Goal: Task Accomplishment & Management: Manage account settings

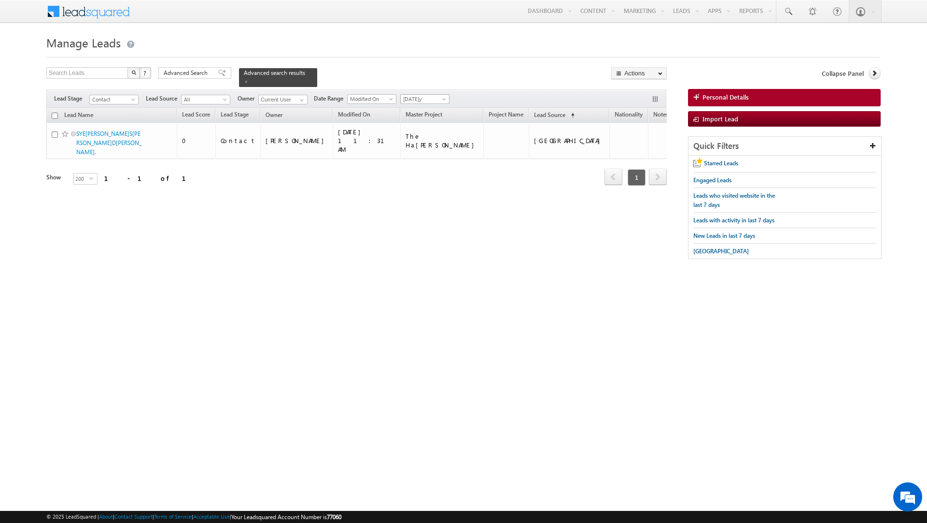
click at [419, 102] on span "[DATE]y" at bounding box center [424, 99] width 46 height 9
click at [414, 112] on link "All Time" at bounding box center [423, 110] width 49 height 9
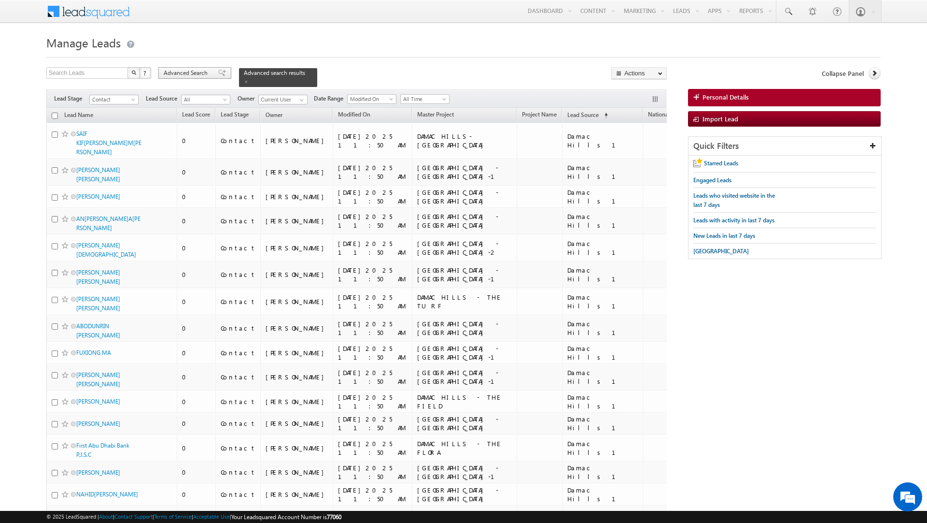
click at [194, 73] on span "Advanced Search" at bounding box center [187, 73] width 47 height 9
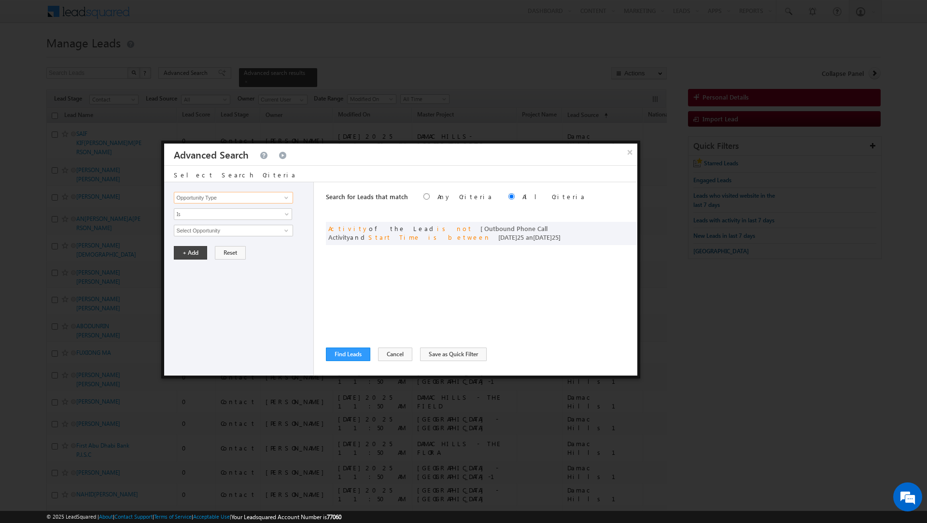
click at [215, 198] on input "Opportunity Type" at bounding box center [233, 198] width 119 height 12
click at [258, 197] on input "natio" at bounding box center [233, 198] width 119 height 12
type input "natio"
click at [288, 199] on span at bounding box center [287, 198] width 8 height 8
click at [255, 214] on link "Nationality" at bounding box center [233, 218] width 119 height 11
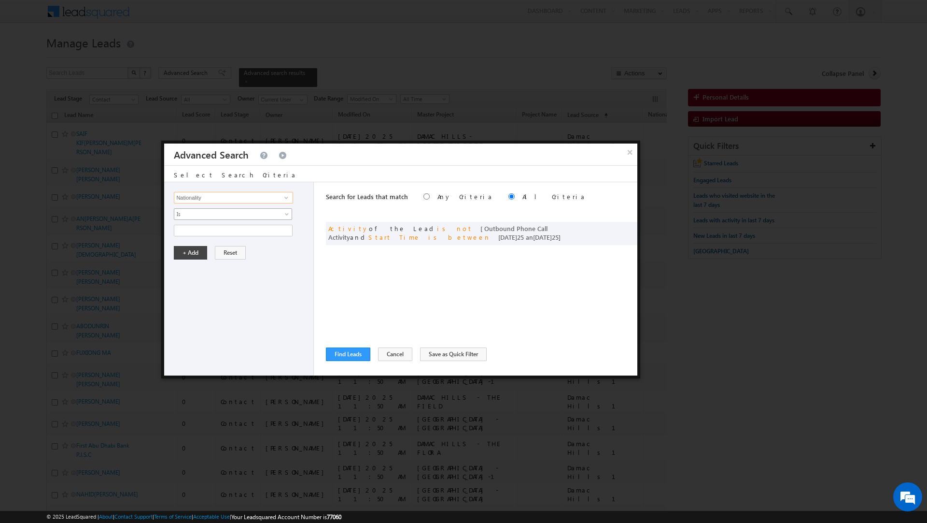
type input "Nationality"
click at [221, 216] on span "Is" at bounding box center [226, 214] width 105 height 9
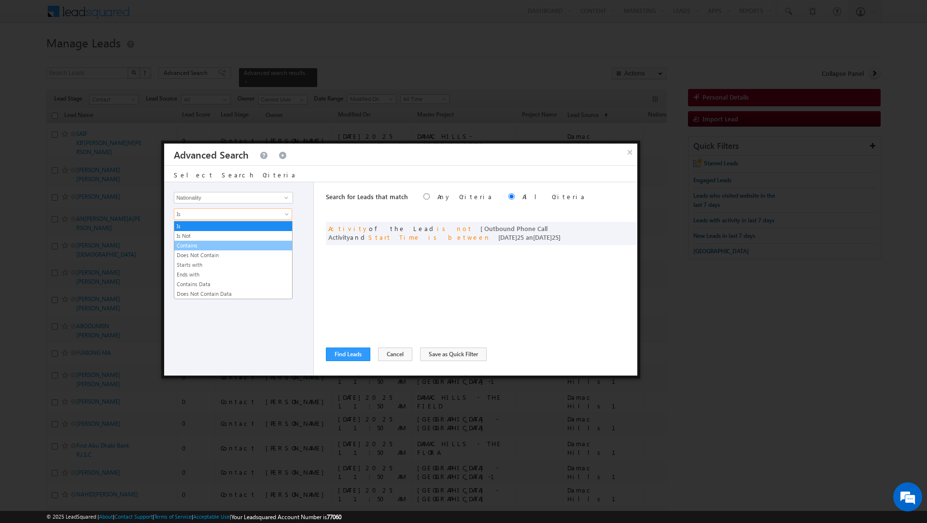
click at [204, 246] on link "Contains" at bounding box center [233, 245] width 118 height 9
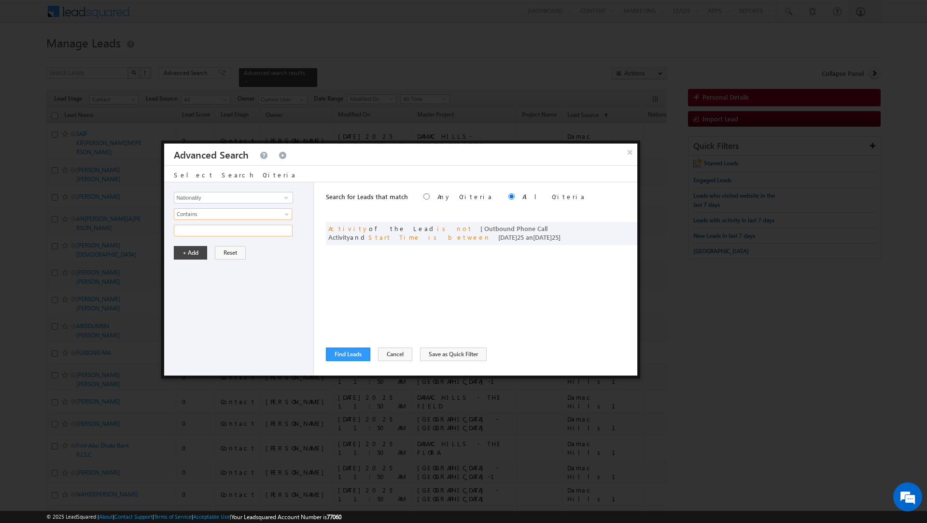
click at [199, 234] on input "text" at bounding box center [233, 231] width 119 height 12
type input "India"
click at [191, 255] on button "+ Add" at bounding box center [190, 253] width 33 height 14
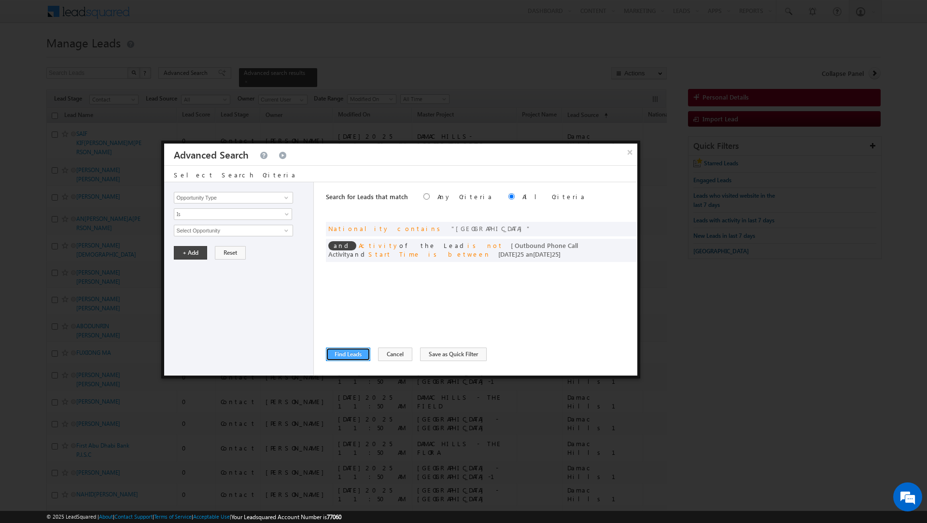
click at [347, 351] on button "Find Leads" at bounding box center [348, 354] width 44 height 14
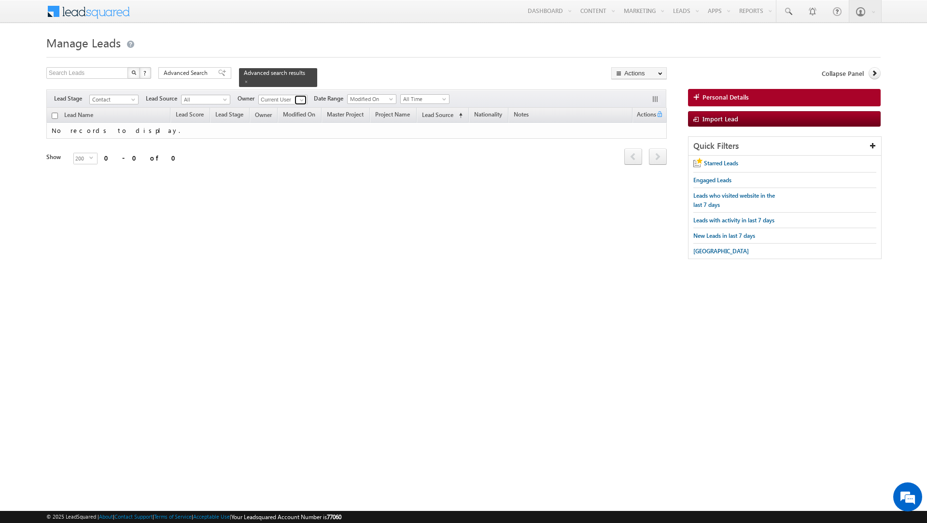
click at [300, 102] on span at bounding box center [302, 100] width 8 height 8
click at [291, 112] on link "Any" at bounding box center [306, 109] width 97 height 11
type input "Any"
click at [129, 100] on span "Contact" at bounding box center [113, 99] width 46 height 9
click at [191, 71] on span "Advanced Search" at bounding box center [187, 73] width 47 height 9
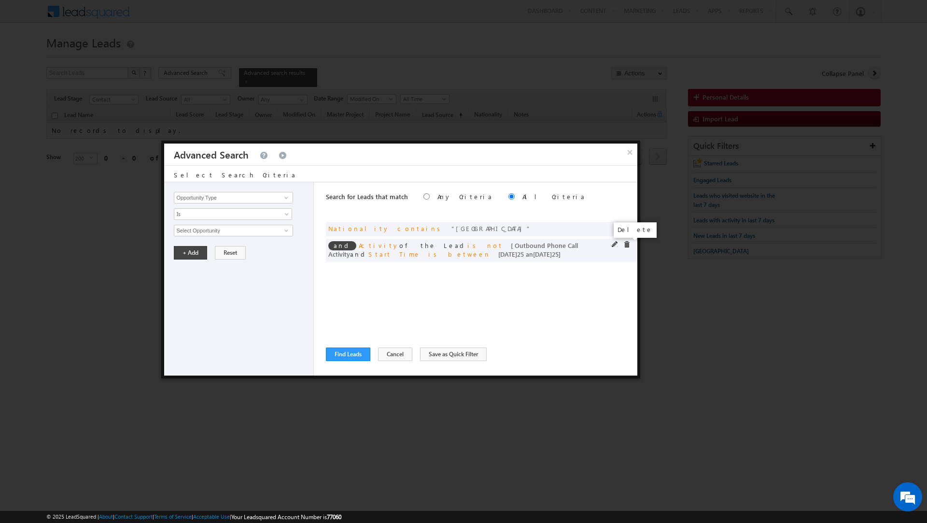
click at [628, 246] on span at bounding box center [627, 244] width 7 height 7
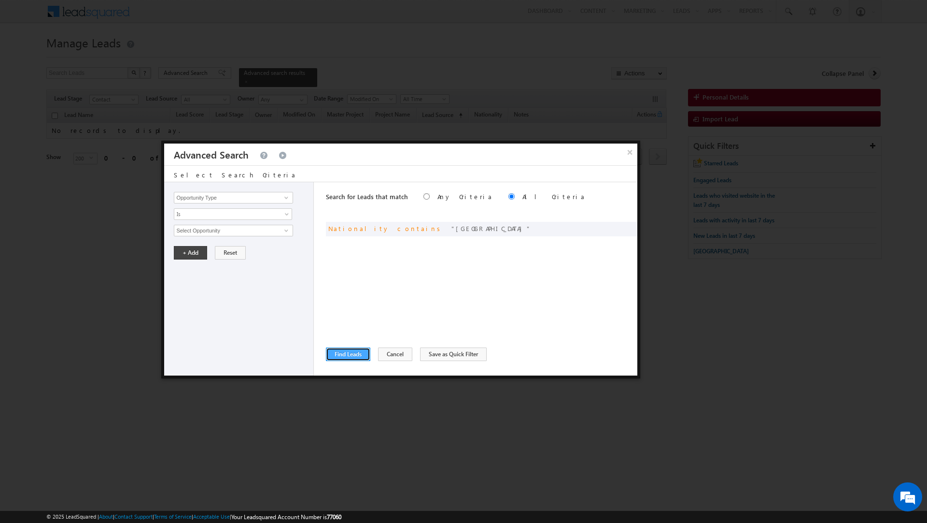
click at [345, 355] on button "Find Leads" at bounding box center [348, 354] width 44 height 14
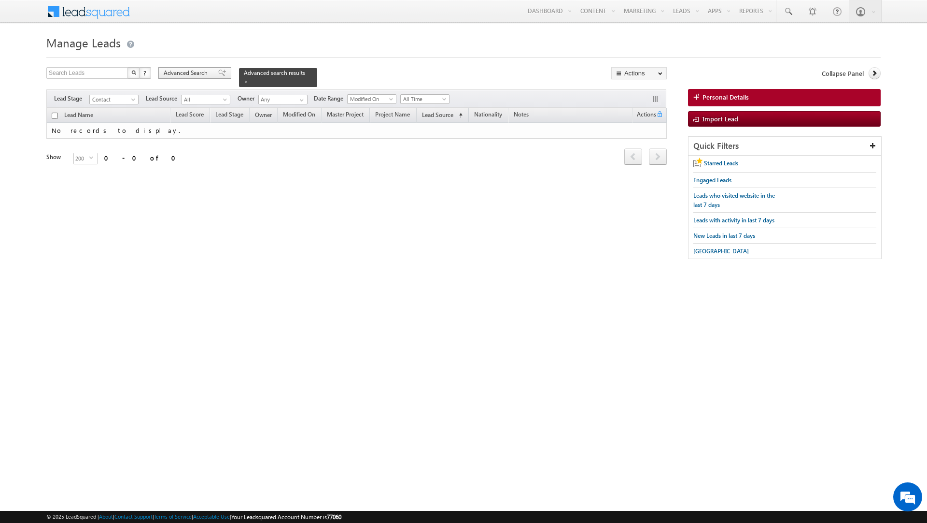
click at [198, 71] on span "Advanced Search" at bounding box center [187, 73] width 47 height 9
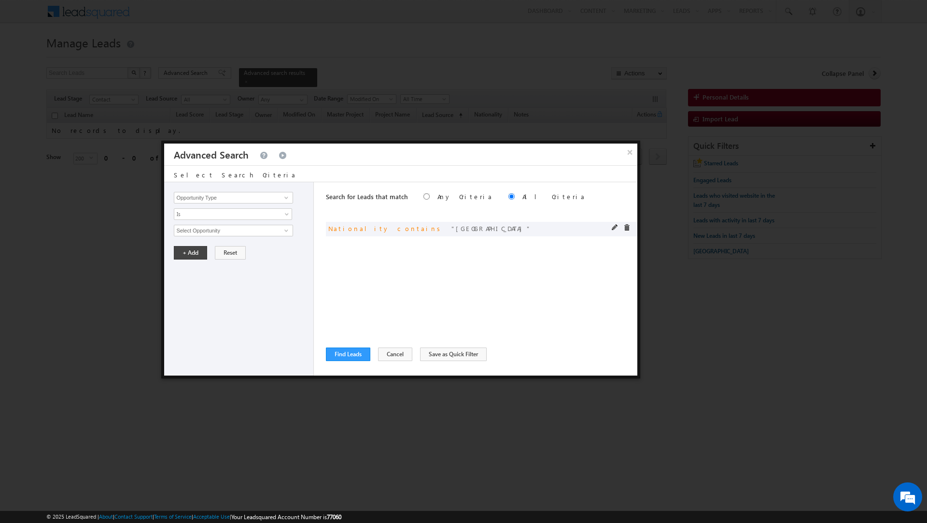
click at [616, 227] on span at bounding box center [615, 227] width 7 height 7
click at [187, 228] on input "India" at bounding box center [233, 231] width 119 height 12
type input "pakistan"
click at [187, 253] on button "+ Add" at bounding box center [190, 253] width 33 height 14
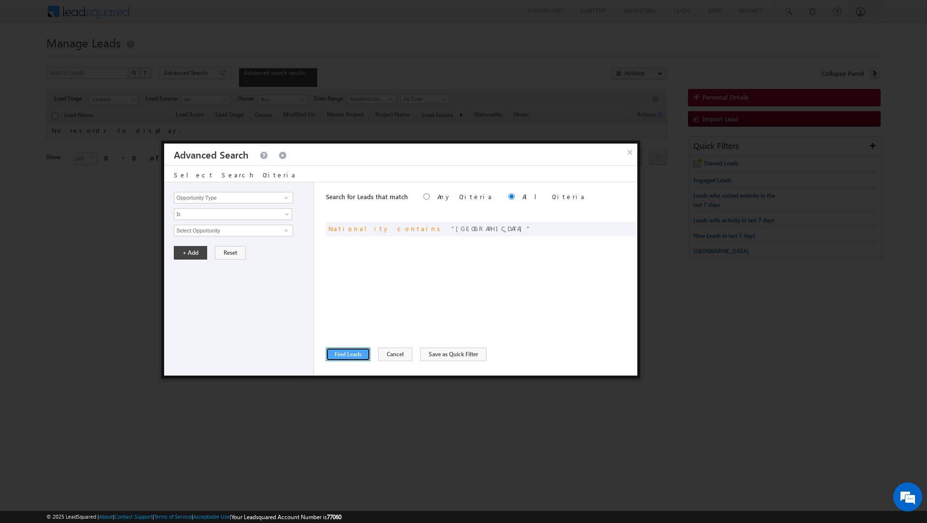
click at [344, 353] on button "Find Leads" at bounding box center [348, 354] width 44 height 14
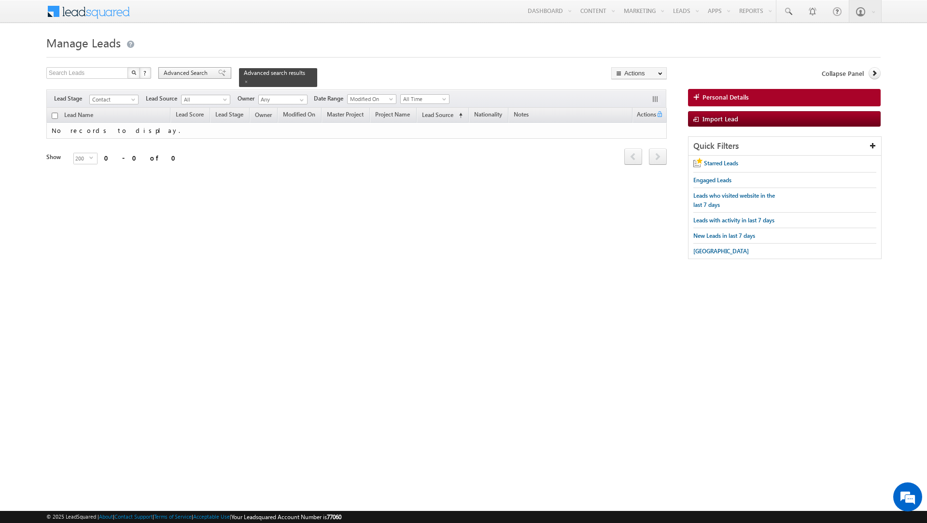
click at [208, 71] on span "Advanced Search" at bounding box center [187, 73] width 47 height 9
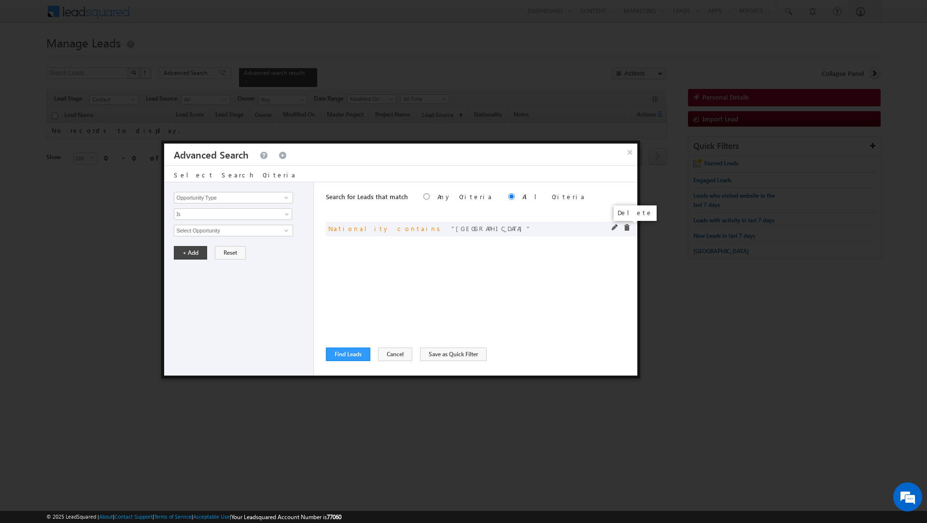
click at [627, 228] on span at bounding box center [627, 227] width 7 height 7
click at [206, 193] on input "Opportunity Type" at bounding box center [233, 198] width 119 height 12
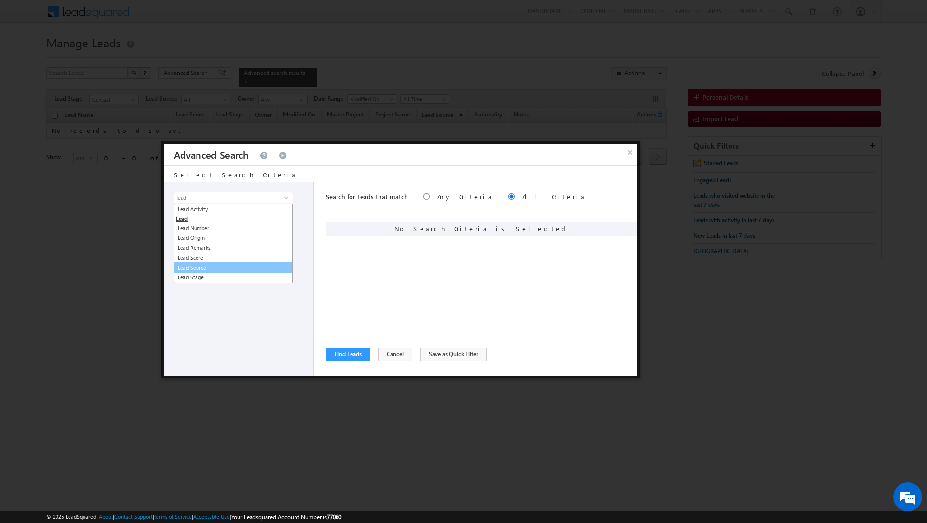
click at [200, 265] on link "Lead Source" at bounding box center [233, 267] width 119 height 11
type input "Lead Source"
click at [197, 232] on span "None Selected" at bounding box center [229, 230] width 110 height 11
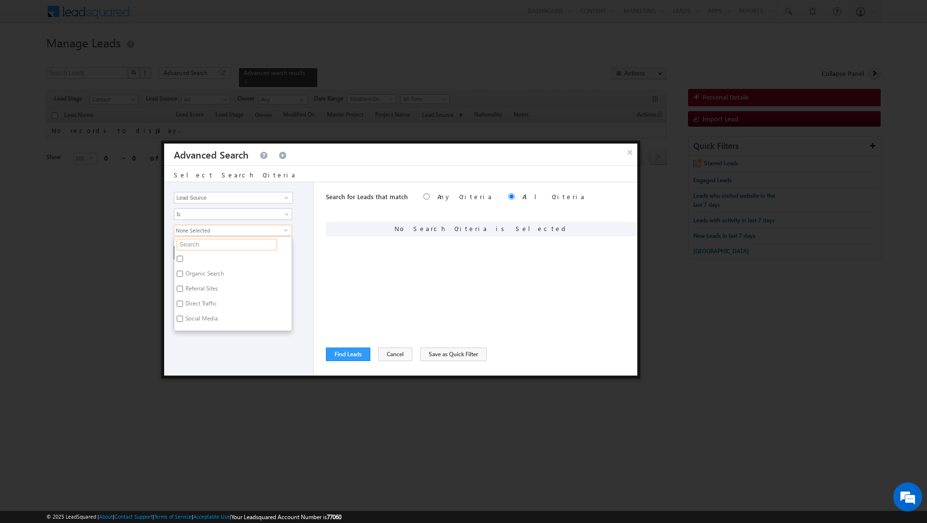
click at [192, 244] on input "text" at bounding box center [227, 245] width 100 height 12
type input "nat"
type input "natio"
click at [194, 257] on label "nationality" at bounding box center [198, 260] width 48 height 15
click at [183, 257] on input "nationality" at bounding box center [180, 259] width 6 height 6
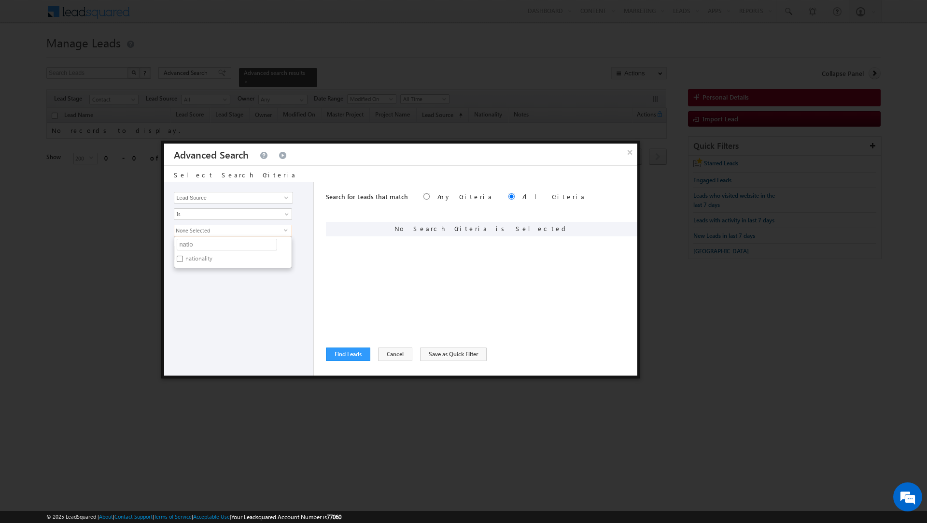
checkbox input "true"
click at [203, 297] on div "Opportunity Type Lead Activity Task Sales Group Prospect Id Address 1 Address 2…" at bounding box center [239, 278] width 150 height 193
click at [185, 254] on button "+ Add" at bounding box center [190, 253] width 33 height 14
click at [351, 350] on button "Find Leads" at bounding box center [348, 354] width 44 height 14
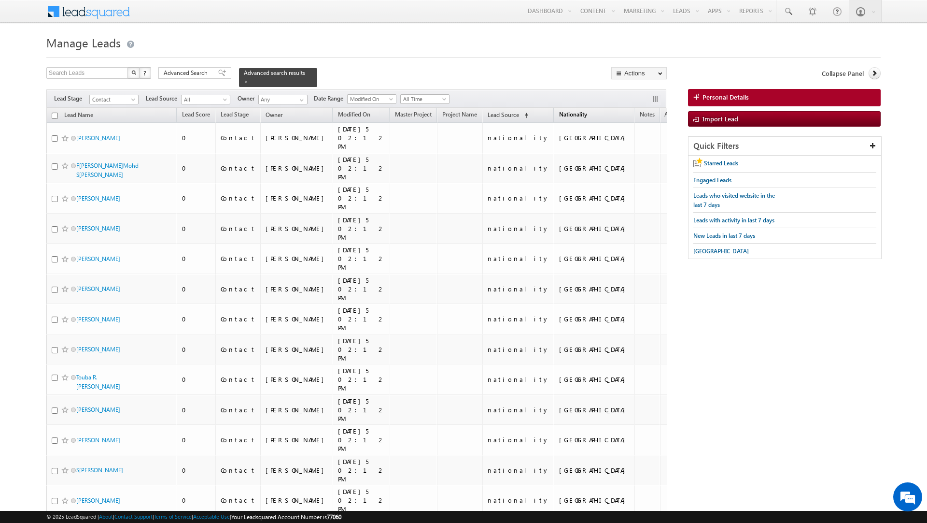
click at [559, 114] on span "Nationality" at bounding box center [573, 114] width 28 height 7
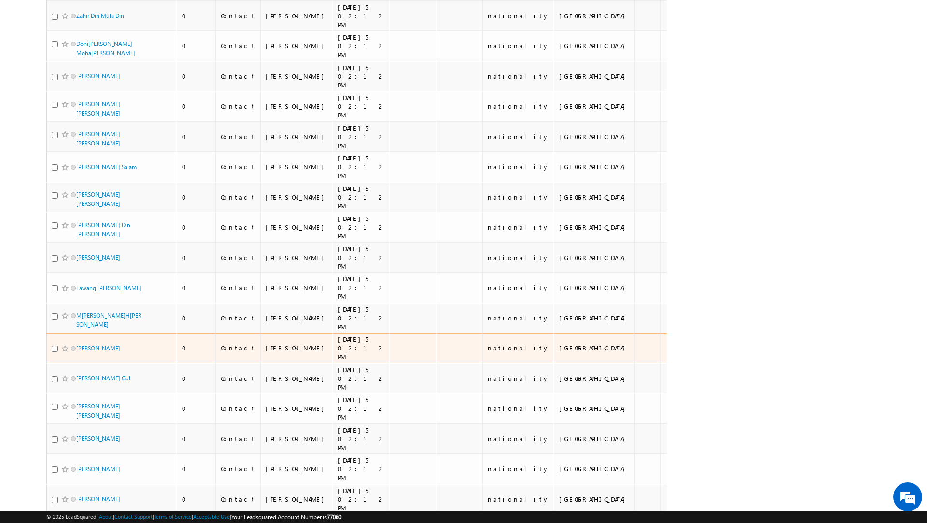
scroll to position [4340, 0]
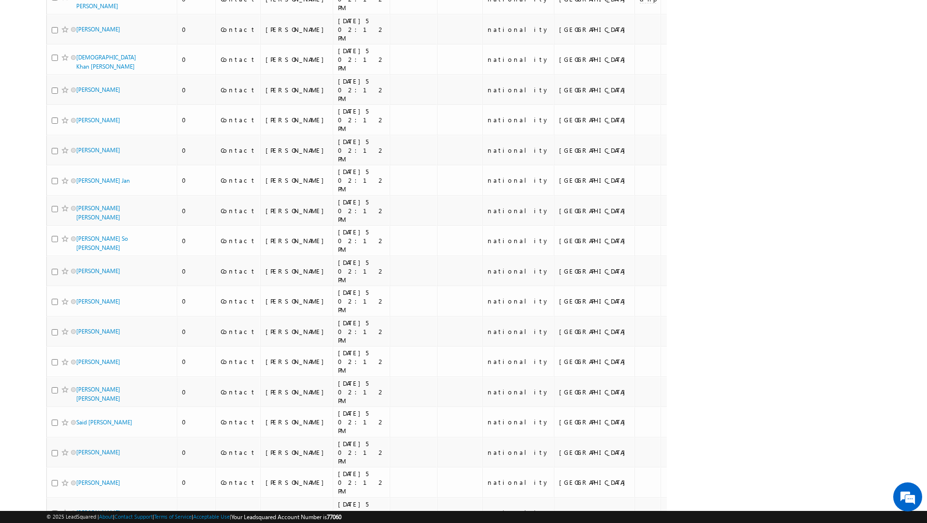
scroll to position [0, 0]
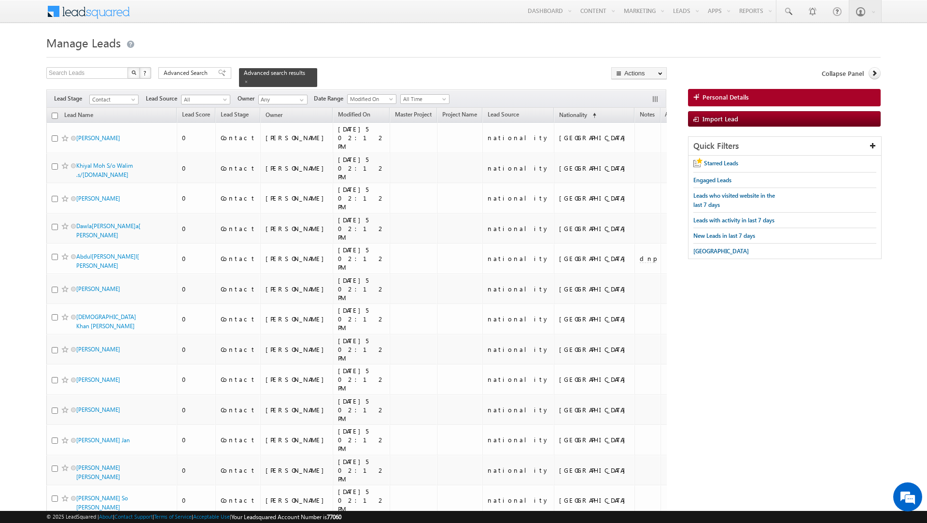
click at [55, 118] on input "checkbox" at bounding box center [55, 116] width 6 height 6
checkbox input "true"
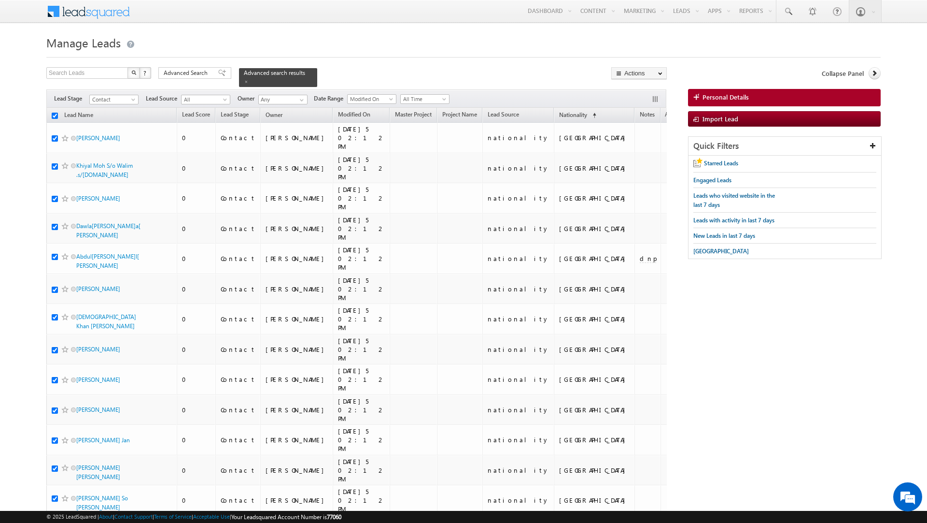
checkbox input "true"
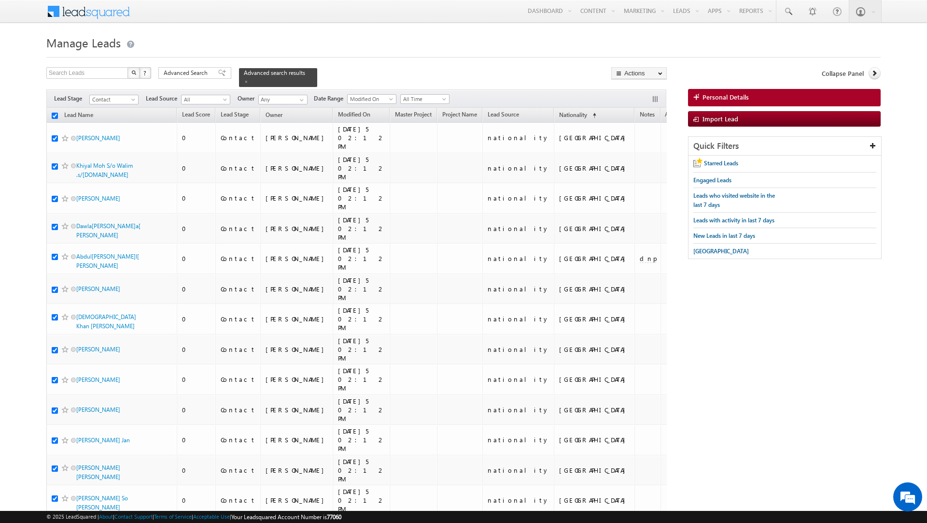
checkbox input "true"
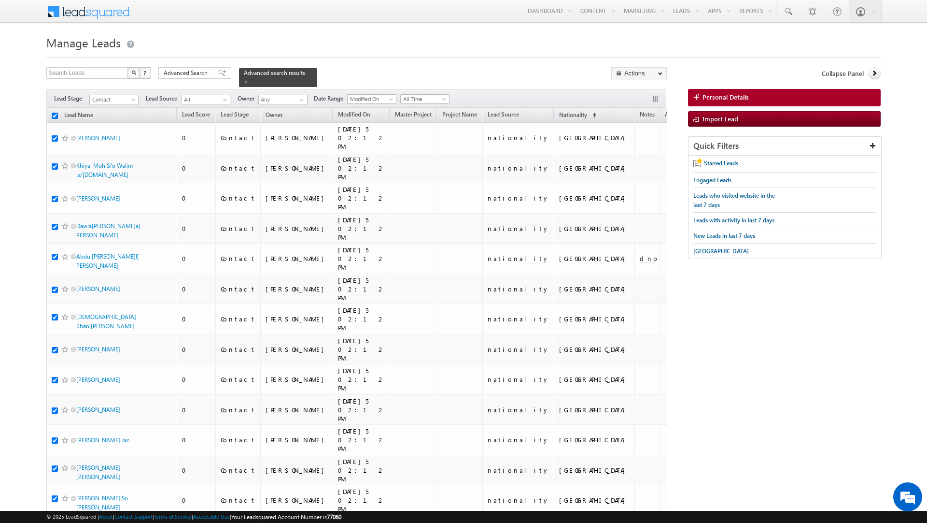
checkbox input "true"
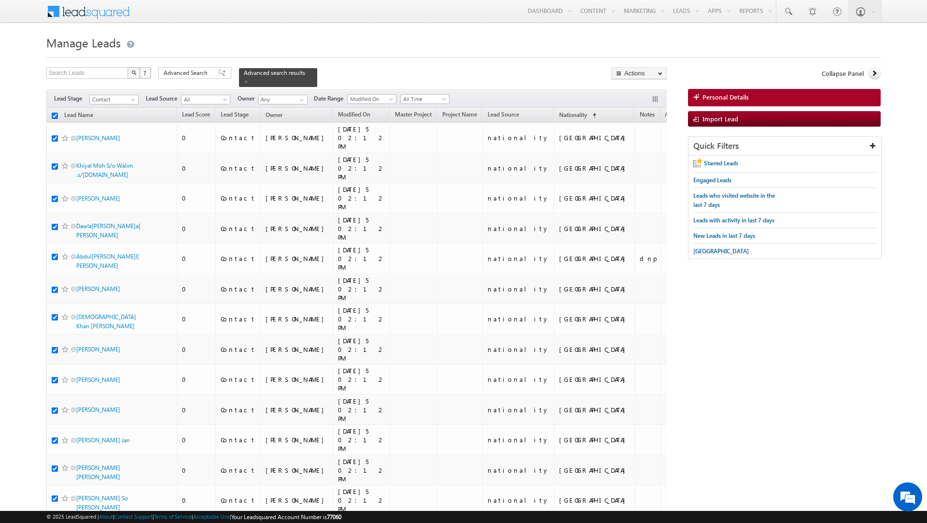
checkbox input "true"
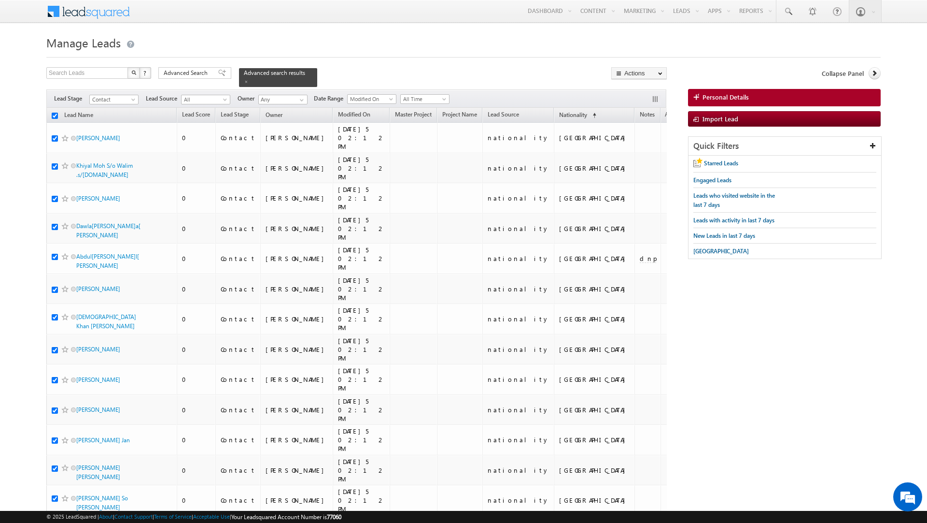
checkbox input "true"
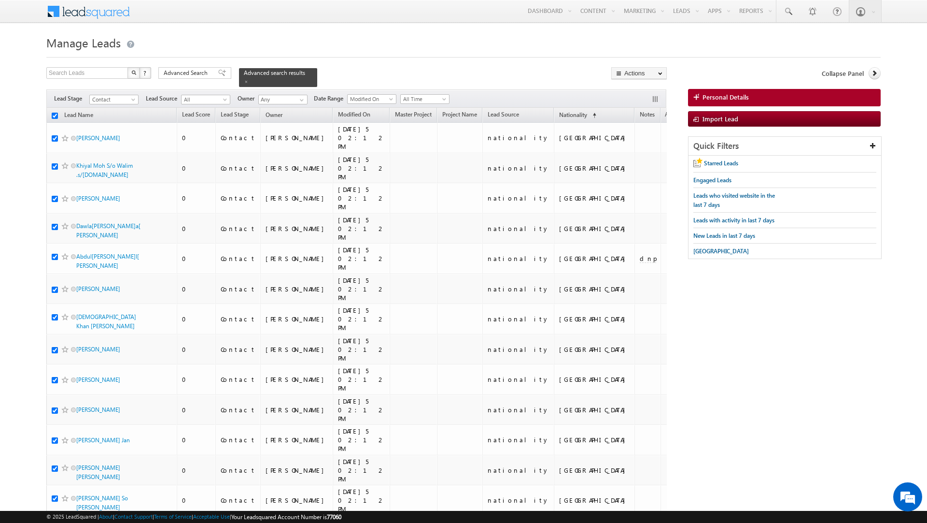
checkbox input "true"
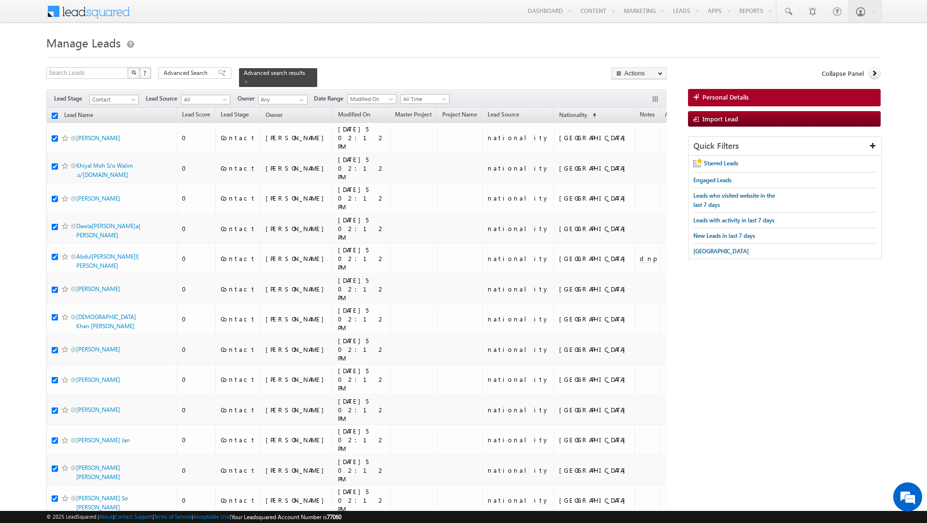
checkbox input "true"
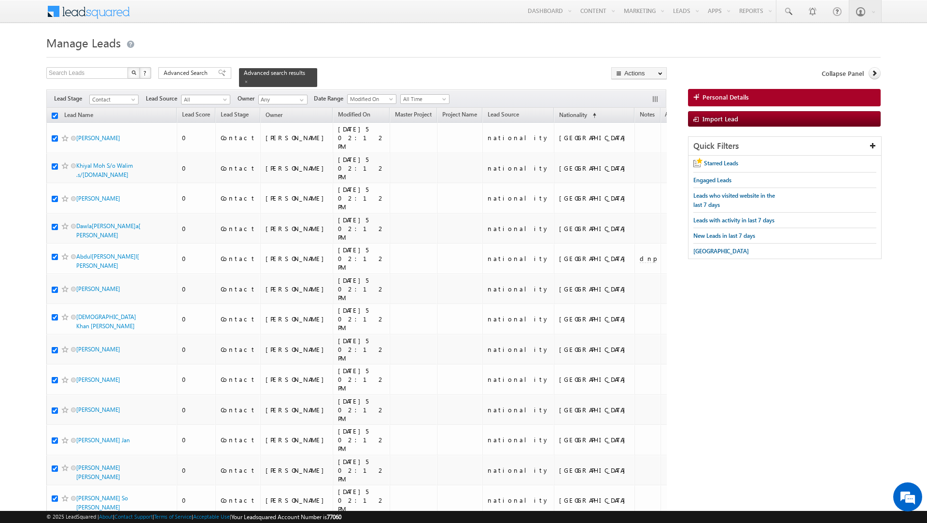
checkbox input "true"
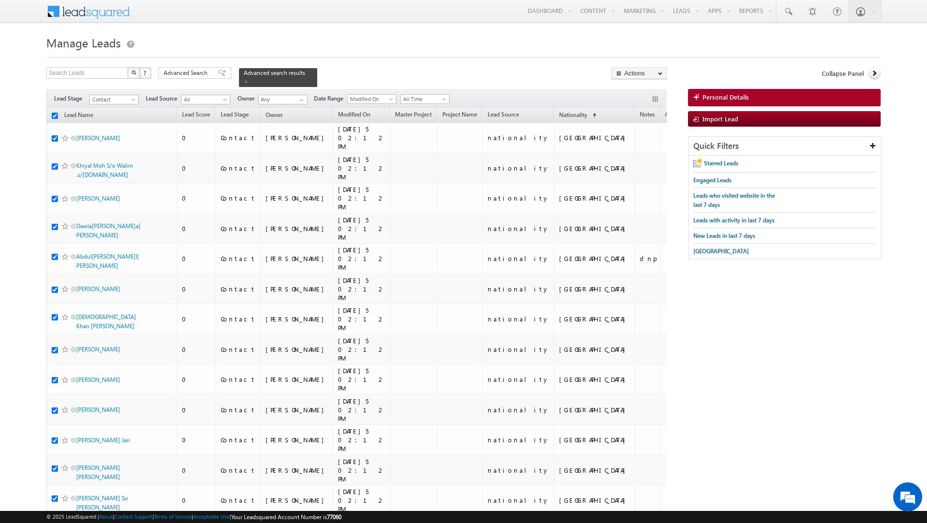
checkbox input "true"
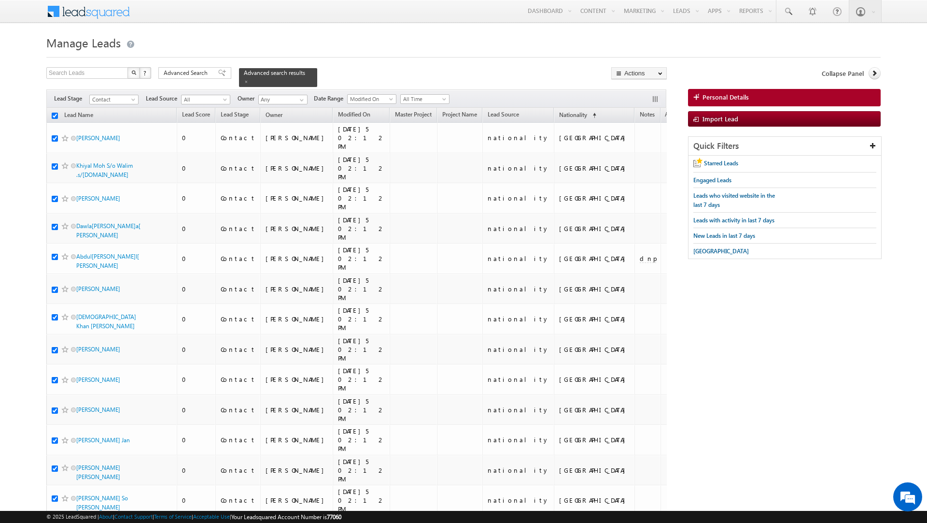
checkbox input "true"
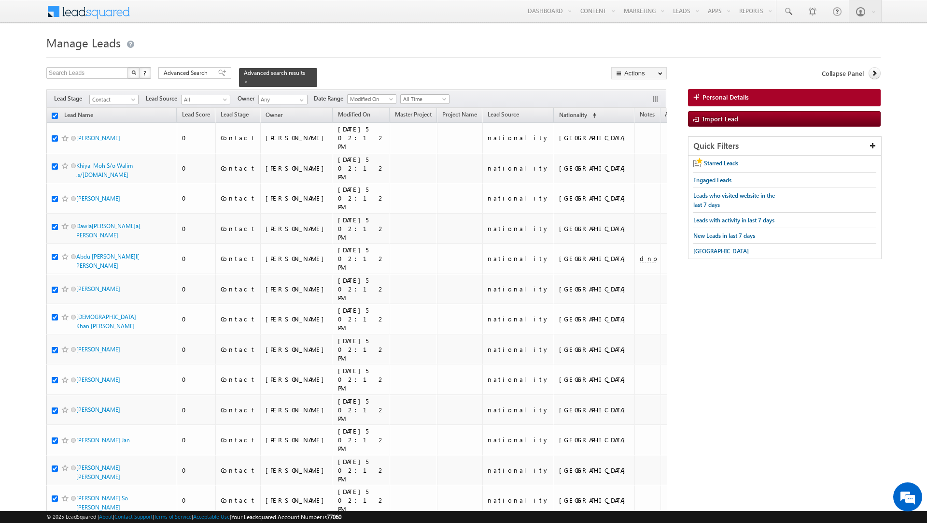
checkbox input "true"
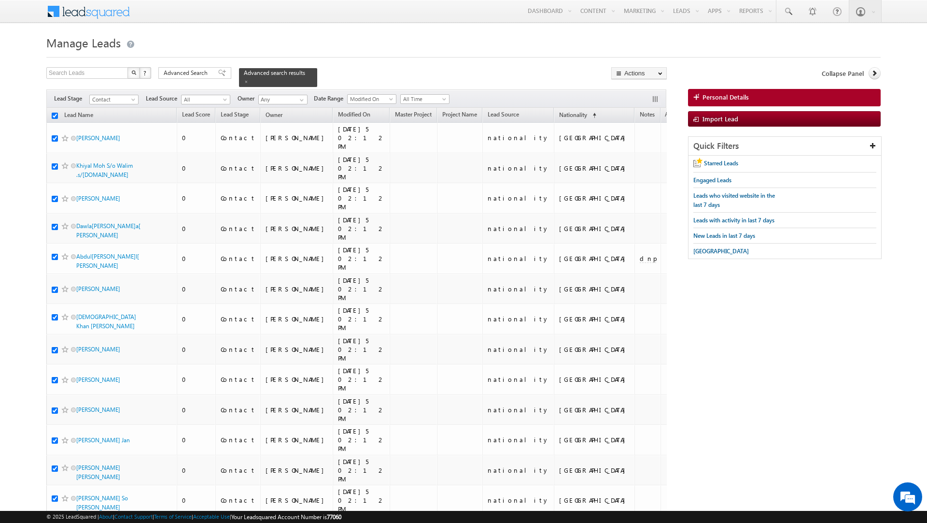
checkbox input "true"
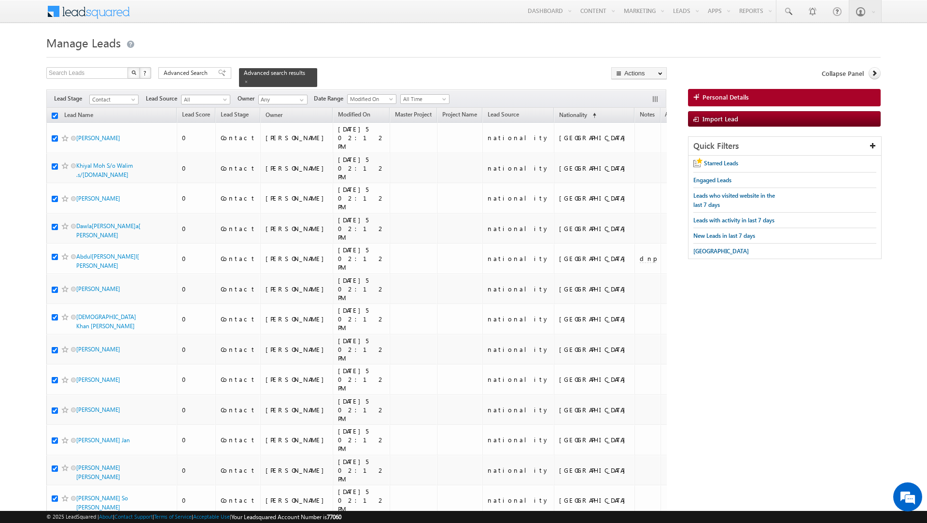
checkbox input "true"
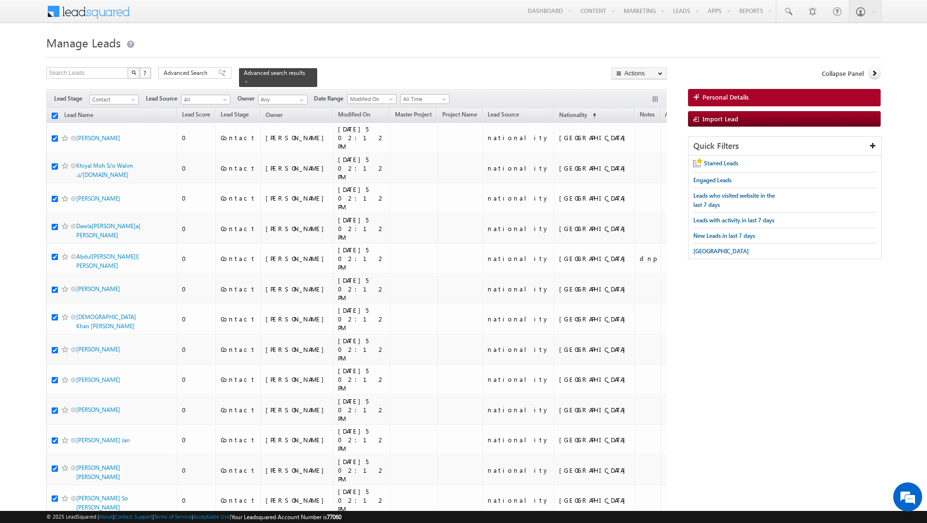
checkbox input "true"
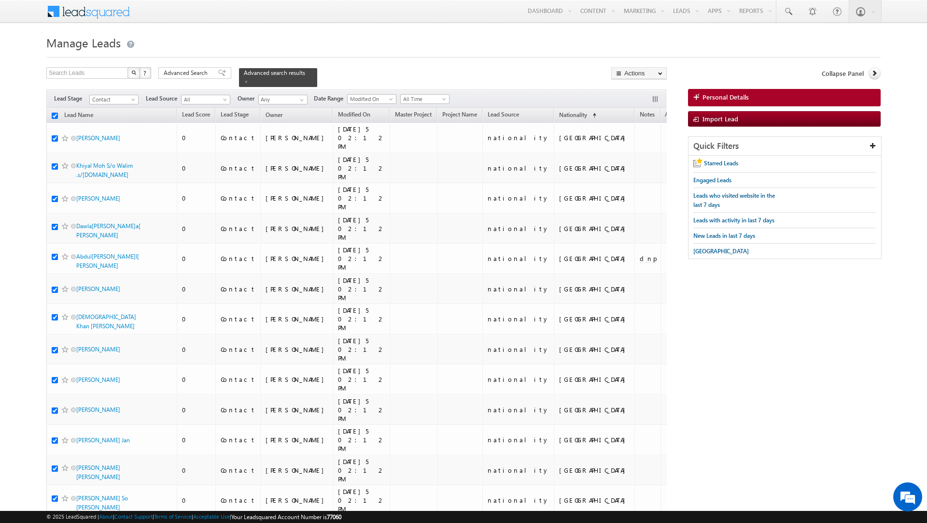
checkbox input "true"
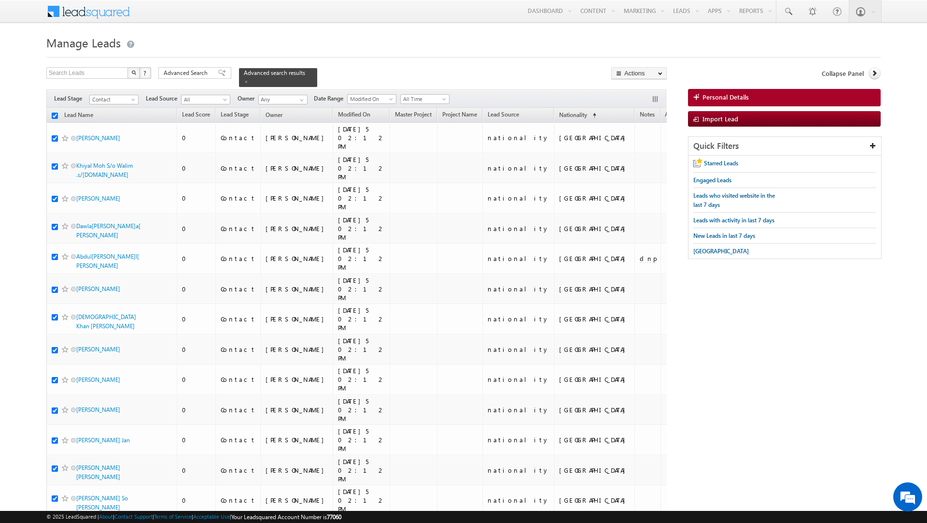
checkbox input "true"
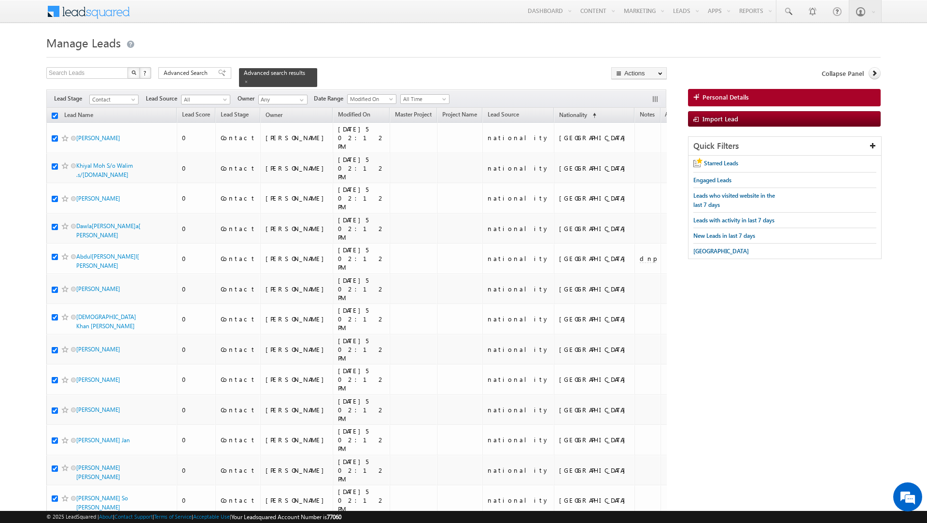
checkbox input "true"
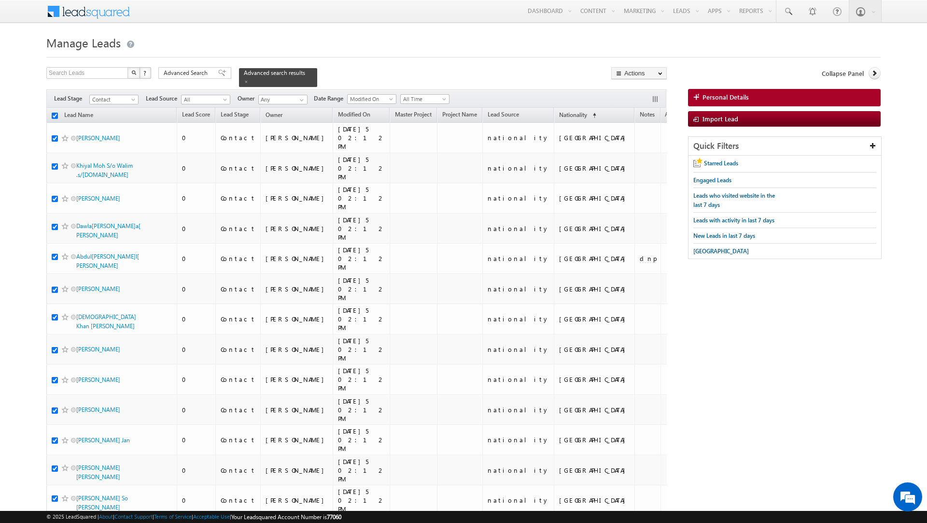
checkbox input "true"
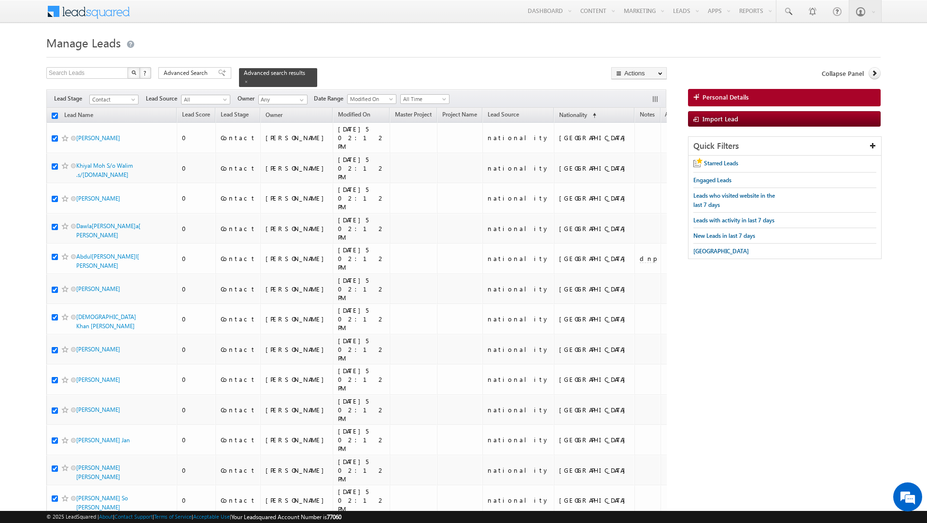
checkbox input "true"
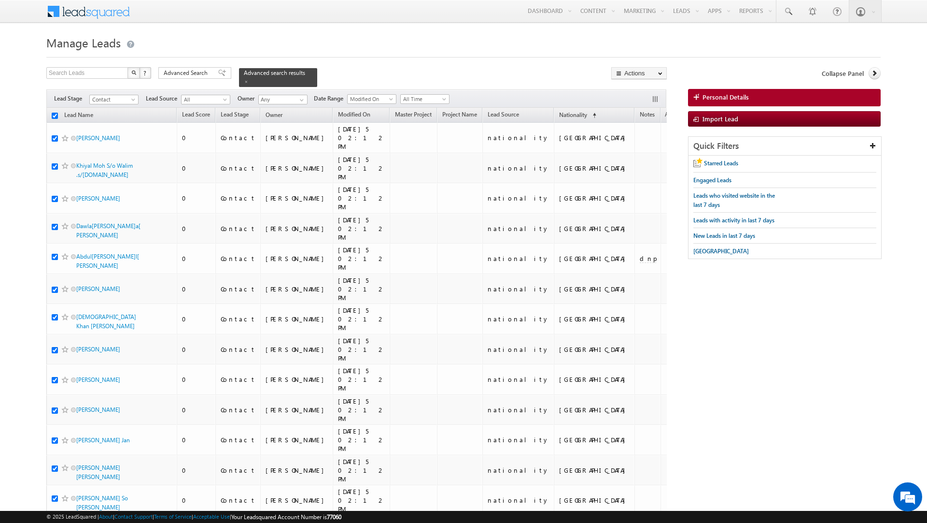
checkbox input "true"
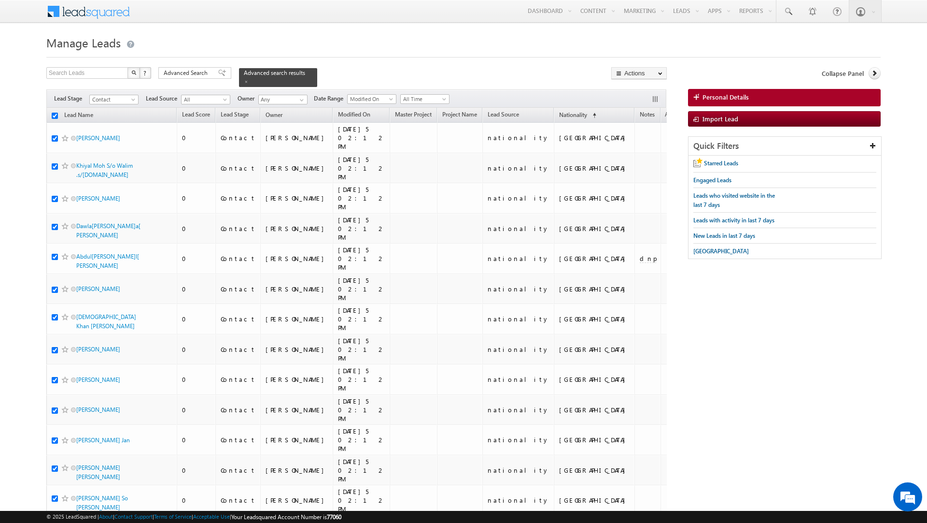
checkbox input "true"
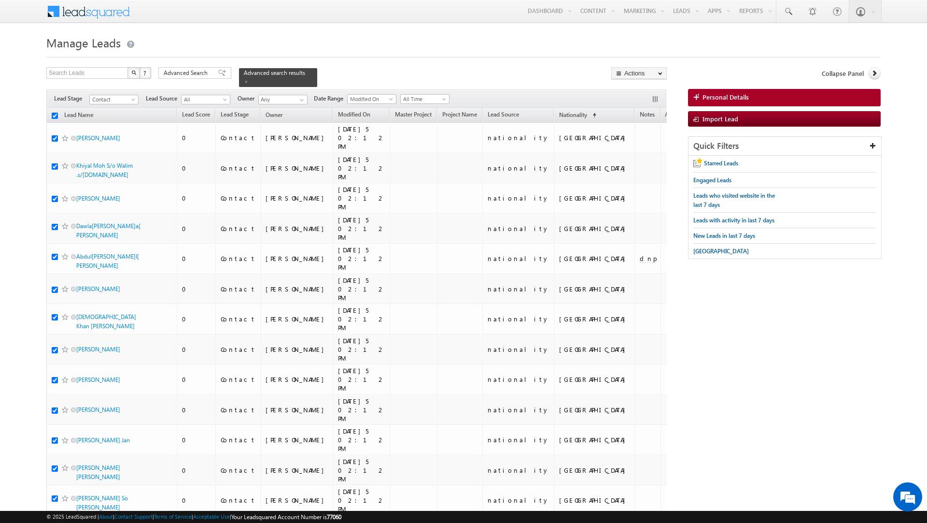
checkbox input "true"
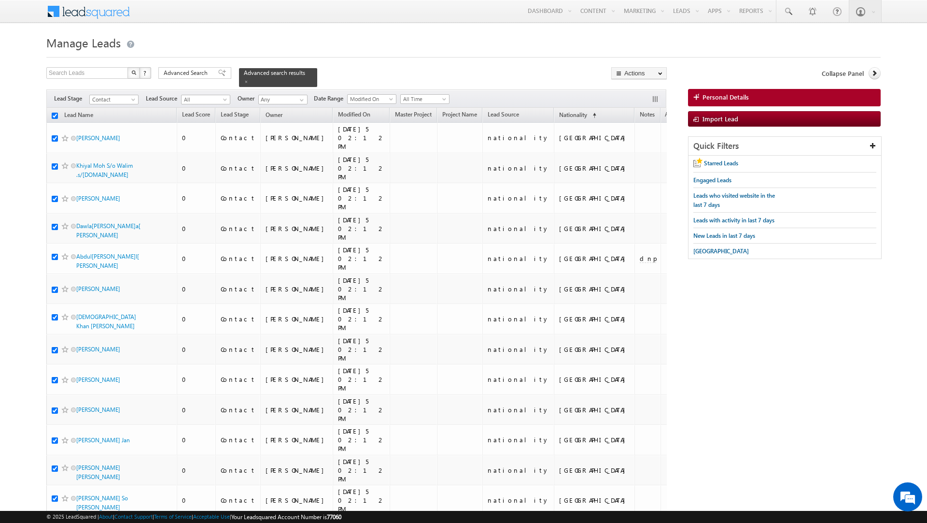
checkbox input "true"
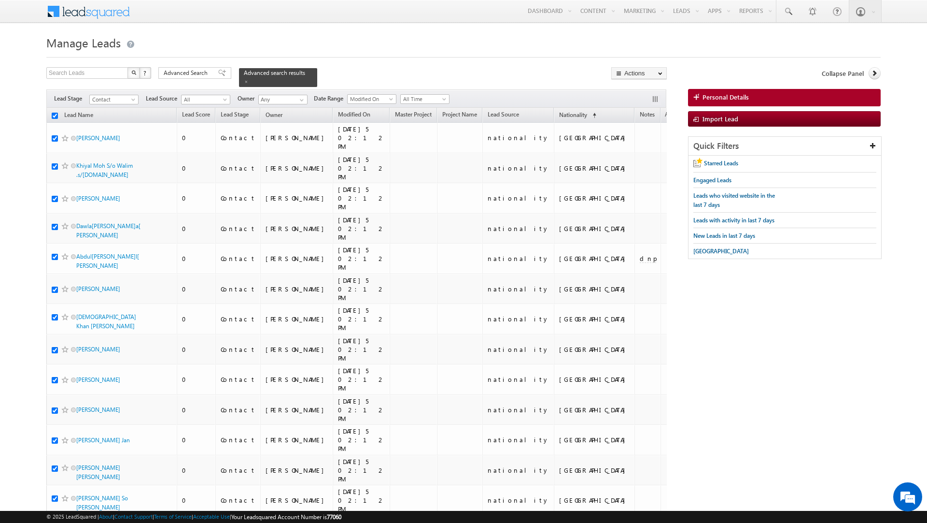
checkbox input "true"
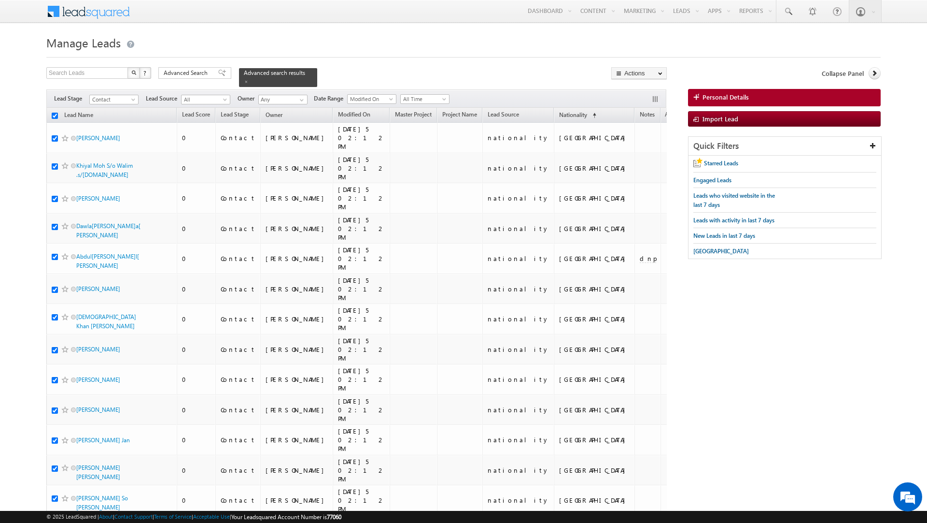
checkbox input "true"
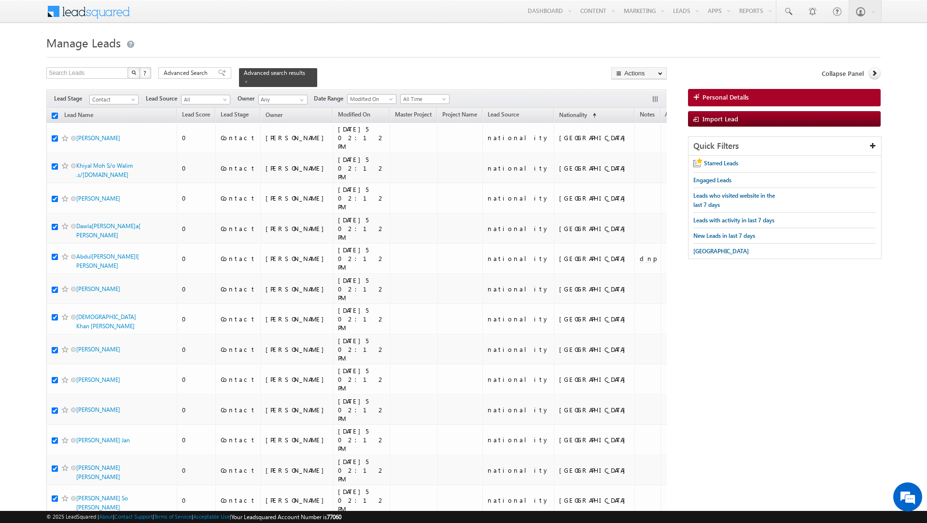
checkbox input "true"
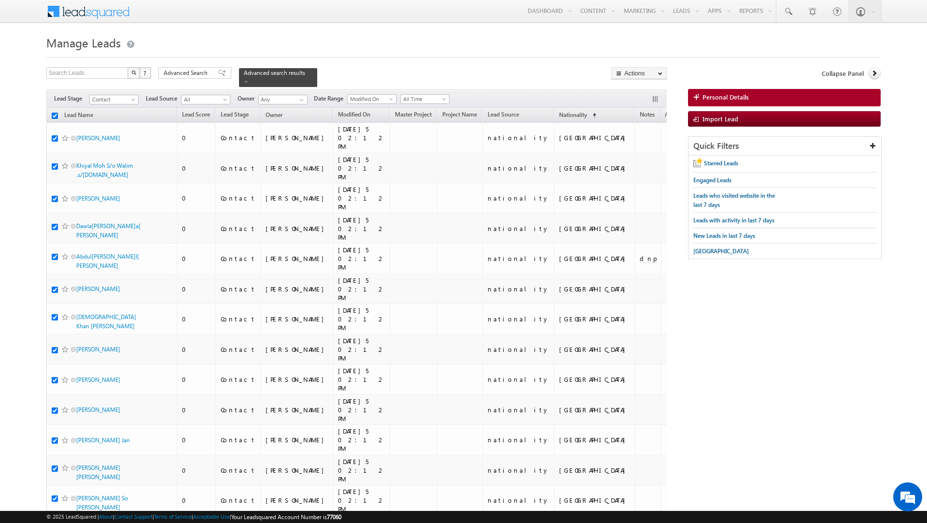
checkbox input "true"
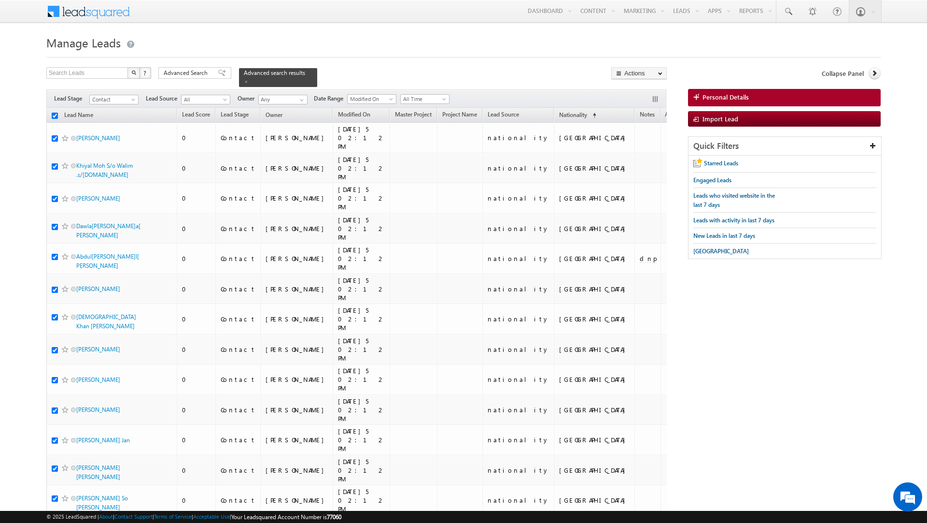
checkbox input "true"
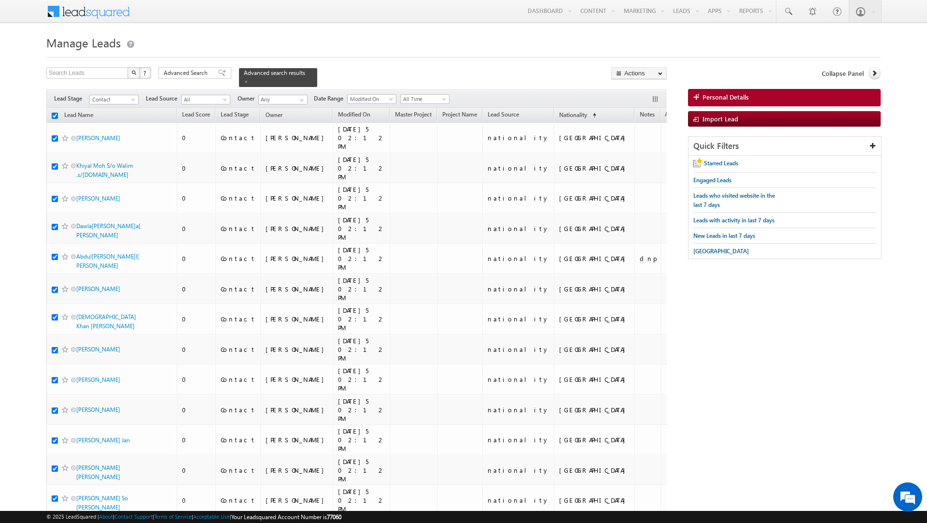
checkbox input "true"
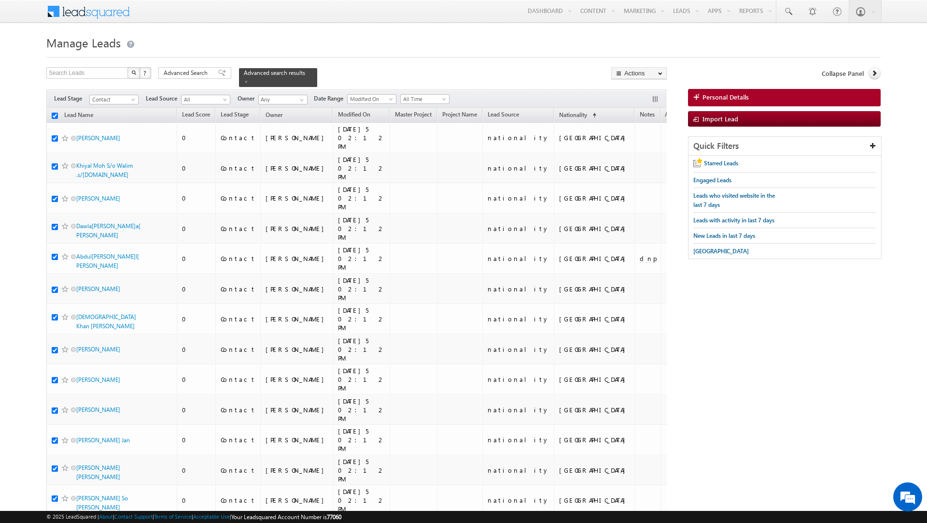
checkbox input "true"
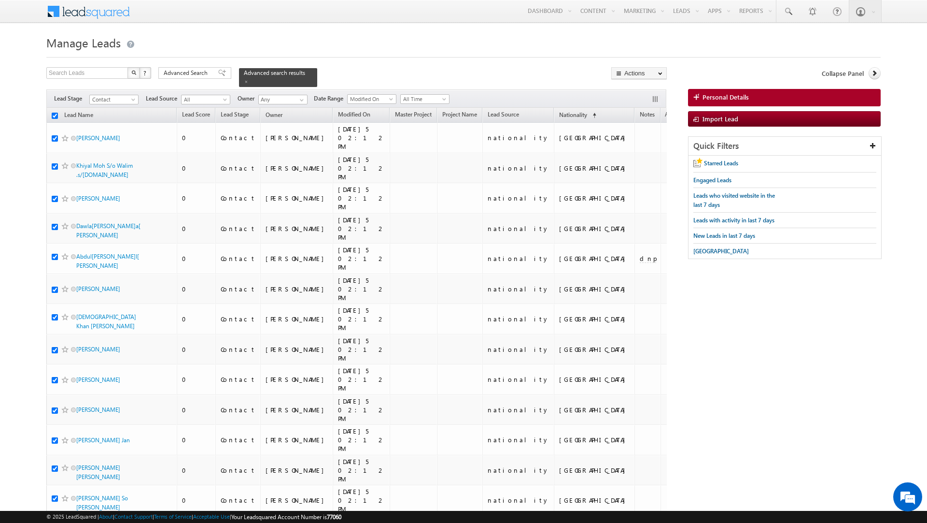
checkbox input "true"
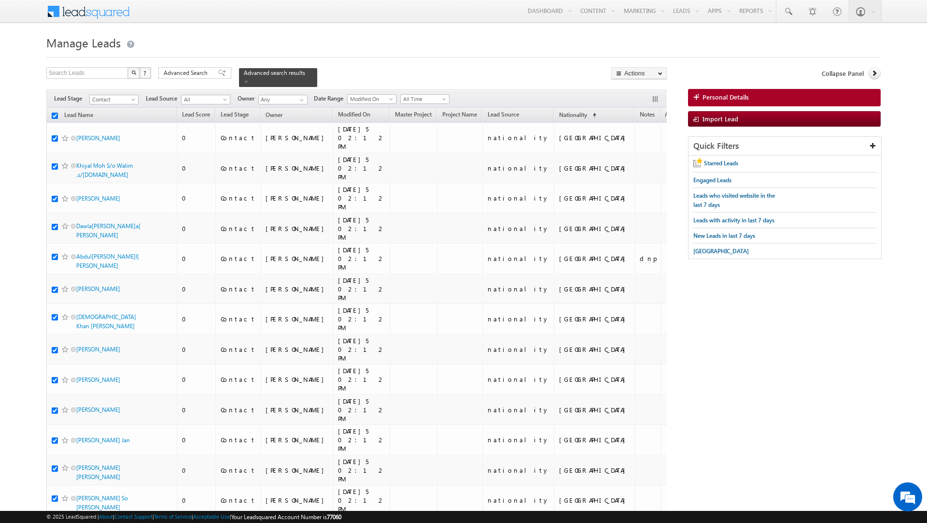
checkbox input "true"
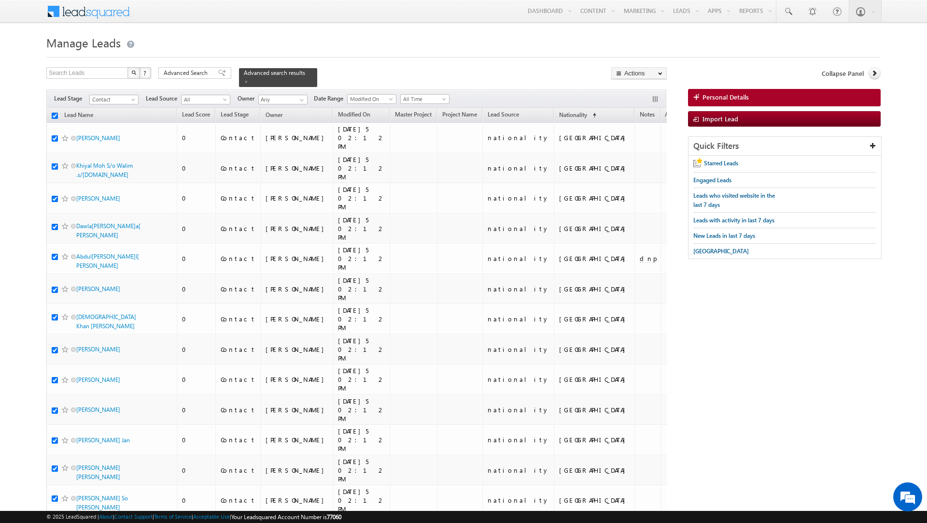
checkbox input "true"
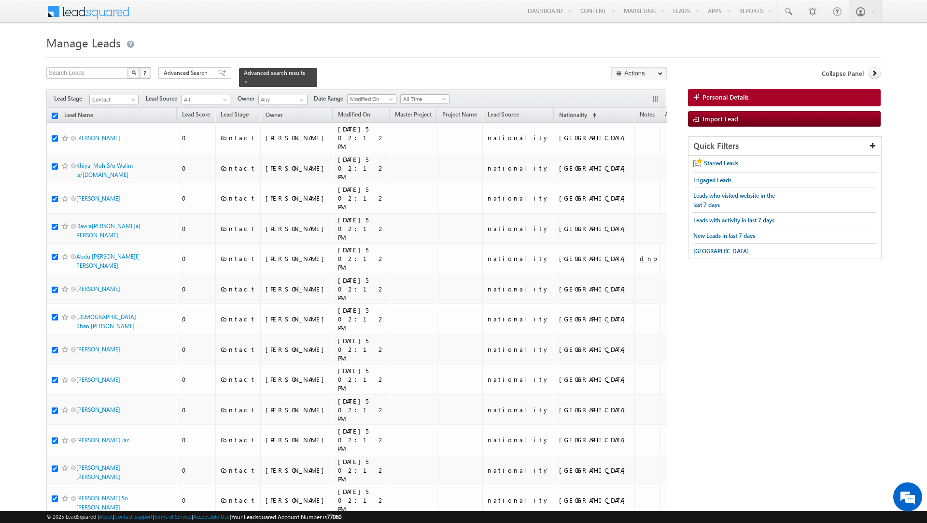
checkbox input "true"
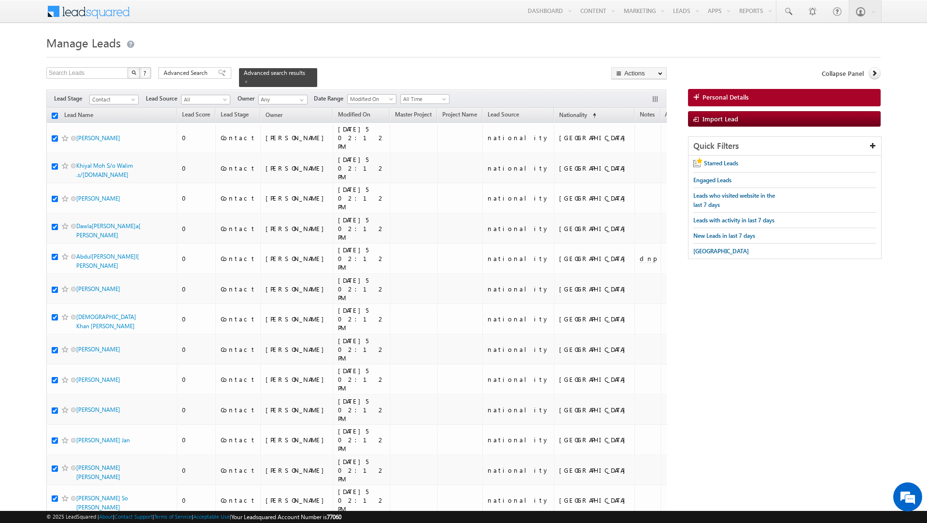
checkbox input "true"
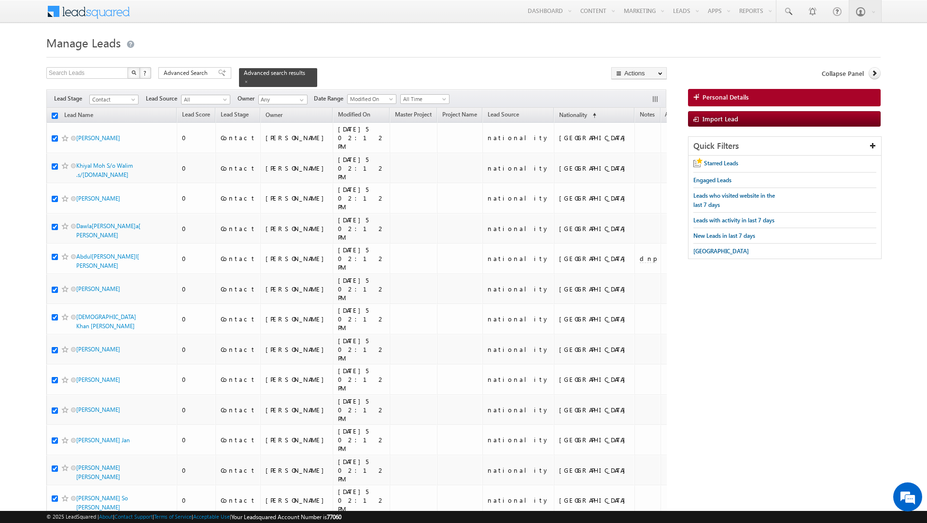
checkbox input "true"
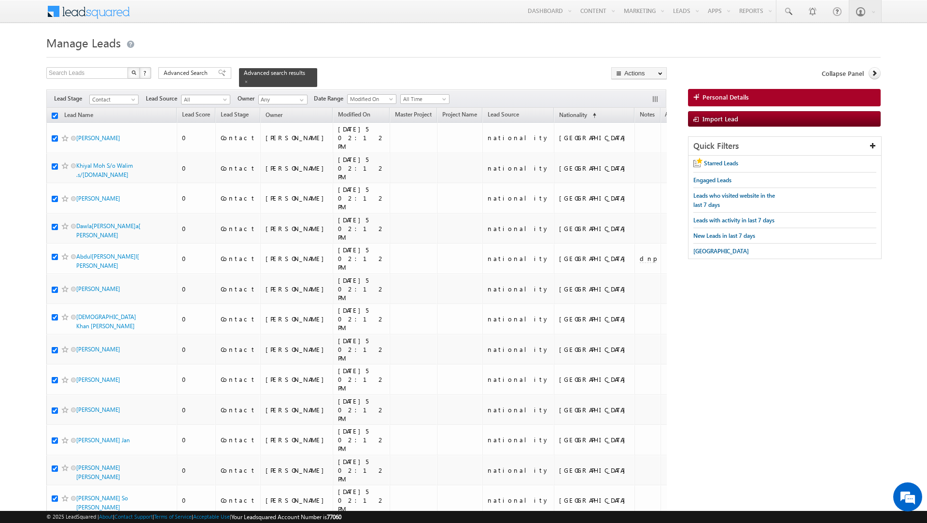
checkbox input "true"
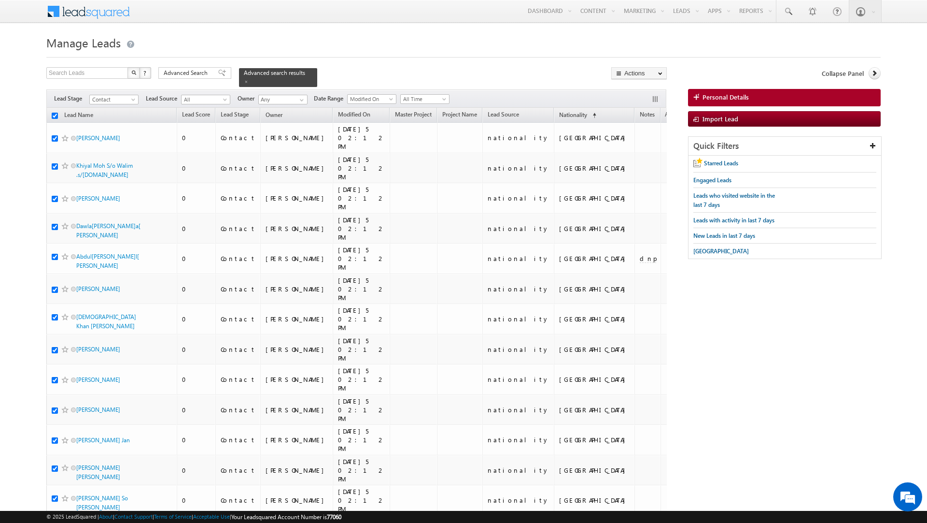
checkbox input "true"
click at [632, 157] on link "Change Owner" at bounding box center [639, 157] width 55 height 12
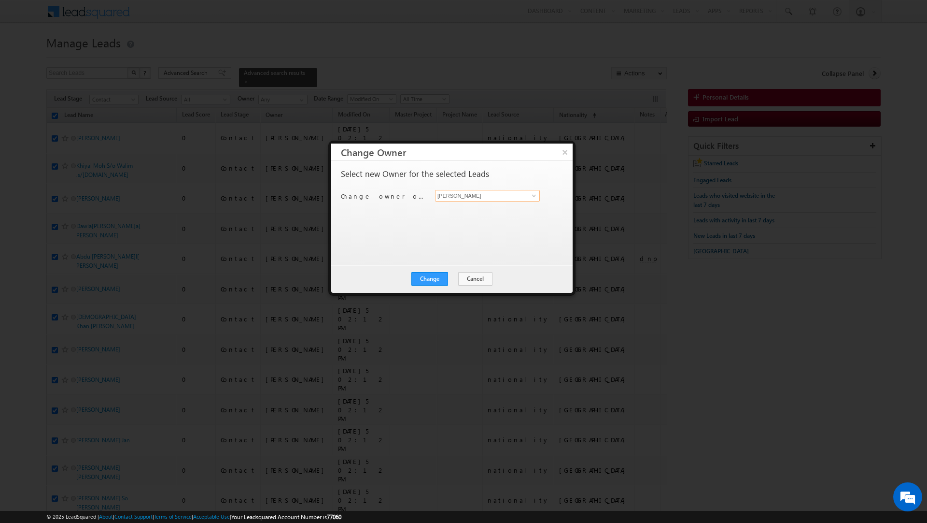
click at [482, 195] on input "[PERSON_NAME]" at bounding box center [487, 196] width 105 height 12
click at [470, 205] on link "[PERSON_NAME] [PERSON_NAME][EMAIL_ADDRESS][DOMAIN_NAME]" at bounding box center [487, 211] width 105 height 18
click at [430, 278] on button "Change" at bounding box center [430, 279] width 37 height 14
click at [455, 278] on button "Close" at bounding box center [453, 279] width 31 height 14
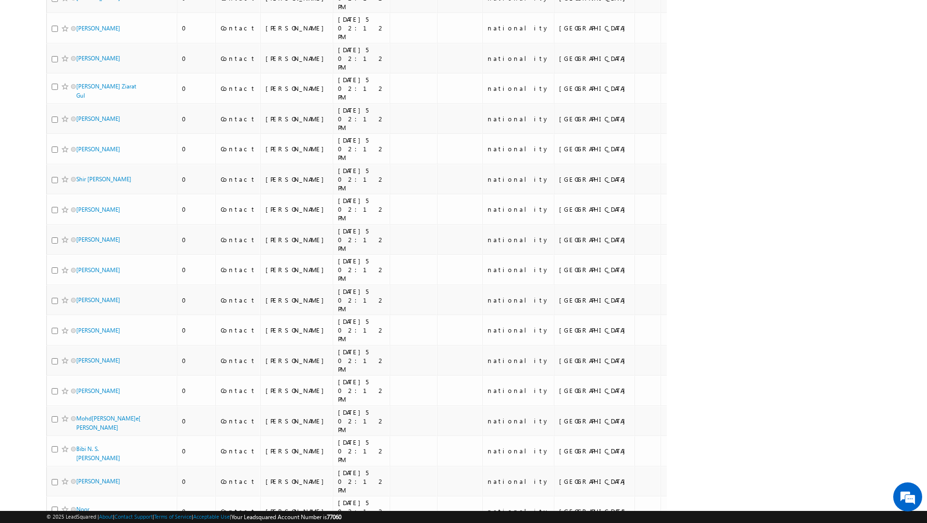
scroll to position [4346, 0]
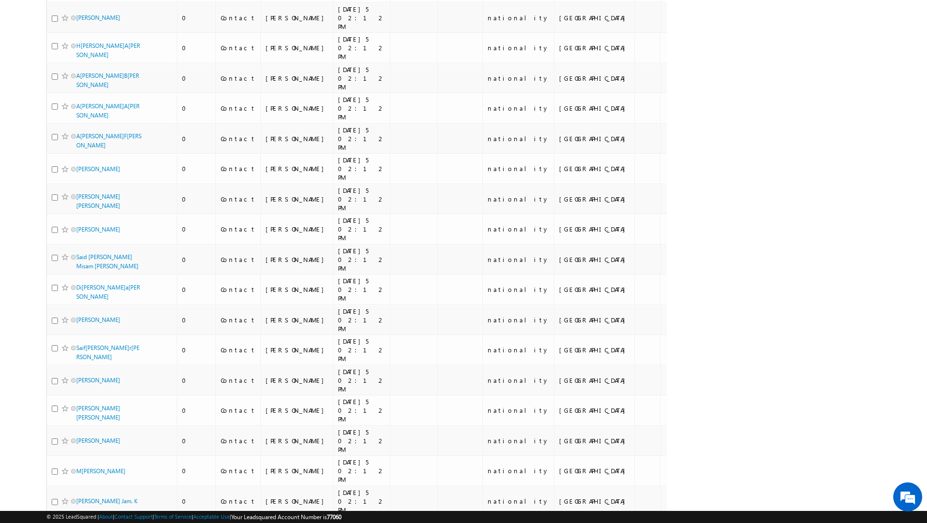
scroll to position [4330, 0]
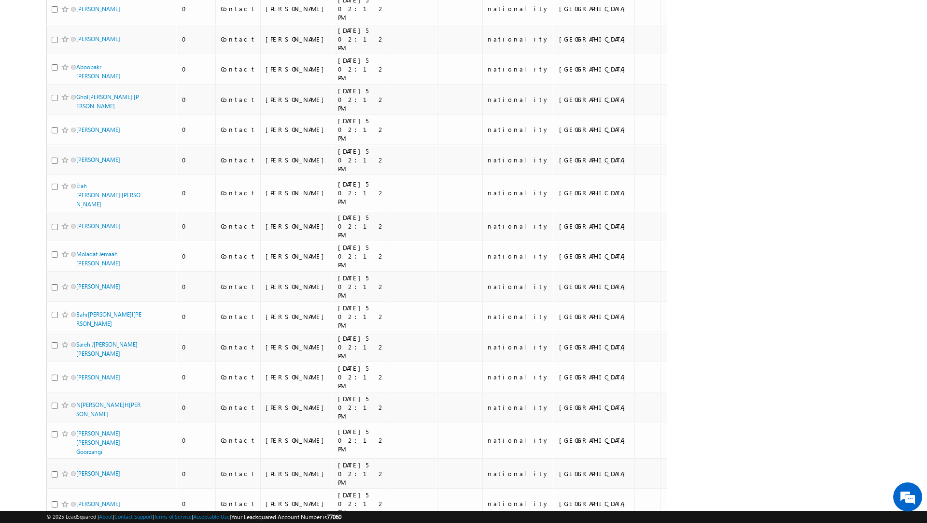
scroll to position [4459, 0]
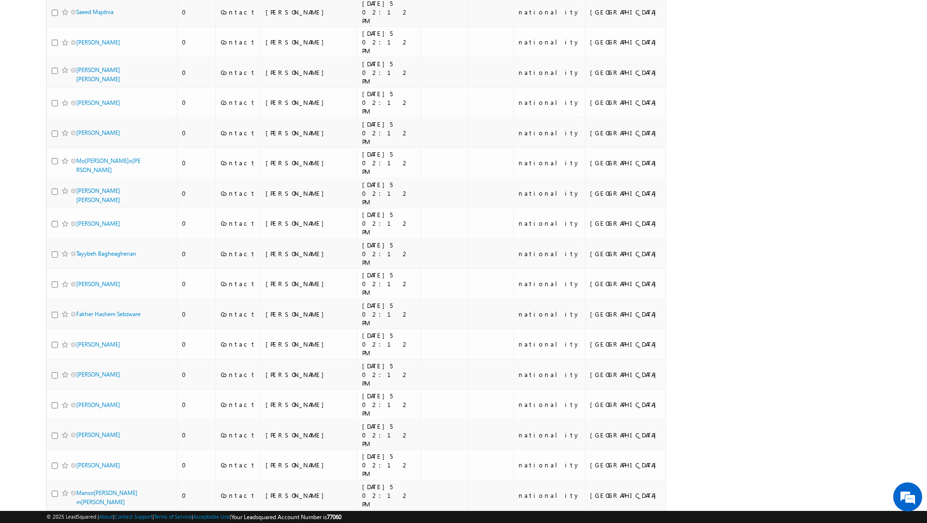
scroll to position [4356, 0]
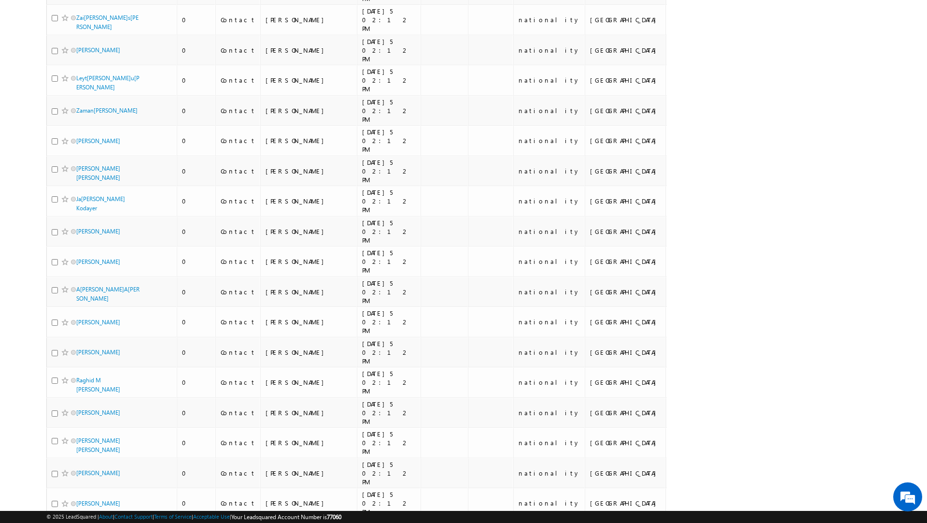
scroll to position [4263, 0]
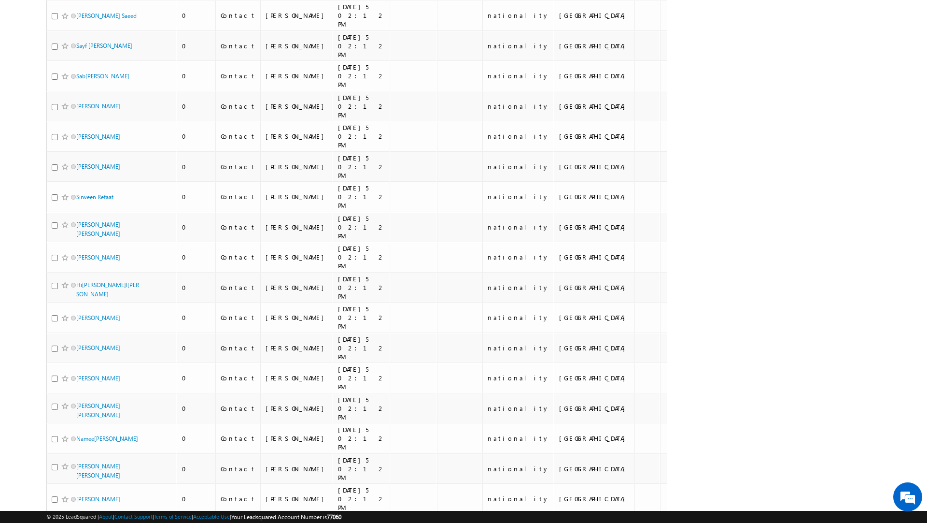
scroll to position [4258, 0]
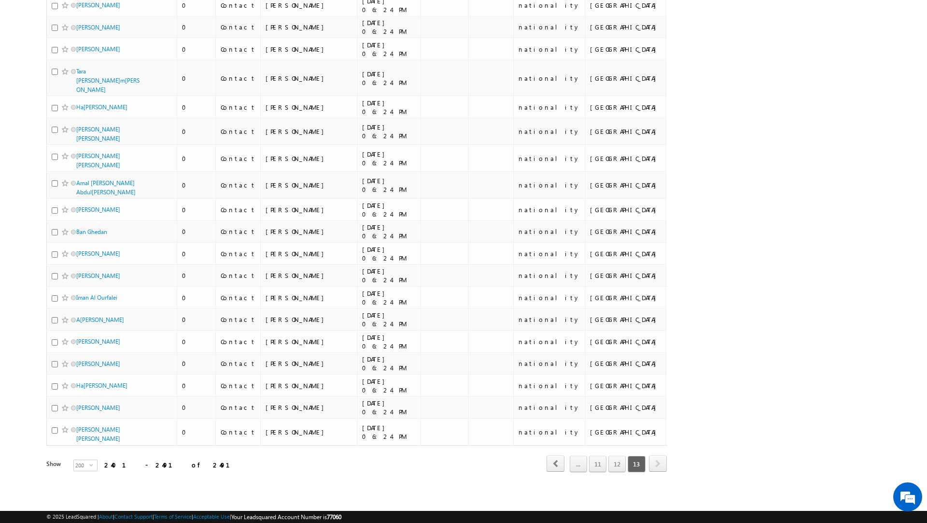
scroll to position [1750, 0]
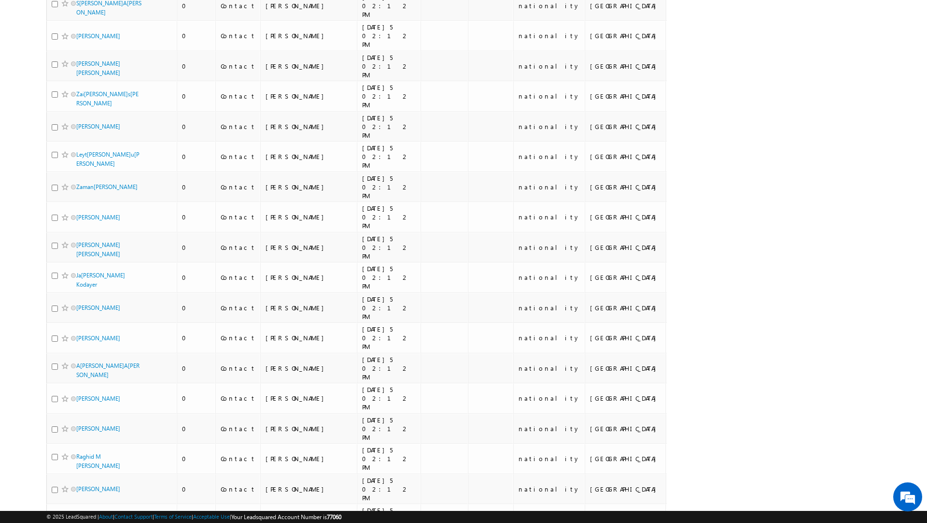
scroll to position [4263, 0]
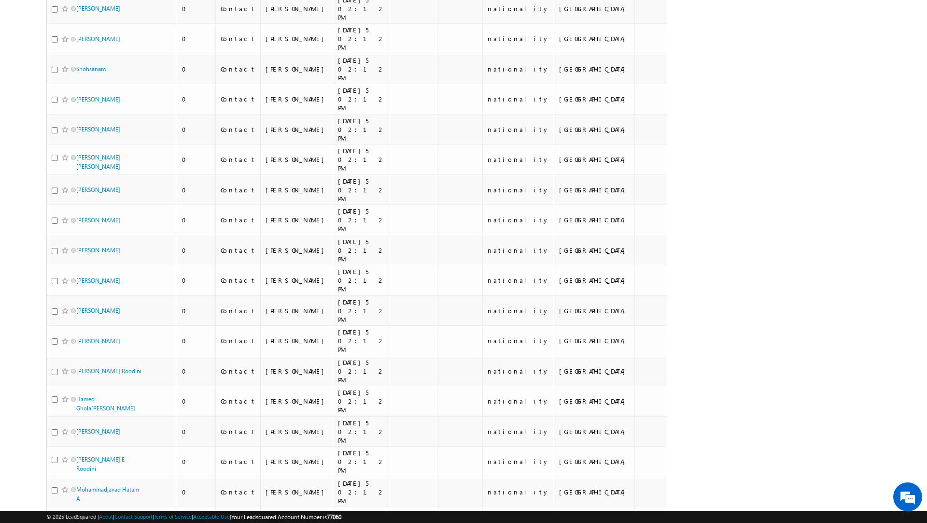
scroll to position [0, 0]
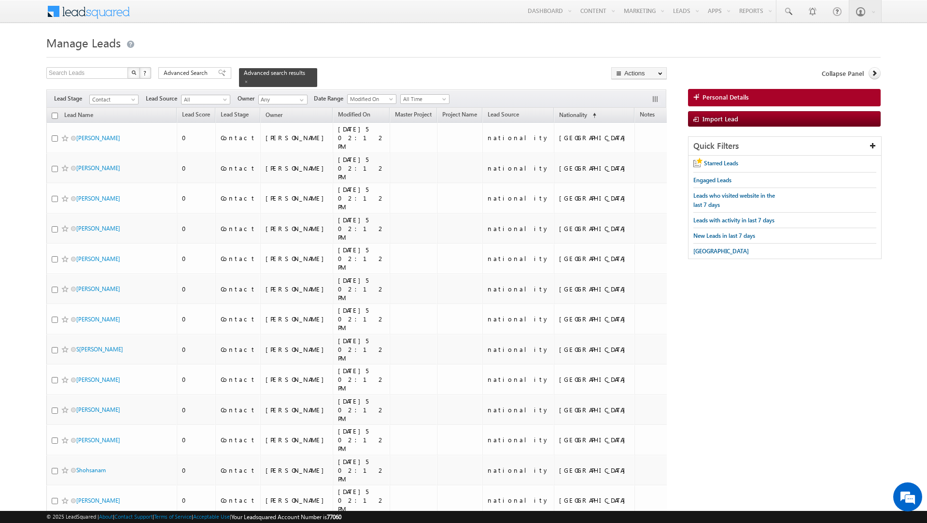
click at [55, 117] on input "checkbox" at bounding box center [55, 116] width 6 height 6
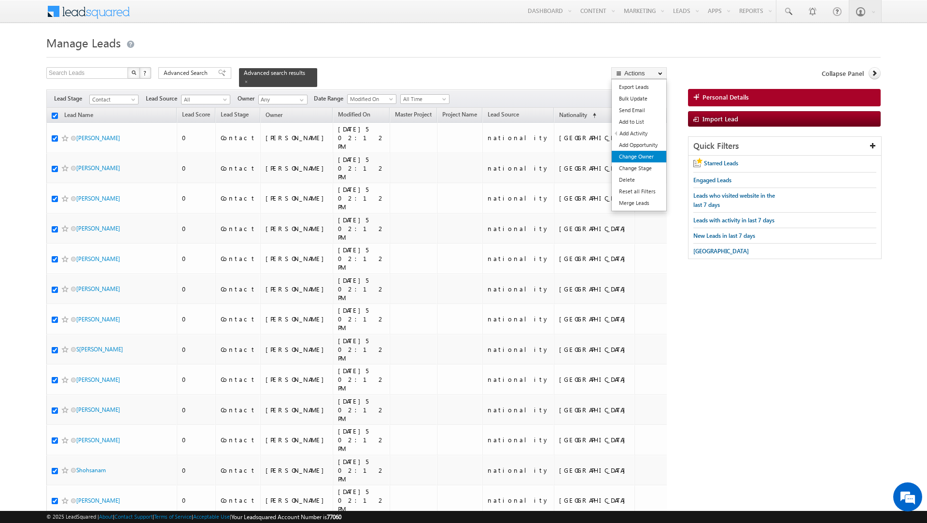
click at [641, 158] on link "Change Owner" at bounding box center [639, 157] width 55 height 12
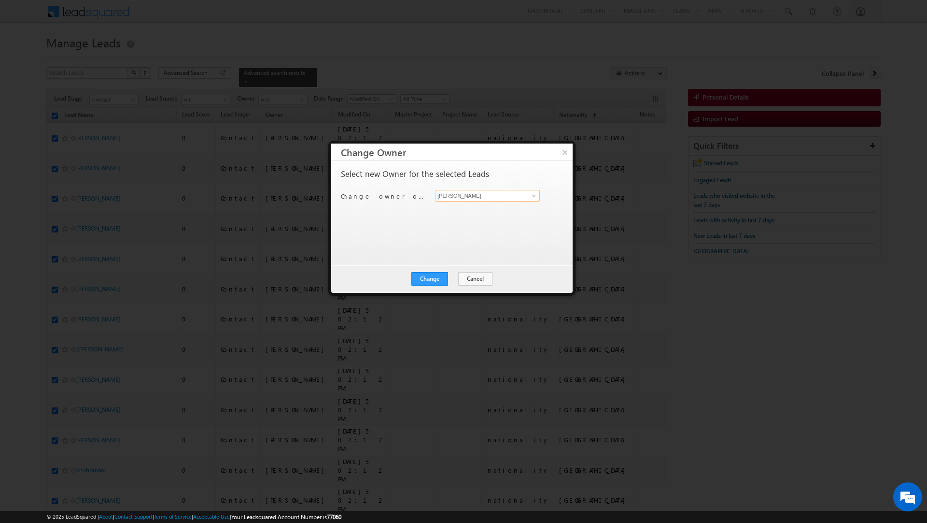
click at [473, 194] on input "[PERSON_NAME]" at bounding box center [487, 196] width 105 height 12
click at [462, 228] on span "[EMAIL_ADDRESS][PERSON_NAME][DOMAIN_NAME]" at bounding box center [482, 231] width 87 height 7
click at [428, 280] on button "Change" at bounding box center [430, 279] width 37 height 14
click at [449, 278] on button "Close" at bounding box center [453, 279] width 31 height 14
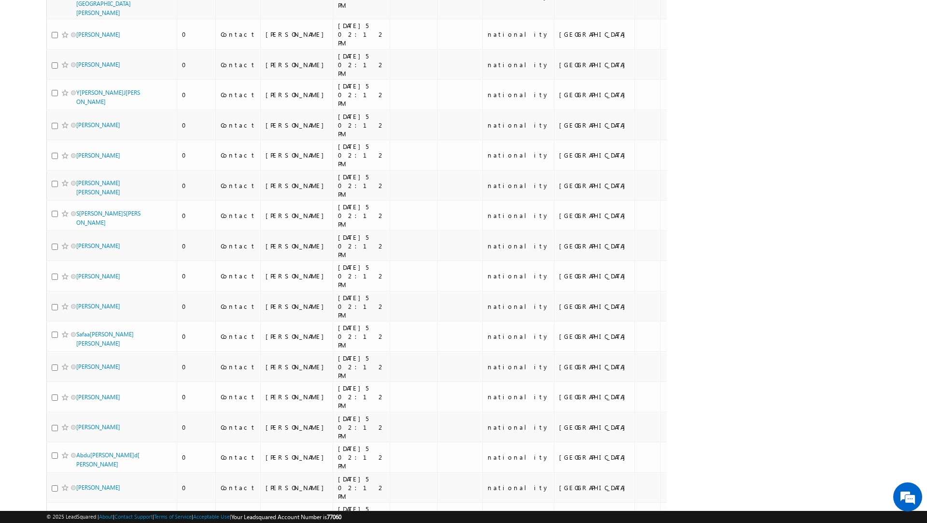
scroll to position [4459, 0]
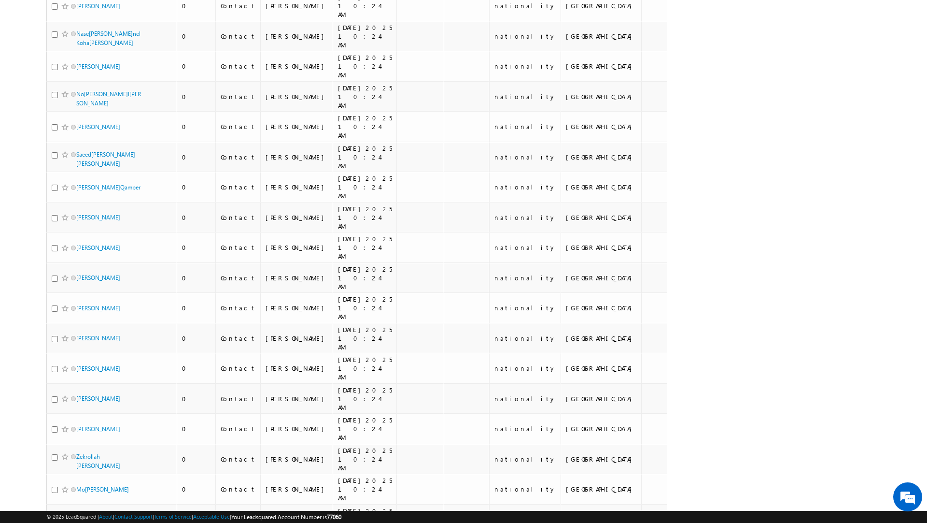
scroll to position [0, 0]
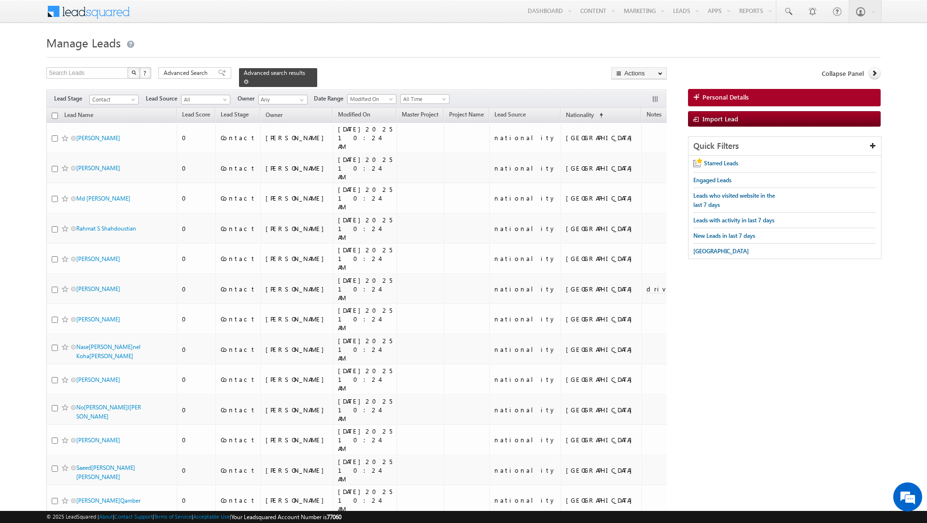
click at [244, 79] on span at bounding box center [246, 81] width 5 height 5
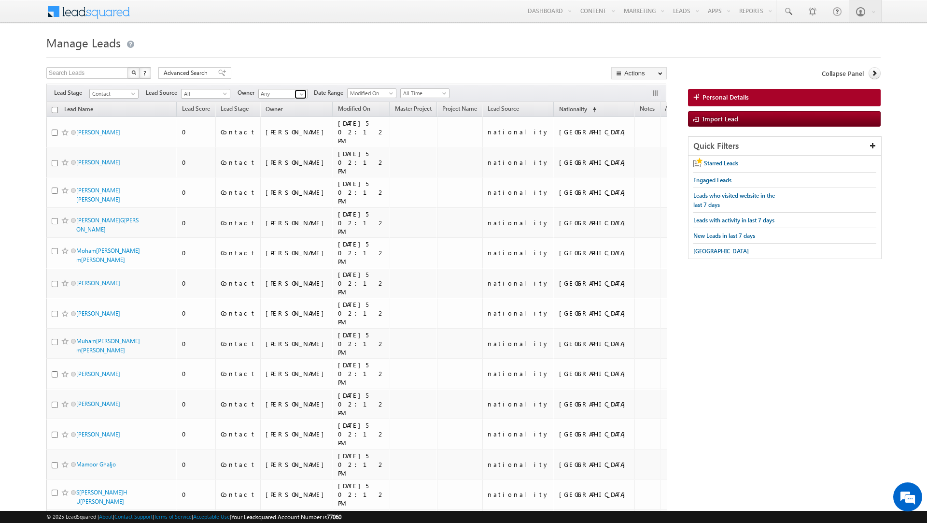
click at [296, 94] on link at bounding box center [301, 94] width 12 height 10
click at [290, 113] on link "Current User" at bounding box center [306, 114] width 97 height 11
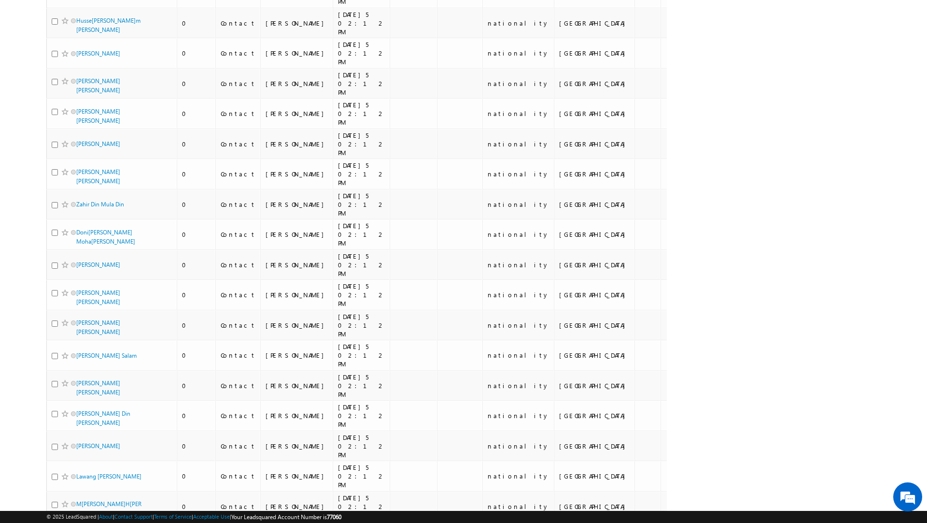
scroll to position [4335, 0]
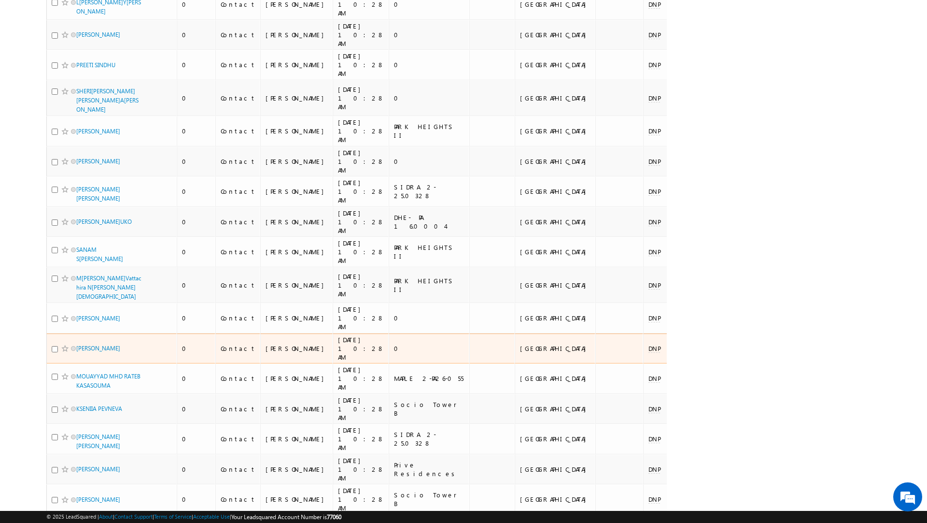
scroll to position [5307, 0]
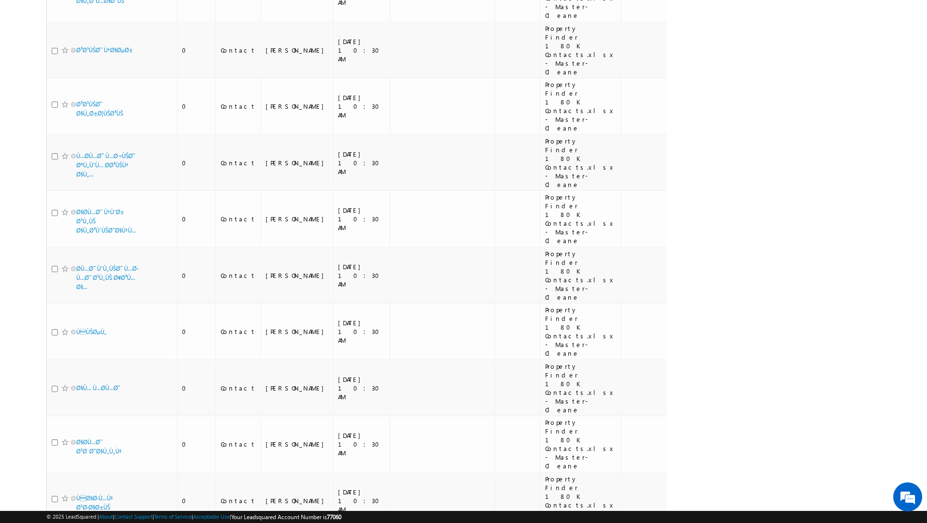
scroll to position [6161, 0]
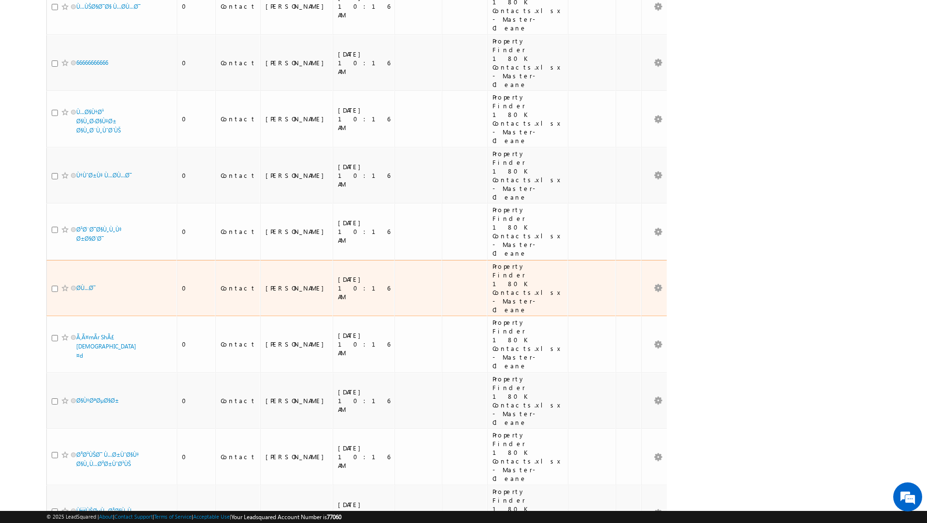
scroll to position [7672, 0]
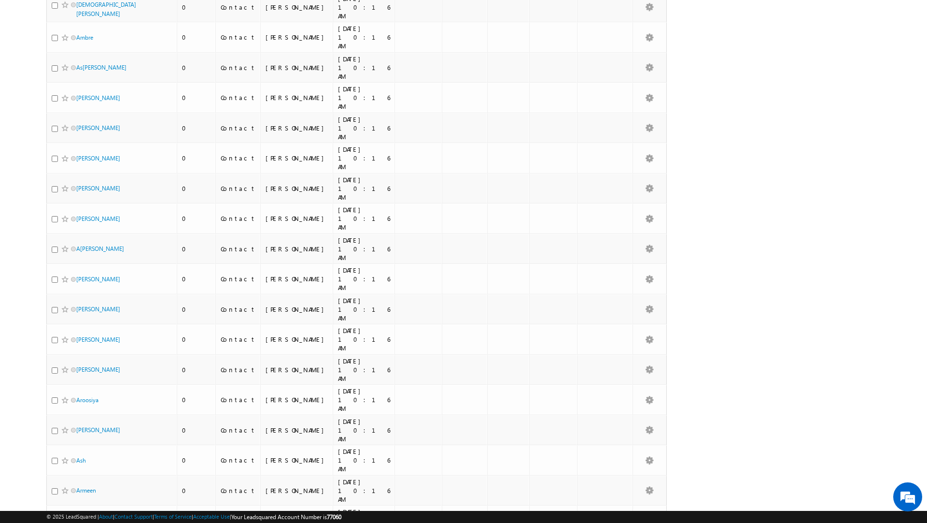
scroll to position [0, 0]
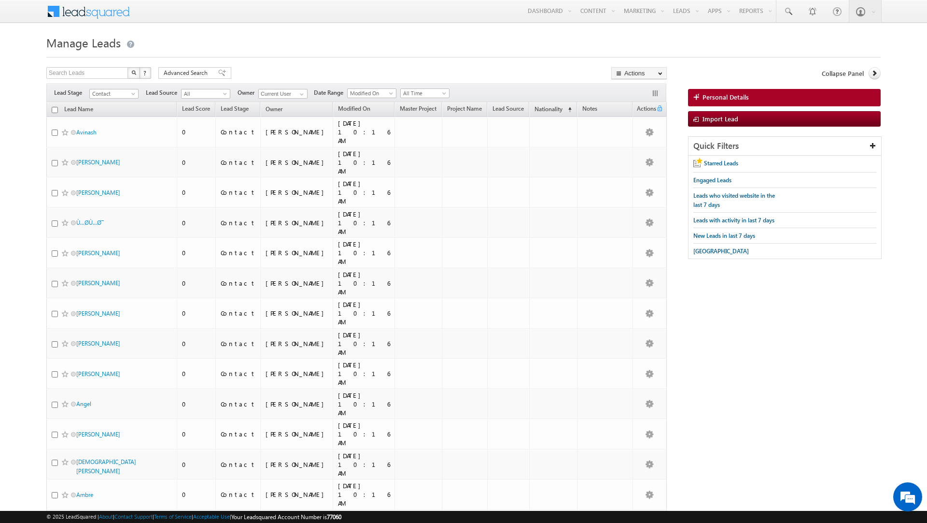
click at [54, 111] on input "checkbox" at bounding box center [55, 110] width 6 height 6
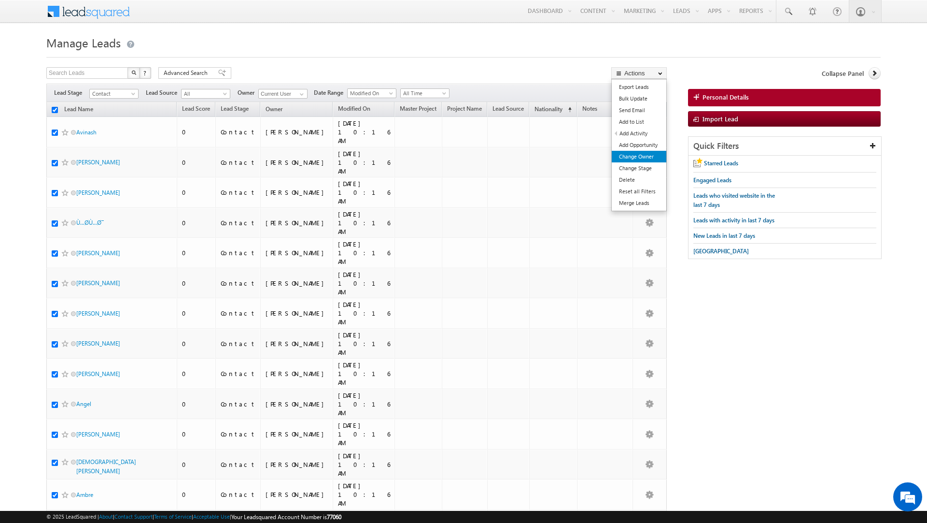
click at [626, 161] on link "Change Owner" at bounding box center [639, 157] width 55 height 12
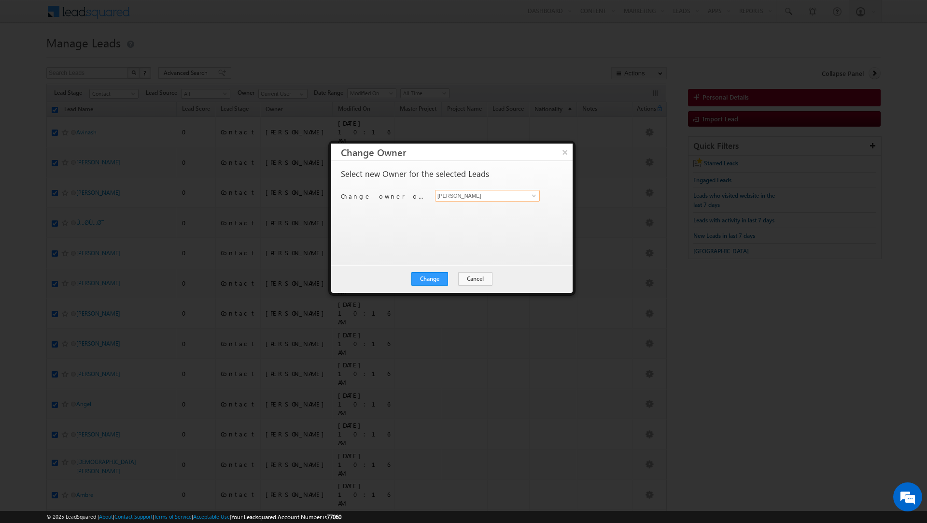
click at [464, 200] on input "[PERSON_NAME]" at bounding box center [487, 196] width 105 height 12
click at [448, 214] on span "[EMAIL_ADDRESS][DOMAIN_NAME]" at bounding box center [482, 215] width 87 height 7
click at [428, 275] on button "Change" at bounding box center [430, 279] width 37 height 14
click at [454, 280] on button "Close" at bounding box center [453, 279] width 31 height 14
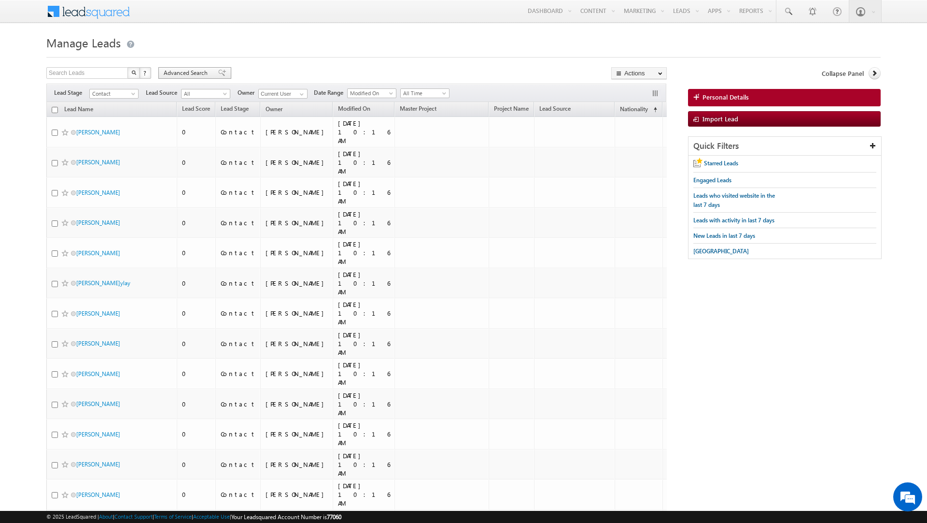
click at [196, 71] on span "Advanced Search" at bounding box center [187, 73] width 47 height 9
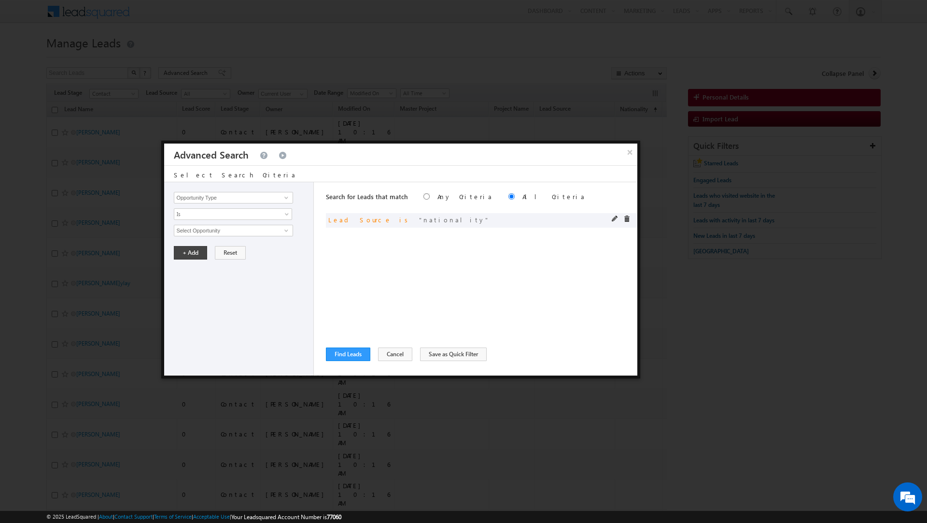
click at [630, 219] on span at bounding box center [627, 218] width 7 height 7
click at [219, 195] on input "Opportunity Type" at bounding box center [233, 198] width 119 height 12
click at [200, 267] on link "Lead Source" at bounding box center [233, 267] width 119 height 11
click at [195, 233] on span "None Selected" at bounding box center [229, 230] width 110 height 11
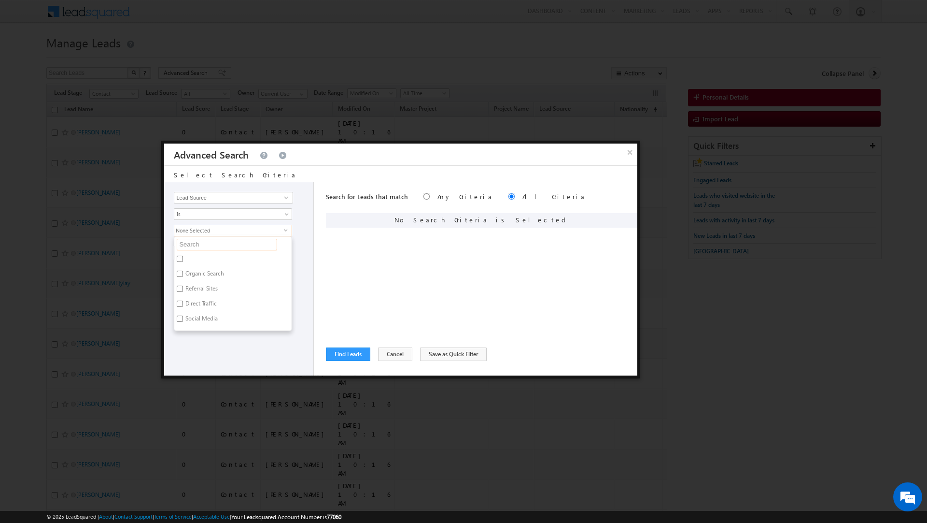
click at [190, 247] on input "text" at bounding box center [227, 245] width 100 height 12
click at [188, 260] on label "JVC" at bounding box center [188, 260] width 29 height 15
click at [183, 260] on input "JVC" at bounding box center [180, 259] width 6 height 6
click at [191, 279] on label "INDG_JVC_2025" at bounding box center [203, 275] width 59 height 15
click at [183, 277] on input "INDG_JVC_2025" at bounding box center [180, 274] width 6 height 6
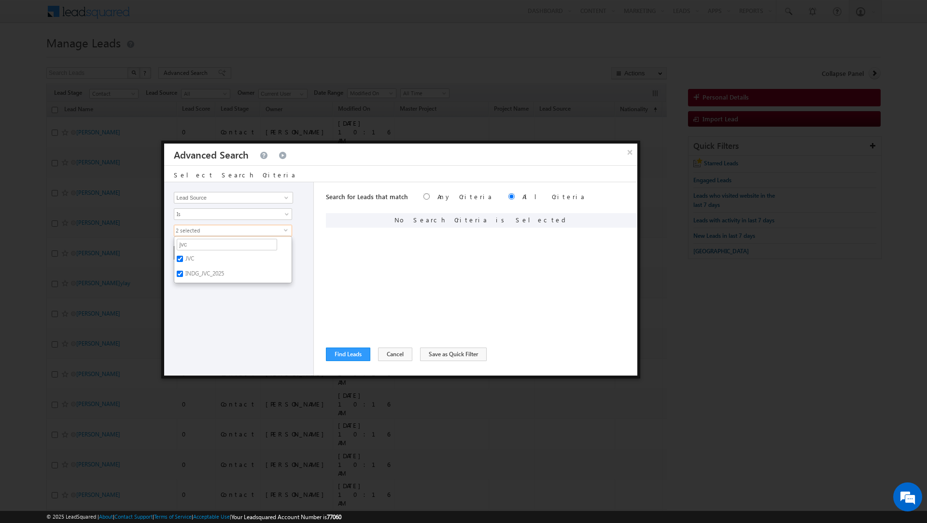
click at [192, 297] on div "Opportunity Type Lead Activity Task Sales Group Prospect Id Address 1 Address 2…" at bounding box center [239, 278] width 150 height 193
click at [185, 255] on button "+ Add" at bounding box center [190, 253] width 33 height 14
click at [354, 347] on button "Find Leads" at bounding box center [348, 354] width 44 height 14
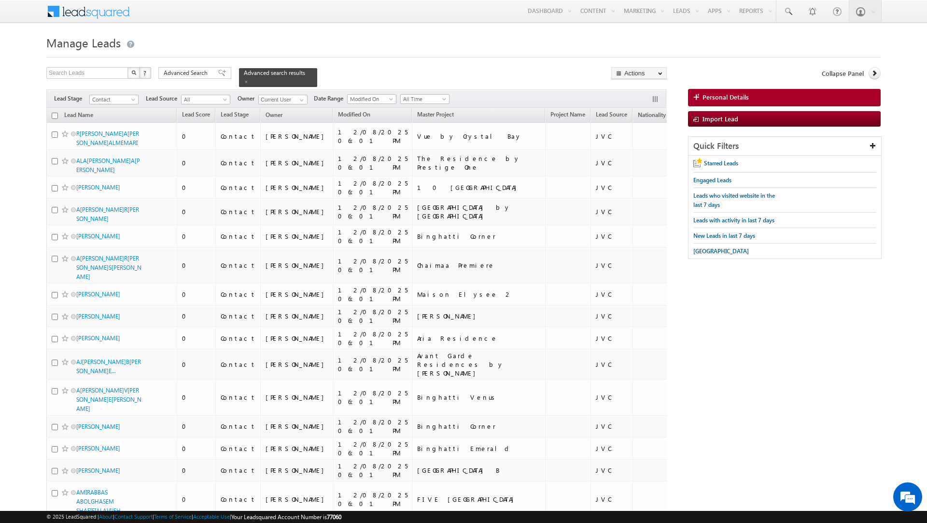
click at [54, 116] on input "checkbox" at bounding box center [55, 116] width 6 height 6
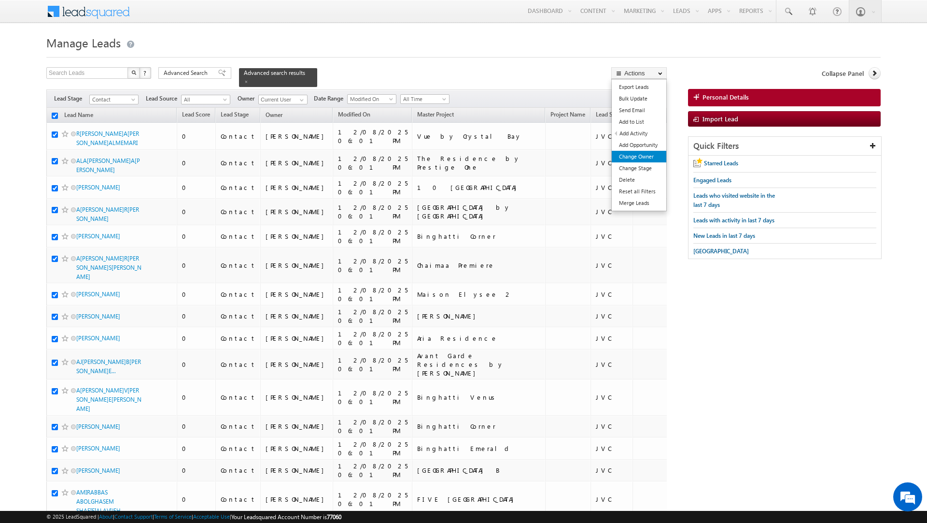
click at [631, 154] on link "Change Owner" at bounding box center [639, 157] width 55 height 12
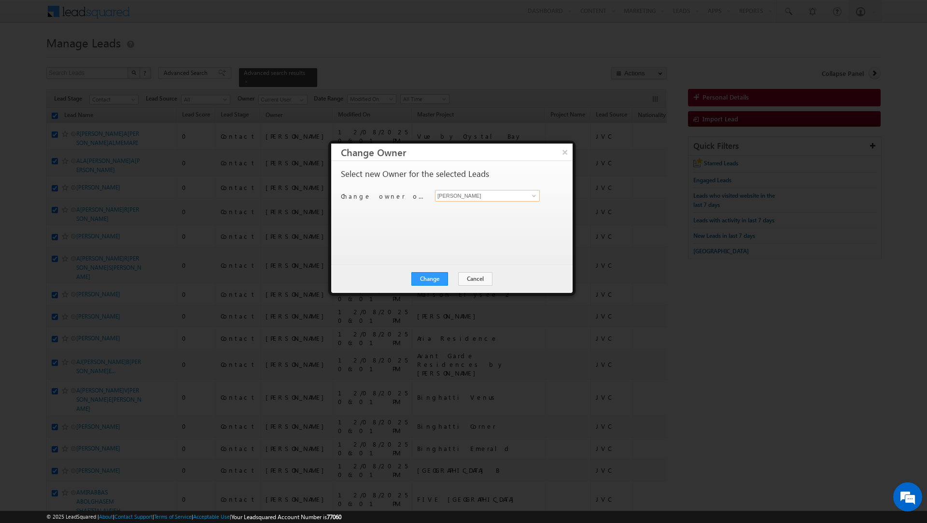
click at [480, 193] on input "[PERSON_NAME]" at bounding box center [487, 196] width 105 height 12
click at [459, 212] on span "[PERSON_NAME][EMAIL_ADDRESS][DOMAIN_NAME]" at bounding box center [482, 215] width 87 height 7
click at [428, 276] on button "Change" at bounding box center [430, 279] width 37 height 14
click at [452, 277] on button "Close" at bounding box center [453, 279] width 31 height 14
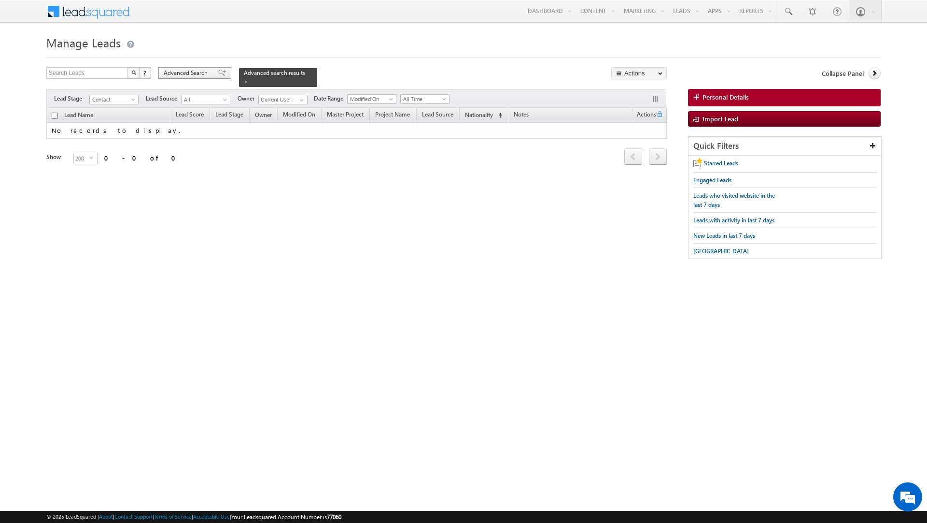
click at [191, 69] on div "Advanced Search" at bounding box center [194, 73] width 73 height 12
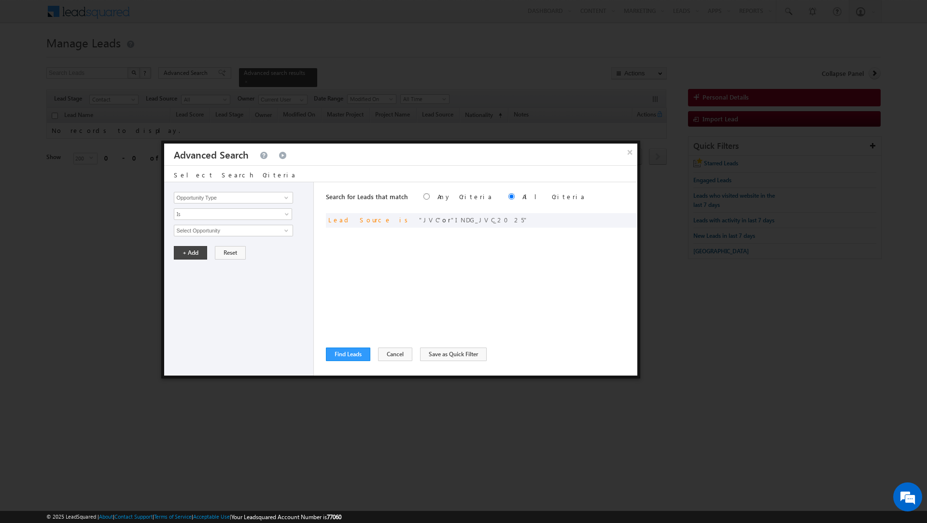
click at [614, 212] on div "Search for Leads that match Any Criteria All Criteria Note that the current tri…" at bounding box center [482, 197] width 312 height 31
click at [615, 214] on div "and Lead Source is JVC or INDG_JVC_2025" at bounding box center [482, 220] width 312 height 14
click at [614, 216] on span at bounding box center [615, 218] width 7 height 7
click at [225, 234] on span "2 selected" at bounding box center [229, 230] width 110 height 11
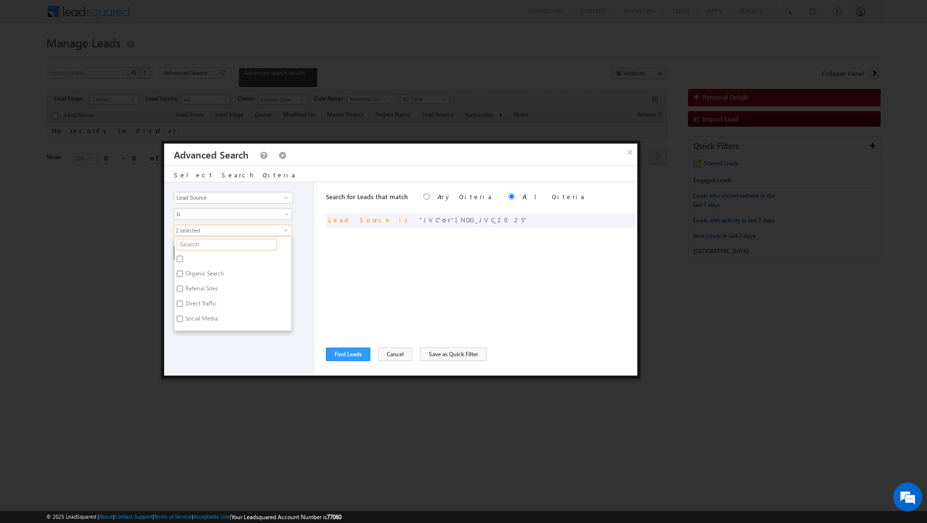
click at [206, 246] on input "text" at bounding box center [227, 245] width 100 height 12
click at [199, 261] on label "Al Furjan" at bounding box center [195, 260] width 43 height 15
click at [183, 261] on input "Al Furjan" at bounding box center [180, 259] width 6 height 6
click at [199, 271] on label "Furjan New.xlsx - Old" at bounding box center [211, 275] width 75 height 15
click at [183, 271] on input "Furjan New.xlsx - Old" at bounding box center [180, 274] width 6 height 6
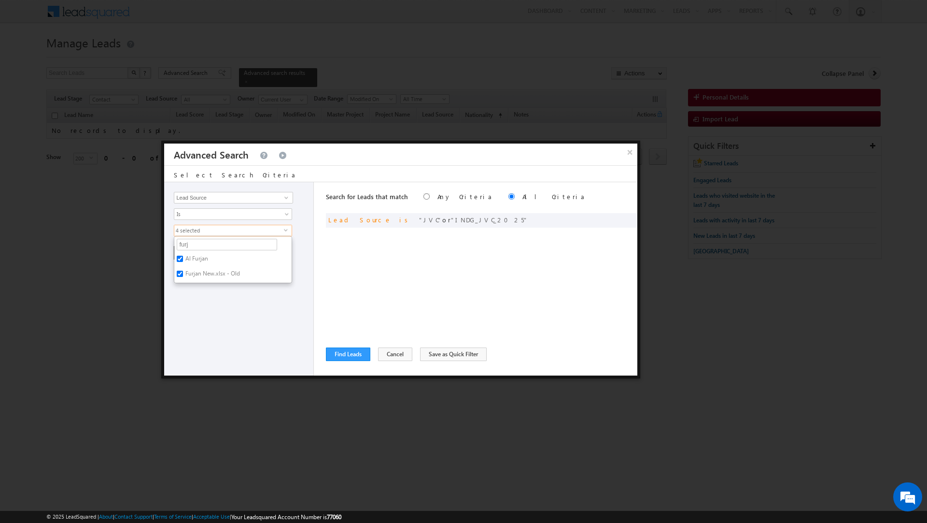
click at [199, 299] on div "Opportunity Type Lead Activity Task Sales Group Prospect Id Address 1 Address 2…" at bounding box center [239, 278] width 150 height 193
click at [186, 256] on button "+ Add" at bounding box center [190, 253] width 33 height 14
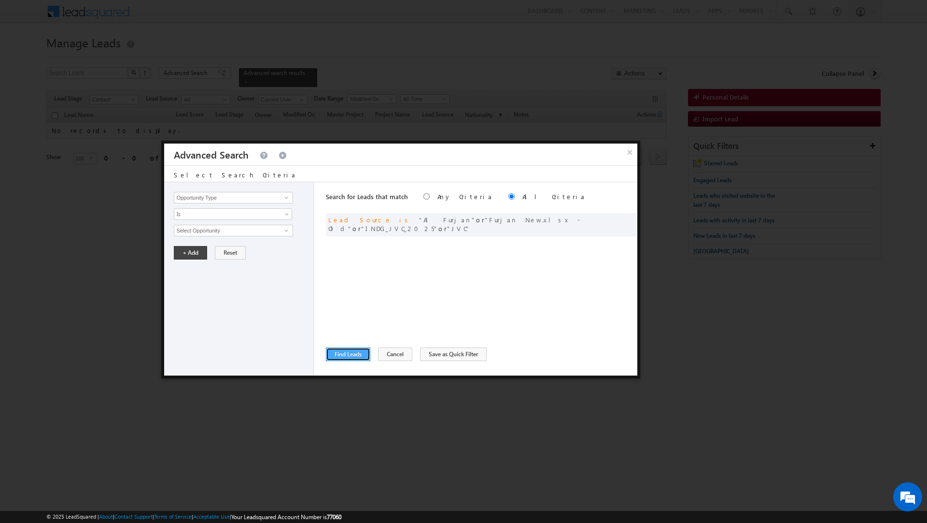
click at [347, 354] on button "Find Leads" at bounding box center [348, 354] width 44 height 14
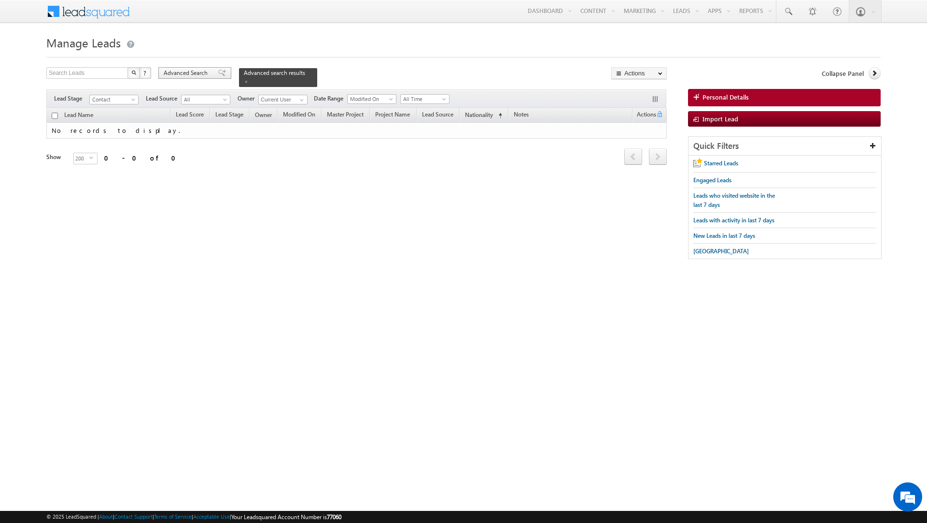
click at [209, 71] on span "Advanced Search" at bounding box center [187, 73] width 47 height 9
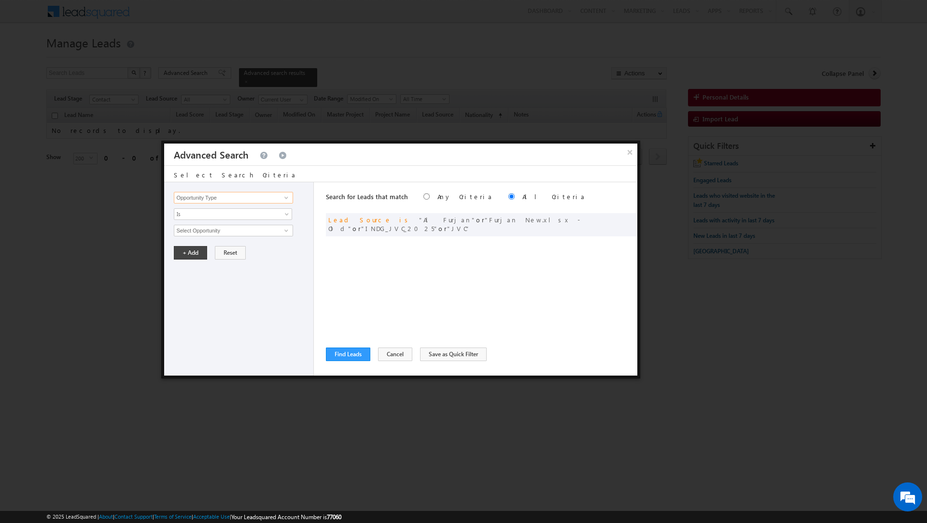
click at [221, 197] on input "Opportunity Type" at bounding box center [233, 198] width 119 height 12
click at [202, 218] on link "Owner" at bounding box center [233, 218] width 119 height 11
click at [201, 229] on span "None Selected" at bounding box center [229, 230] width 110 height 11
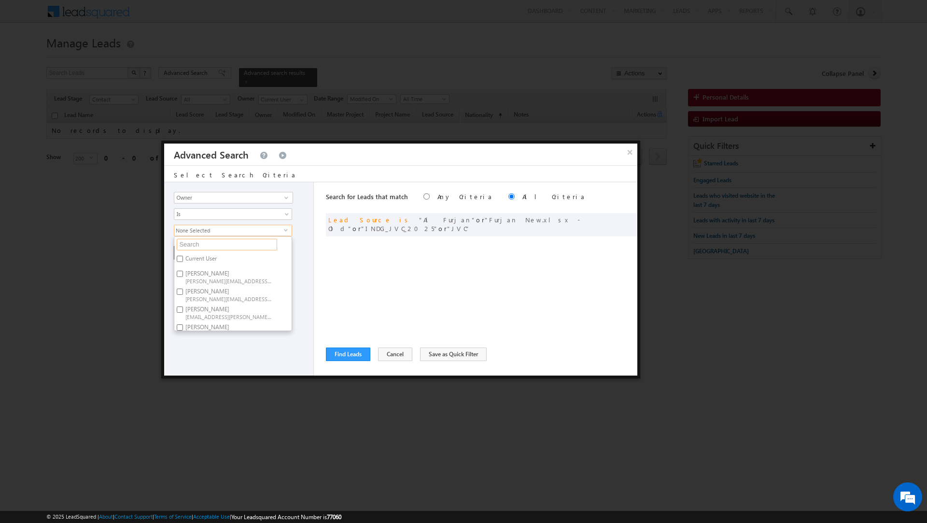
click at [199, 244] on input "text" at bounding box center [227, 245] width 100 height 12
click at [192, 215] on span "Is" at bounding box center [226, 214] width 105 height 9
click at [190, 234] on link "Is Not" at bounding box center [233, 235] width 118 height 9
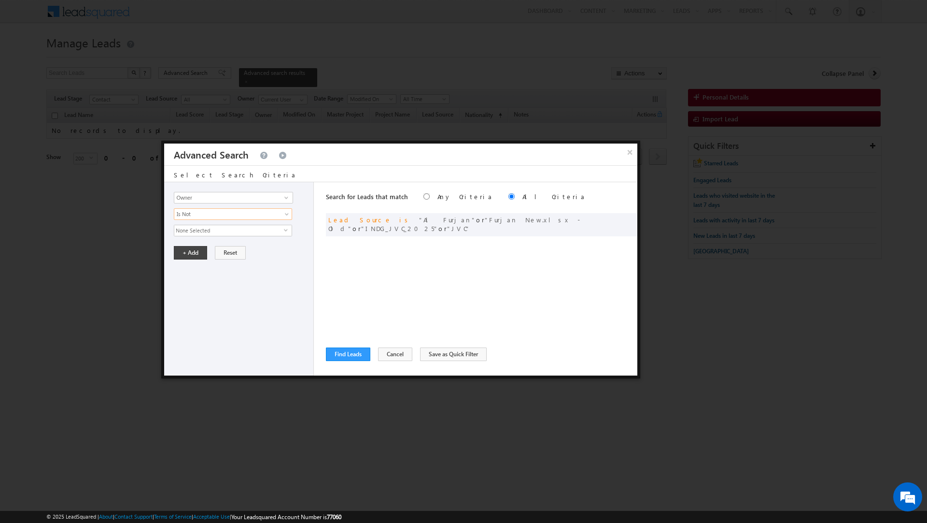
click at [190, 234] on span "None Selected" at bounding box center [229, 230] width 110 height 11
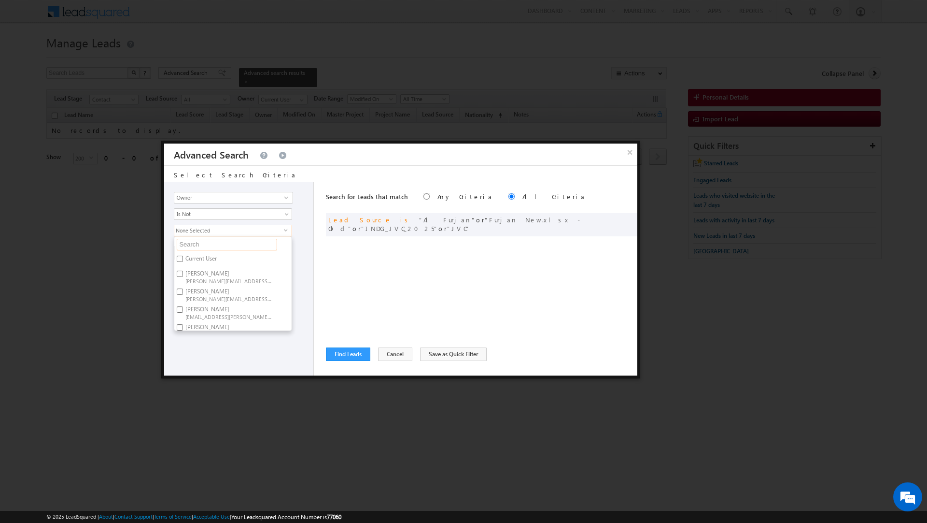
click at [191, 244] on input "text" at bounding box center [227, 245] width 100 height 12
click at [210, 197] on input "Owner" at bounding box center [233, 198] width 119 height 12
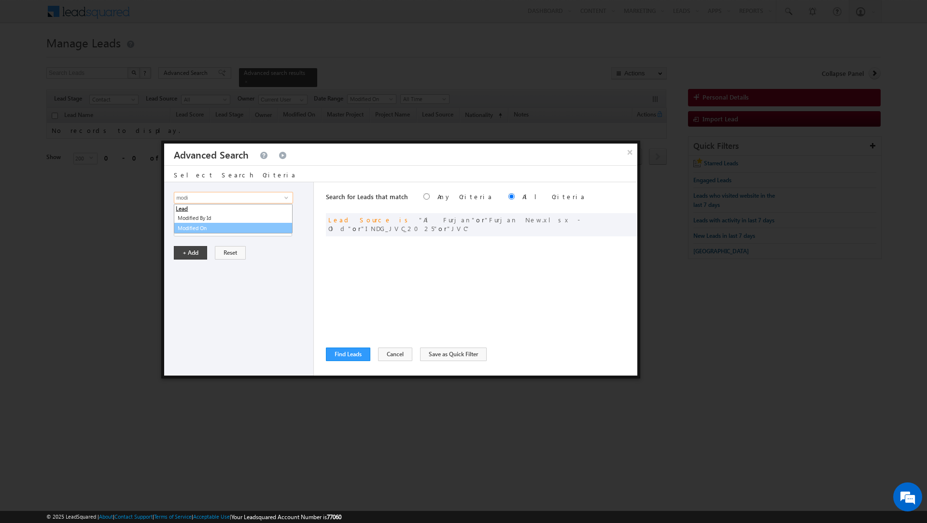
click at [188, 229] on link "Modified On" at bounding box center [233, 228] width 119 height 11
click at [185, 215] on span "Is" at bounding box center [226, 214] width 105 height 9
click at [185, 234] on link "Before" at bounding box center [233, 235] width 118 height 9
click at [185, 253] on button "+ Add" at bounding box center [190, 253] width 33 height 14
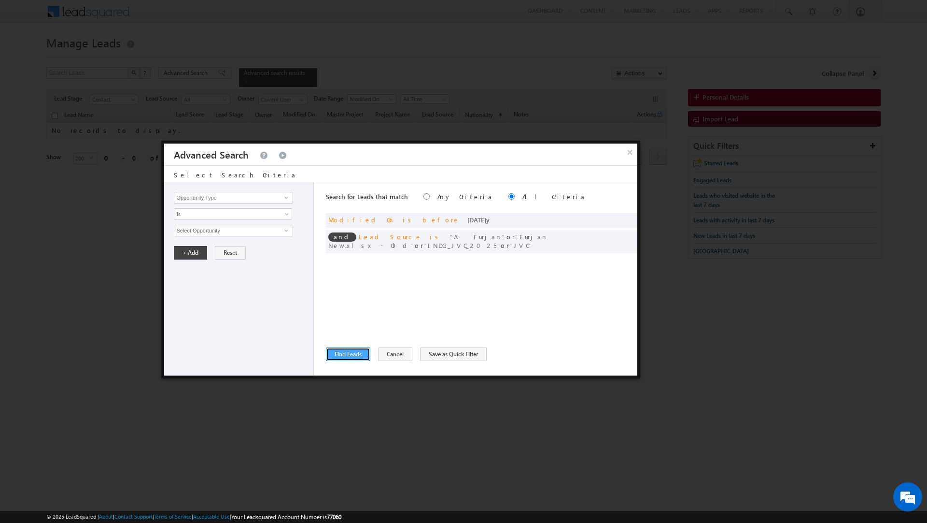
click at [348, 351] on button "Find Leads" at bounding box center [348, 354] width 44 height 14
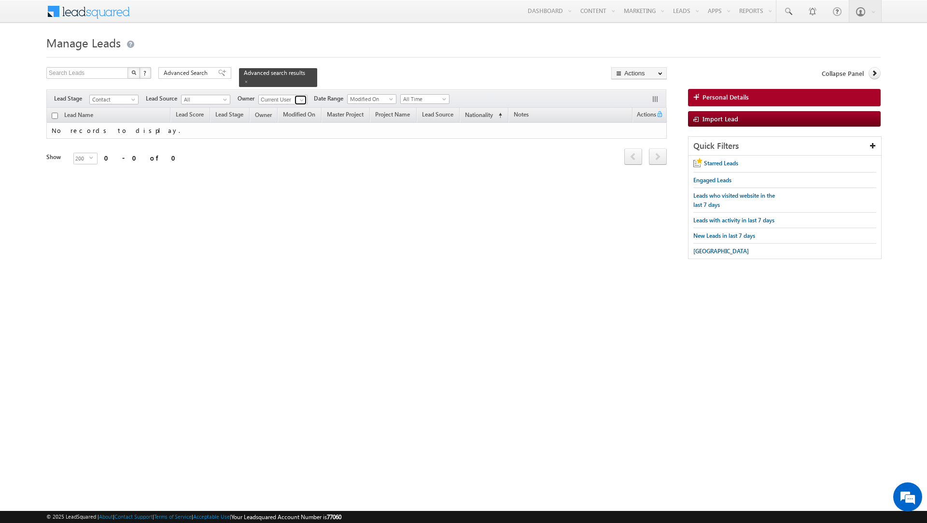
click at [301, 100] on span at bounding box center [302, 100] width 8 height 8
click at [285, 108] on link "Any" at bounding box center [306, 109] width 97 height 11
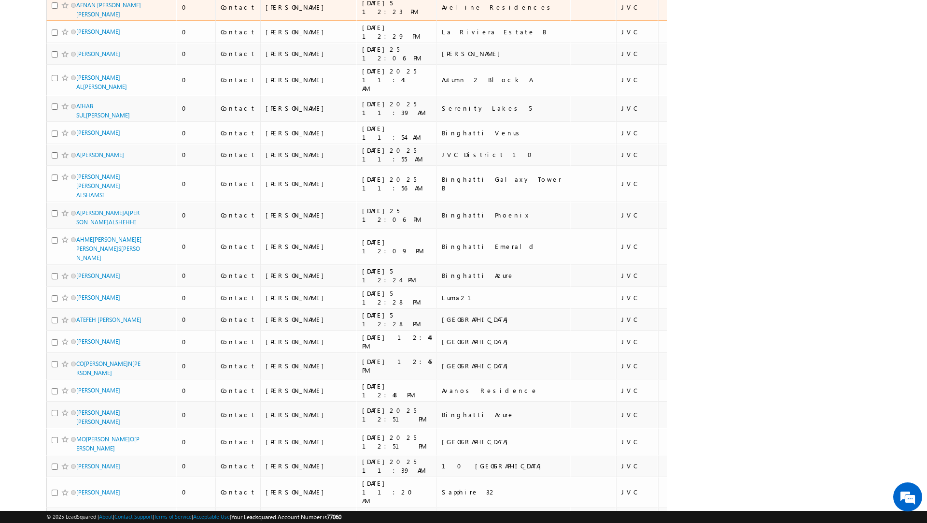
scroll to position [5065, 0]
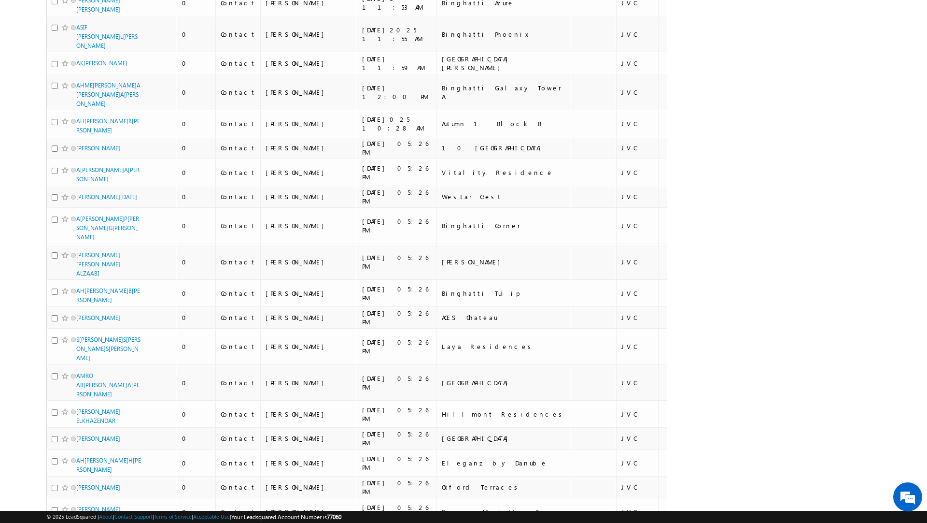
click at [75, 491] on li "50" at bounding box center [79, 496] width 23 height 10
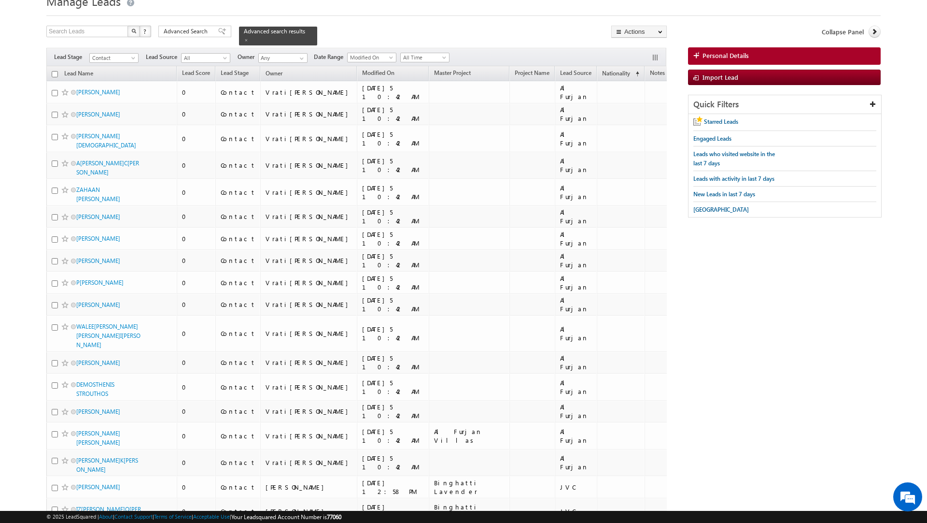
scroll to position [0, 0]
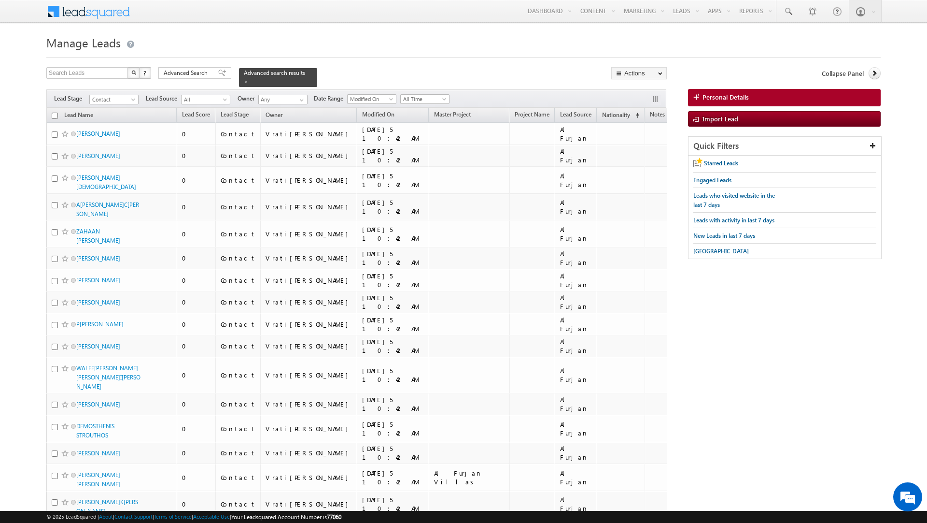
click at [55, 116] on input "checkbox" at bounding box center [55, 116] width 6 height 6
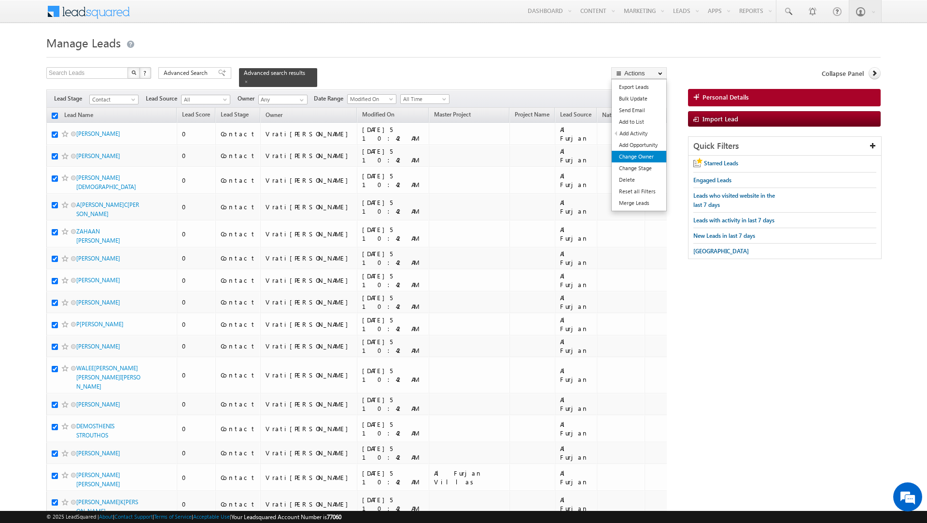
click at [631, 152] on link "Change Owner" at bounding box center [639, 157] width 55 height 12
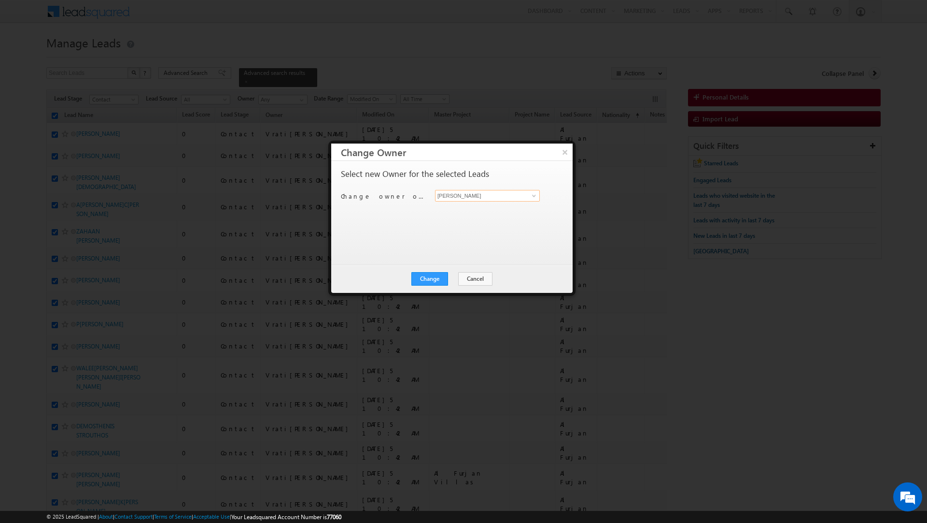
click at [460, 193] on input "[PERSON_NAME]" at bounding box center [487, 196] width 105 height 12
click at [449, 209] on link "Murari Sharma murari.sharma@indglobal.ae" at bounding box center [487, 211] width 105 height 18
click at [428, 274] on button "Change" at bounding box center [430, 279] width 37 height 14
click at [451, 274] on button "Close" at bounding box center [453, 279] width 31 height 14
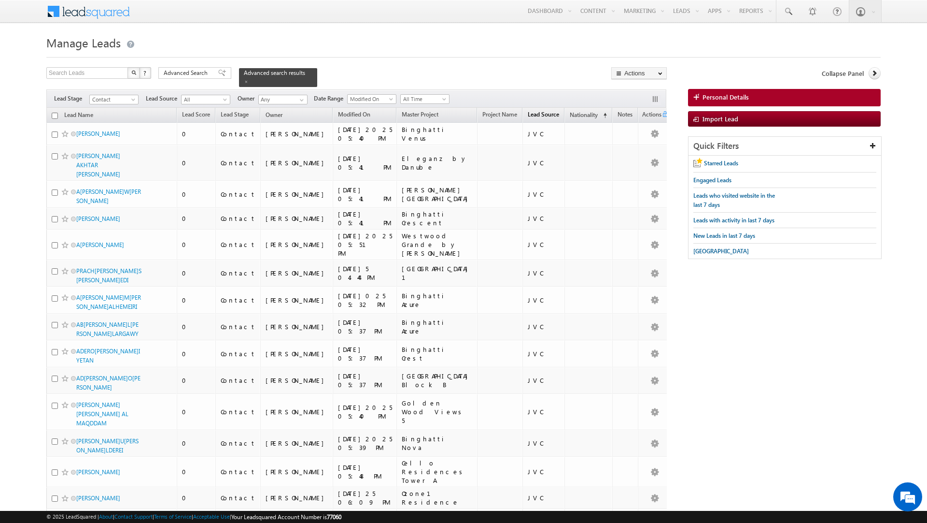
click at [528, 117] on span "Lead Source" at bounding box center [543, 114] width 31 height 7
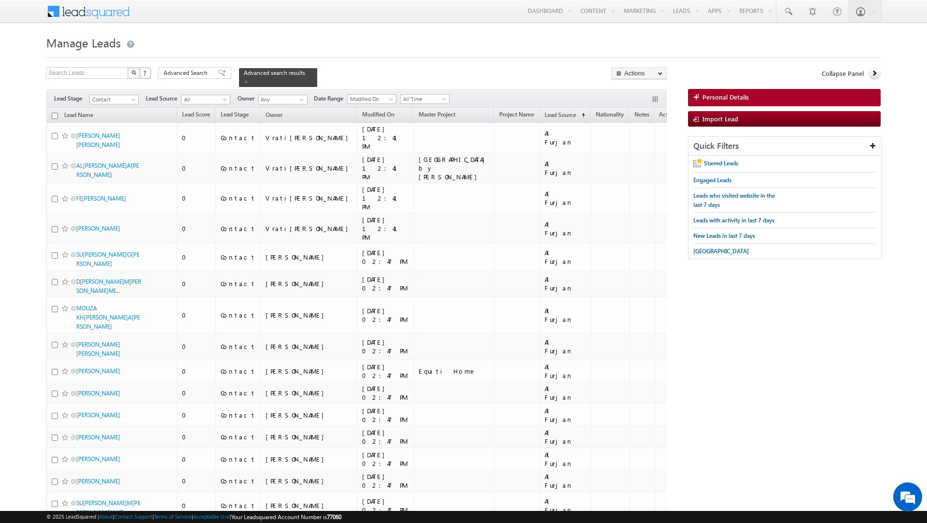
click at [57, 117] on input "checkbox" at bounding box center [55, 116] width 6 height 6
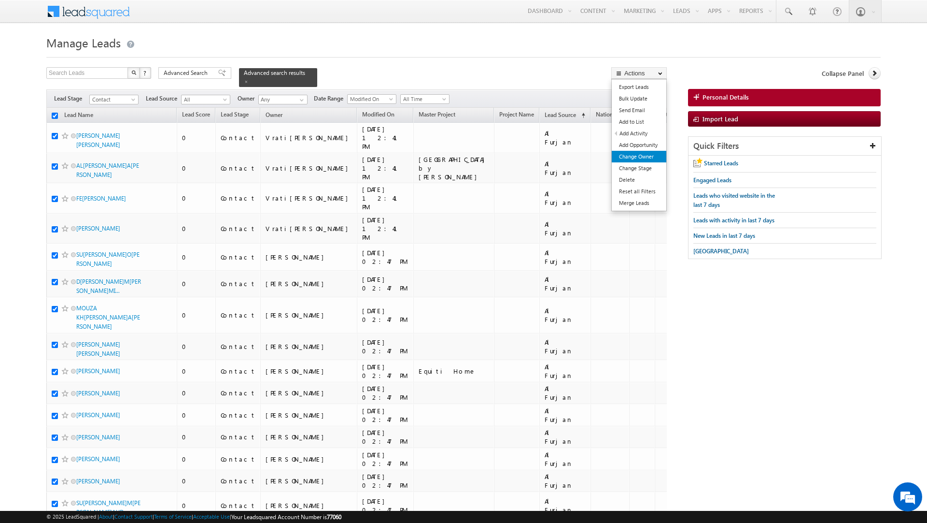
click at [629, 156] on link "Change Owner" at bounding box center [639, 157] width 55 height 12
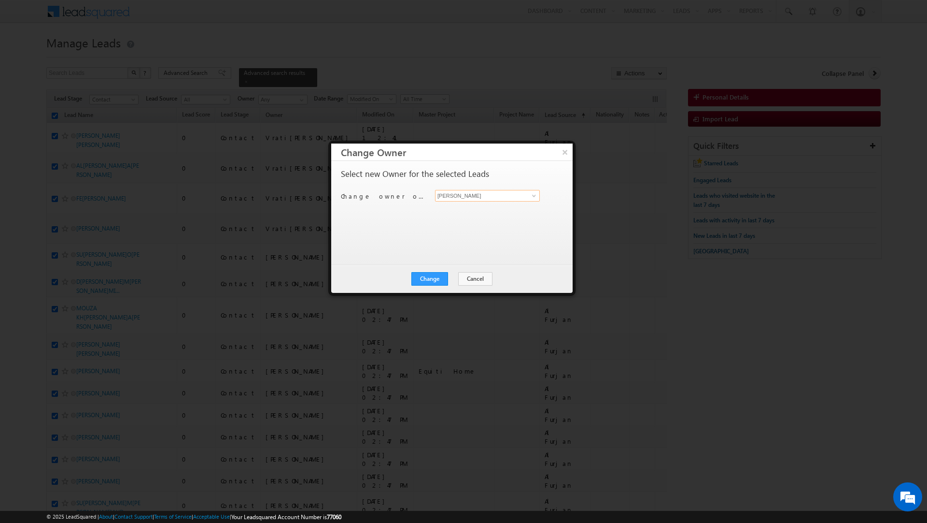
click at [487, 200] on input "[PERSON_NAME]" at bounding box center [487, 196] width 105 height 12
click at [471, 212] on span "[PERSON_NAME][EMAIL_ADDRESS][DOMAIN_NAME]" at bounding box center [482, 215] width 87 height 7
click at [423, 278] on button "Change" at bounding box center [430, 279] width 37 height 14
click at [449, 279] on button "Close" at bounding box center [453, 279] width 31 height 14
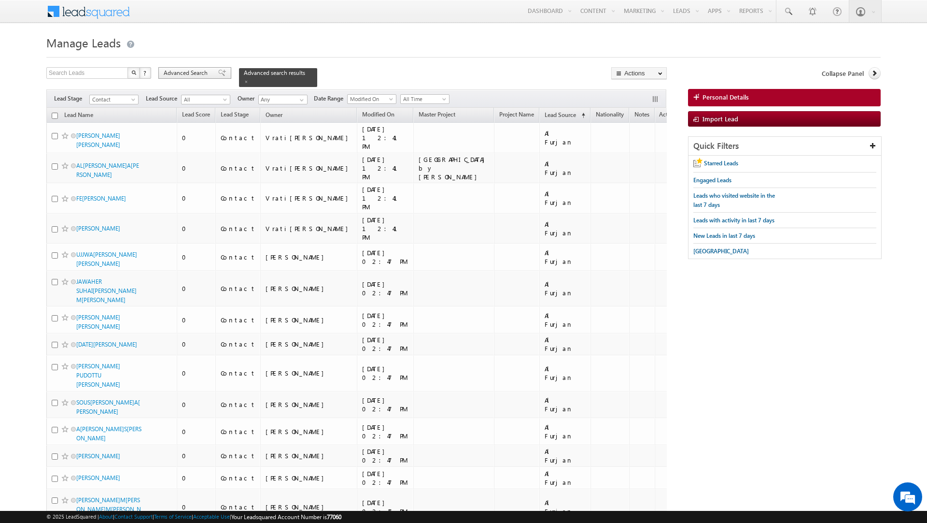
click at [202, 72] on span "Advanced Search" at bounding box center [187, 73] width 47 height 9
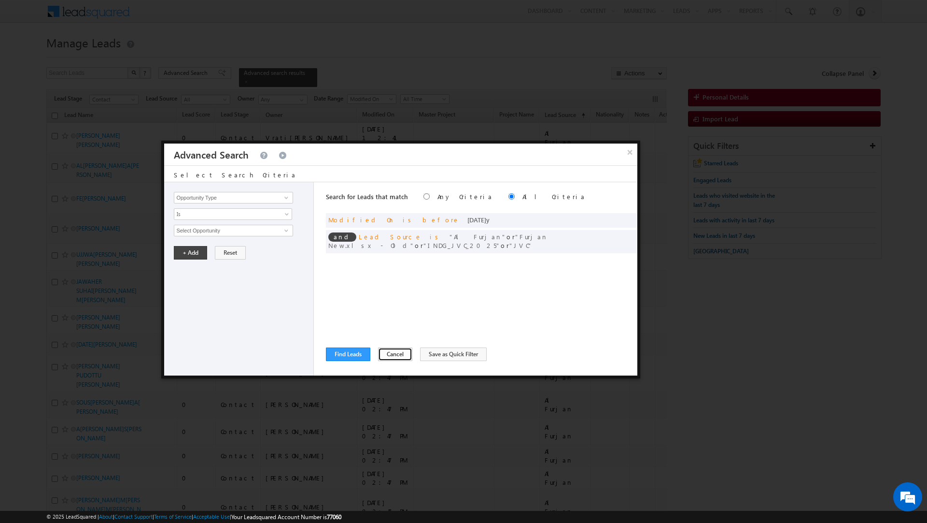
click at [391, 354] on button "Cancel" at bounding box center [395, 354] width 34 height 14
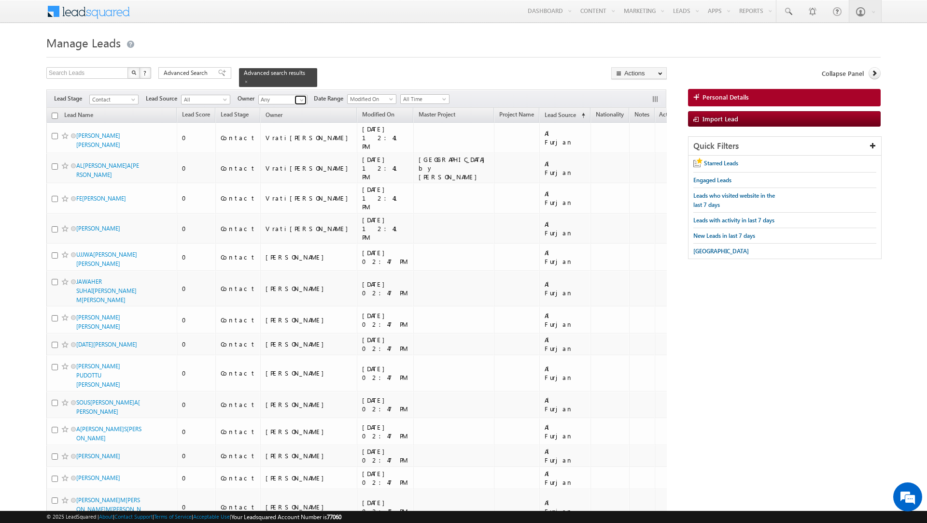
click at [298, 98] on span at bounding box center [302, 100] width 8 height 8
click at [284, 118] on link "Current User" at bounding box center [306, 119] width 97 height 11
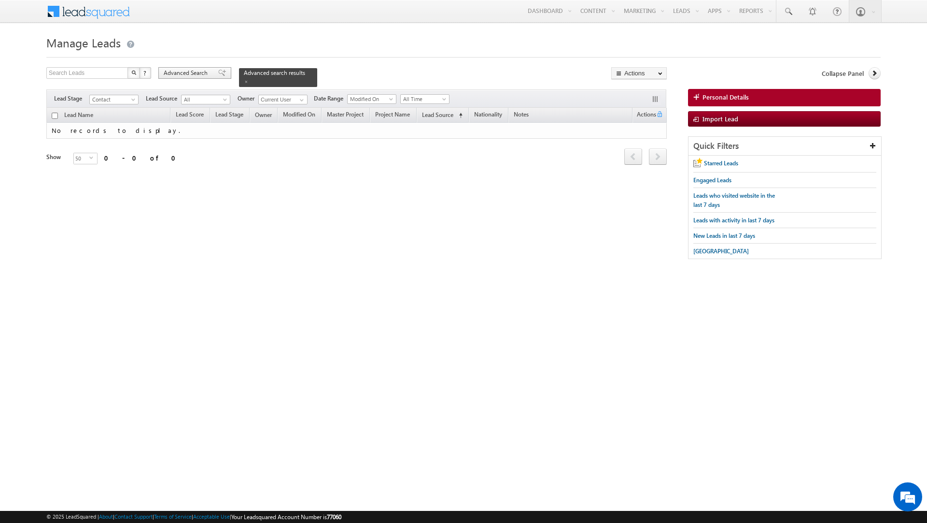
click at [206, 71] on span "Advanced Search" at bounding box center [187, 73] width 47 height 9
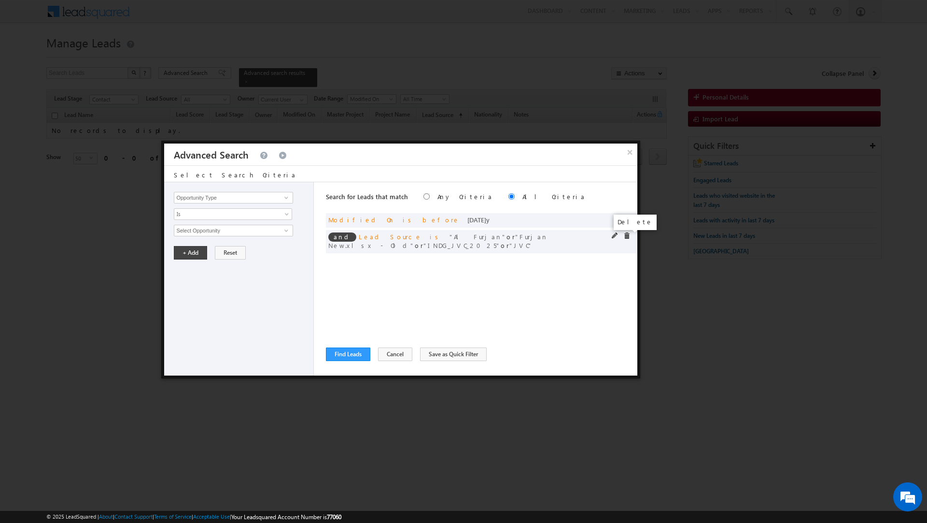
click at [628, 238] on span at bounding box center [627, 235] width 7 height 7
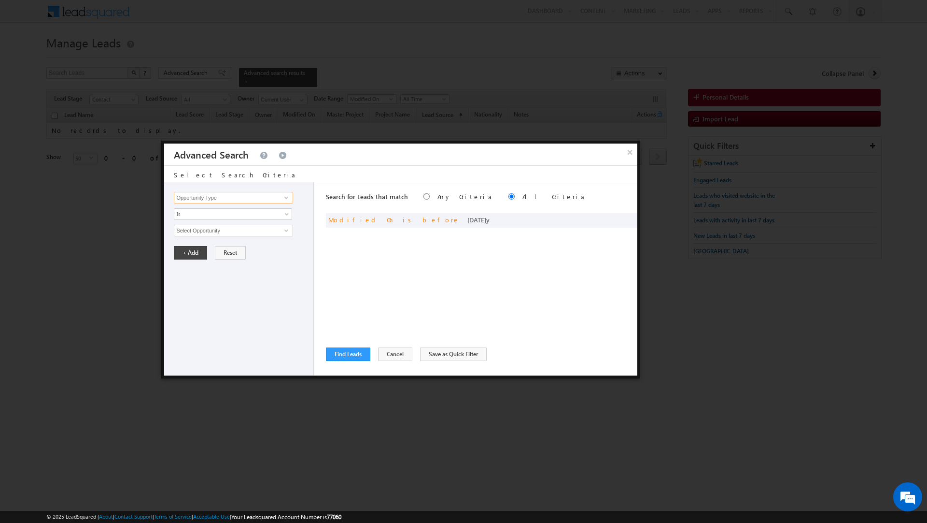
click at [197, 196] on input "Opportunity Type" at bounding box center [233, 198] width 119 height 12
click at [194, 221] on link "Nationality" at bounding box center [233, 218] width 119 height 11
click at [209, 198] on input "Nationality" at bounding box center [233, 198] width 119 height 12
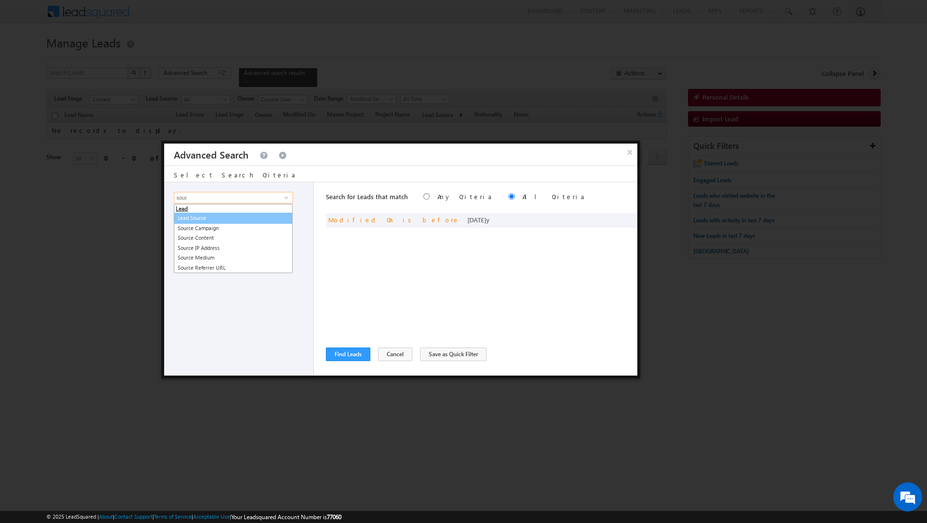
click at [204, 214] on link "Lead Source" at bounding box center [233, 218] width 119 height 11
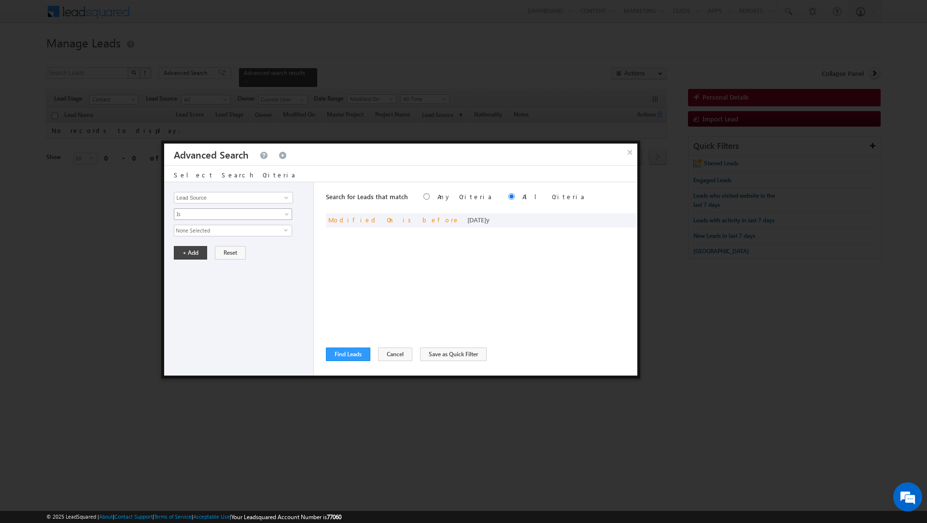
click at [204, 214] on span "Is" at bounding box center [226, 214] width 105 height 9
click at [200, 233] on span "None Selected" at bounding box center [229, 230] width 110 height 11
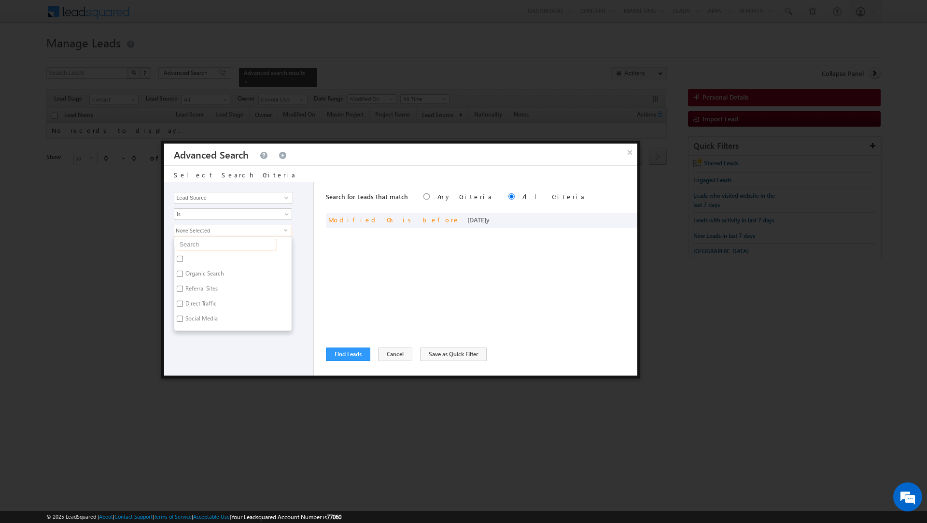
click at [195, 243] on input "text" at bounding box center [227, 245] width 100 height 12
click at [214, 259] on label "nationality" at bounding box center [198, 260] width 48 height 15
click at [183, 259] on input "nationality" at bounding box center [180, 259] width 6 height 6
click at [213, 348] on div "Opportunity Type Lead Activity Task Sales Group Prospect Id Address 1 Address 2…" at bounding box center [239, 278] width 150 height 193
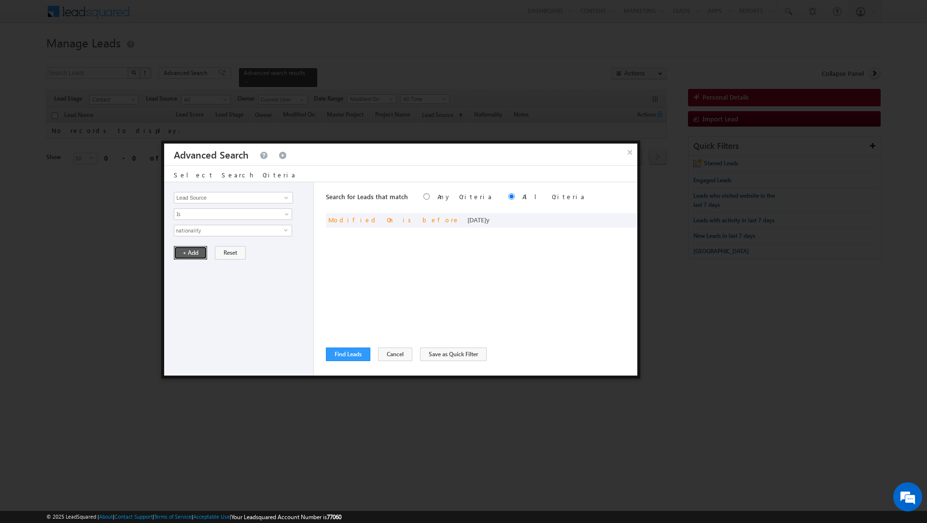
click at [185, 247] on button "+ Add" at bounding box center [190, 253] width 33 height 14
click at [347, 350] on button "Find Leads" at bounding box center [348, 354] width 44 height 14
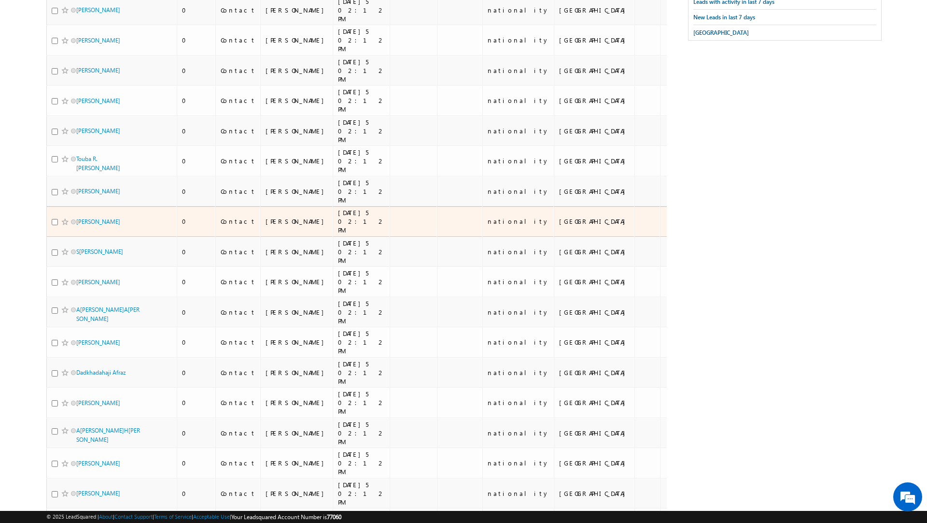
scroll to position [836, 0]
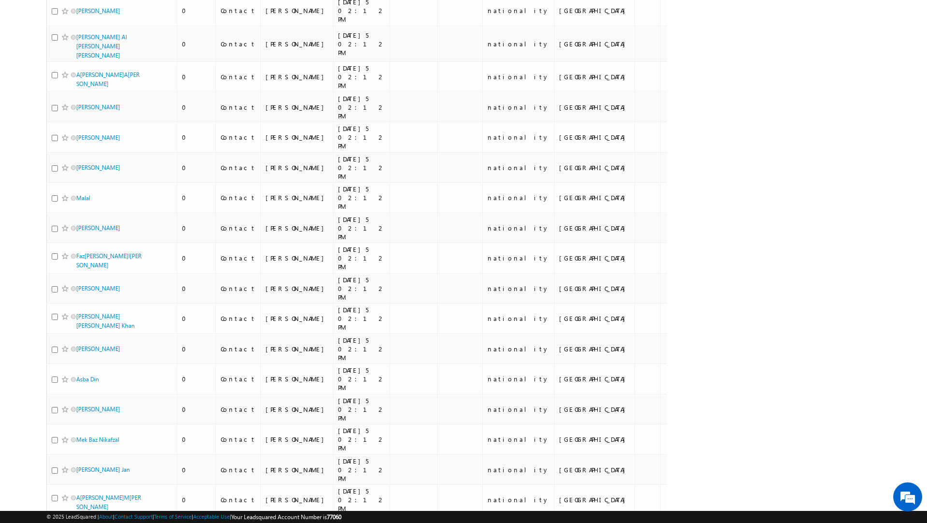
scroll to position [4325, 0]
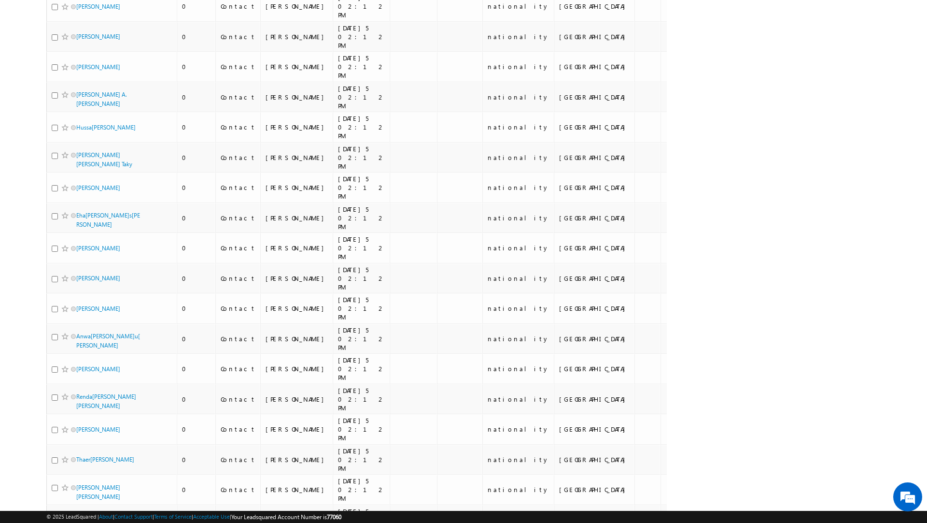
scroll to position [4289, 0]
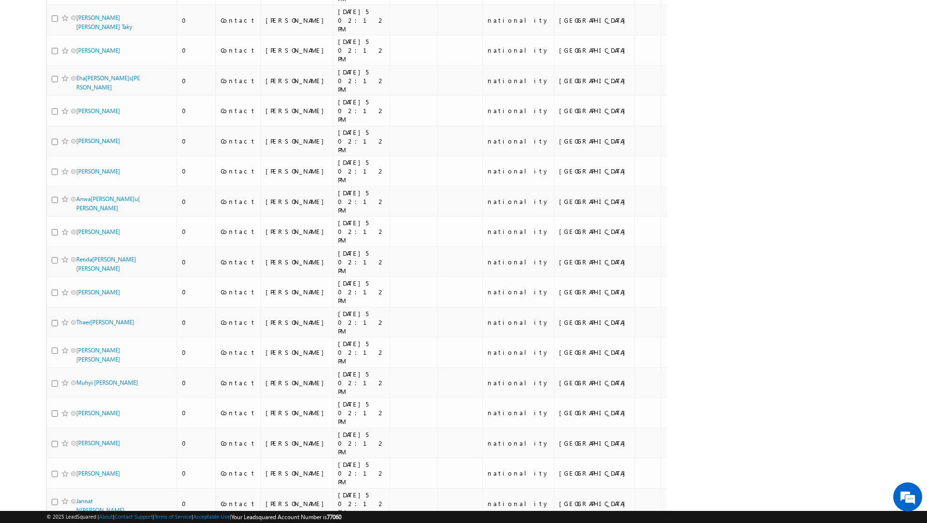
click at [78, 499] on li "50" at bounding box center [79, 497] width 23 height 10
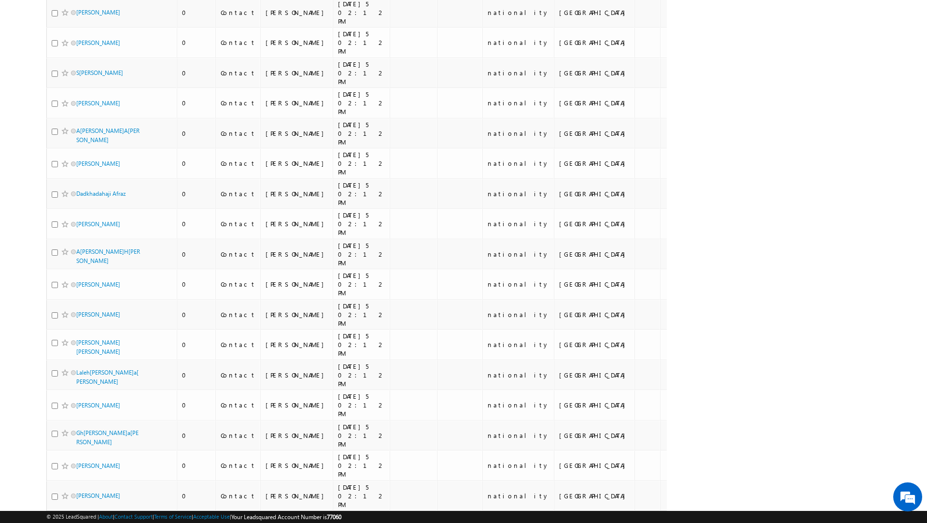
scroll to position [836, 0]
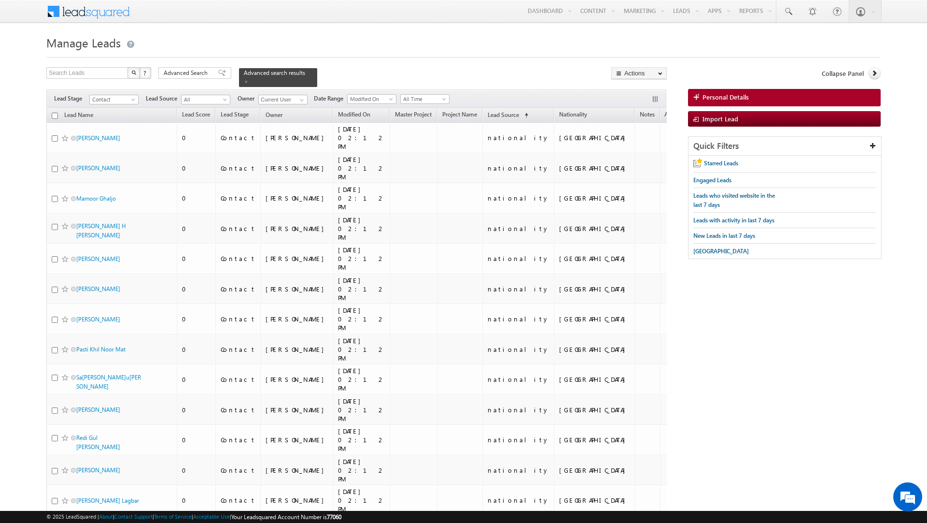
click at [54, 116] on input "checkbox" at bounding box center [55, 116] width 6 height 6
checkbox input "true"
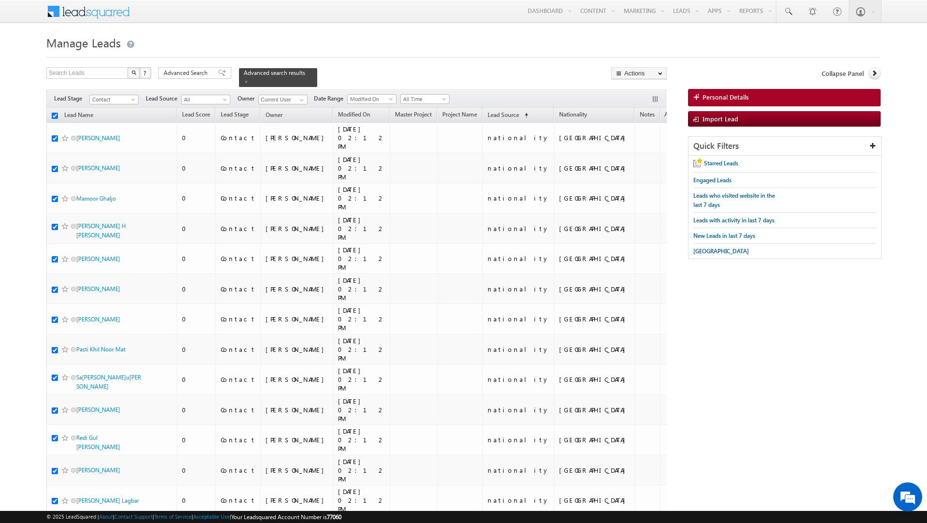
checkbox input "true"
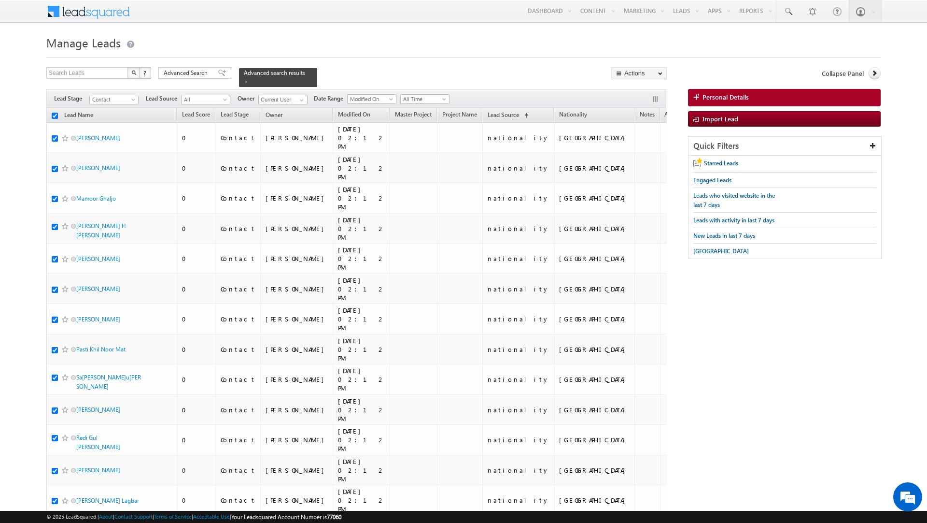
checkbox input "true"
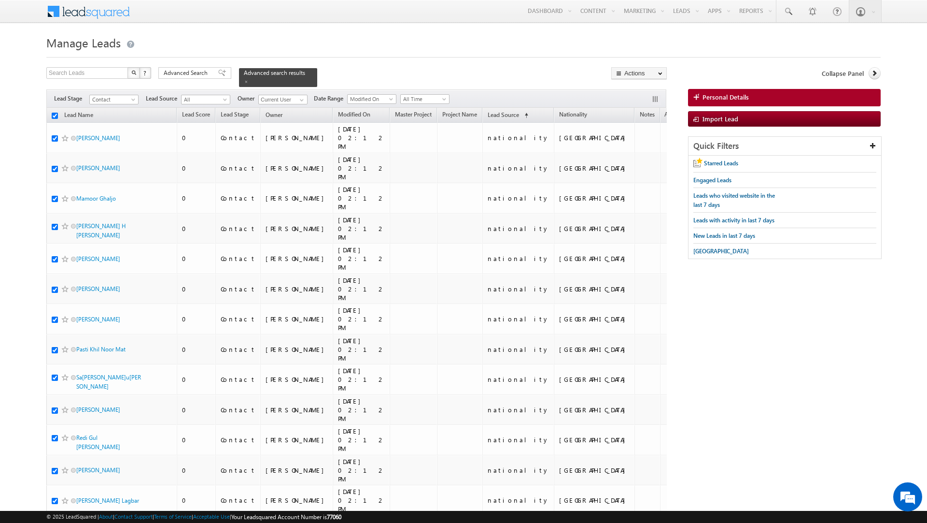
checkbox input "true"
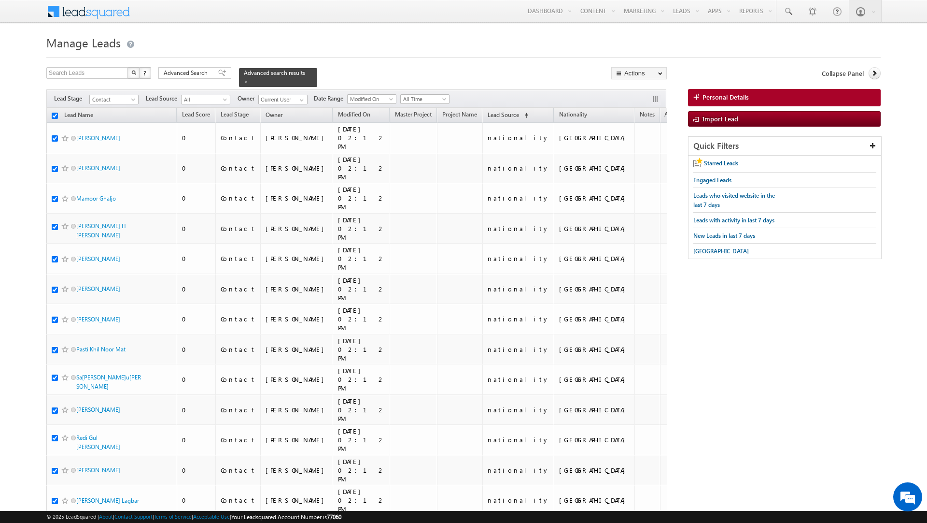
checkbox input "true"
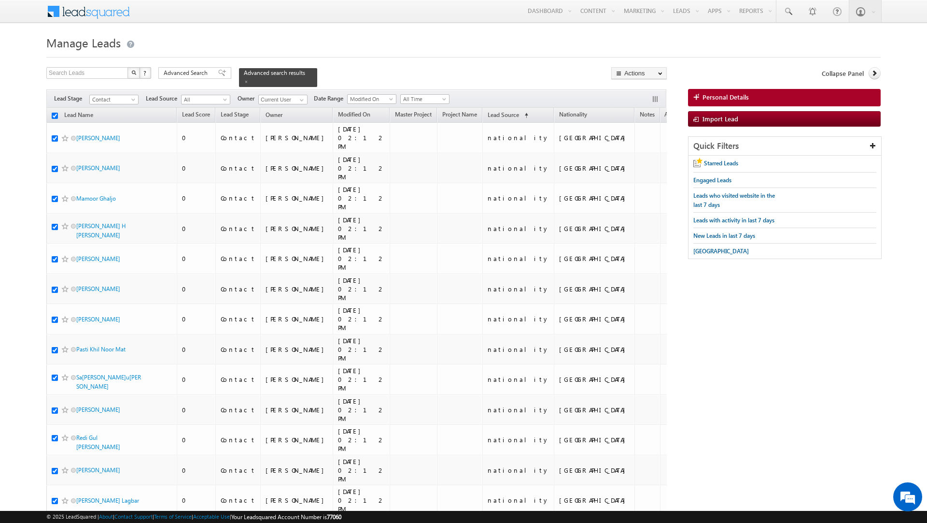
checkbox input "true"
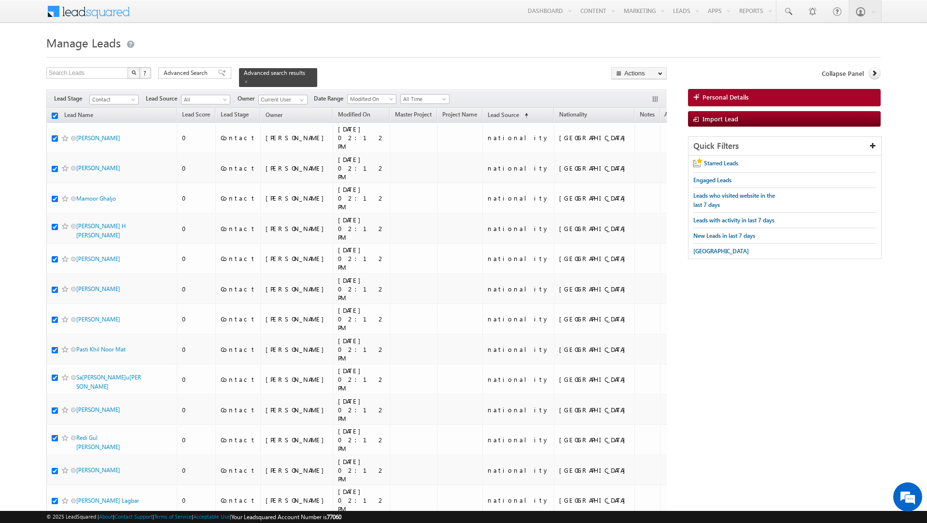
checkbox input "true"
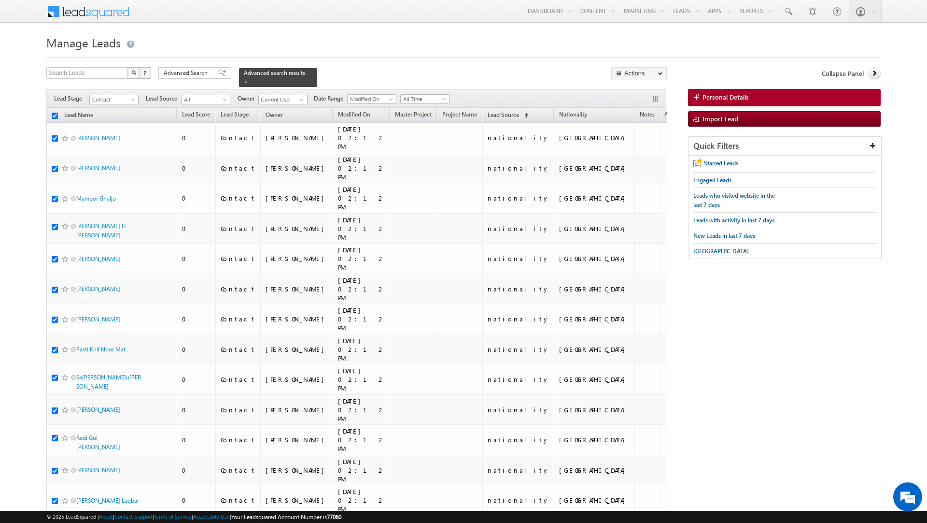
checkbox input "true"
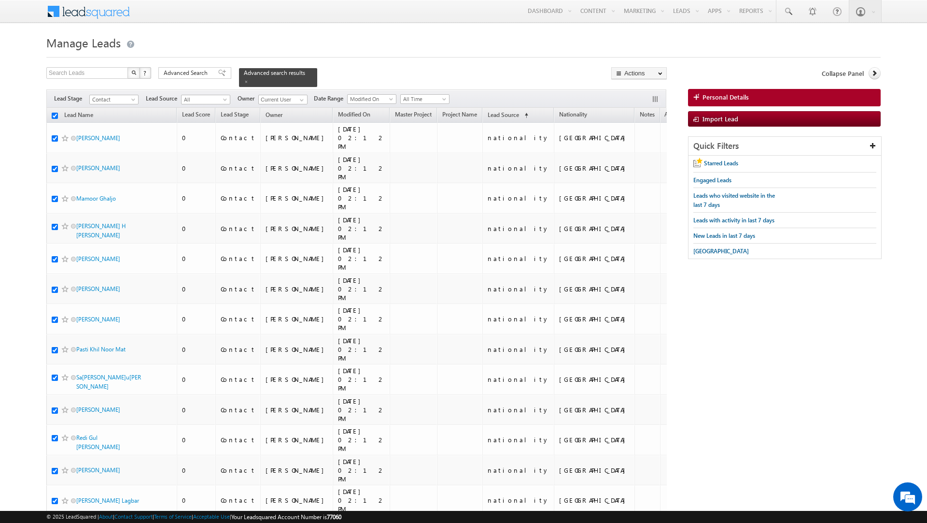
checkbox input "true"
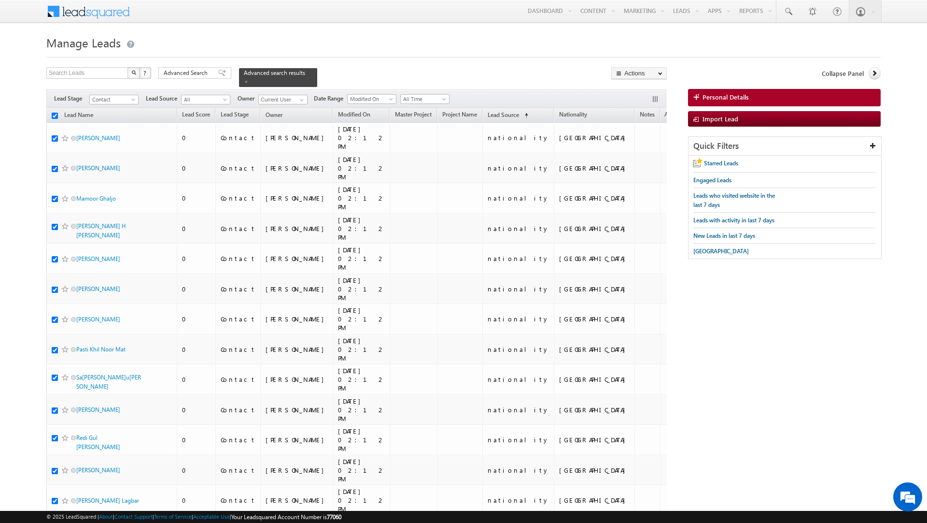
checkbox input "true"
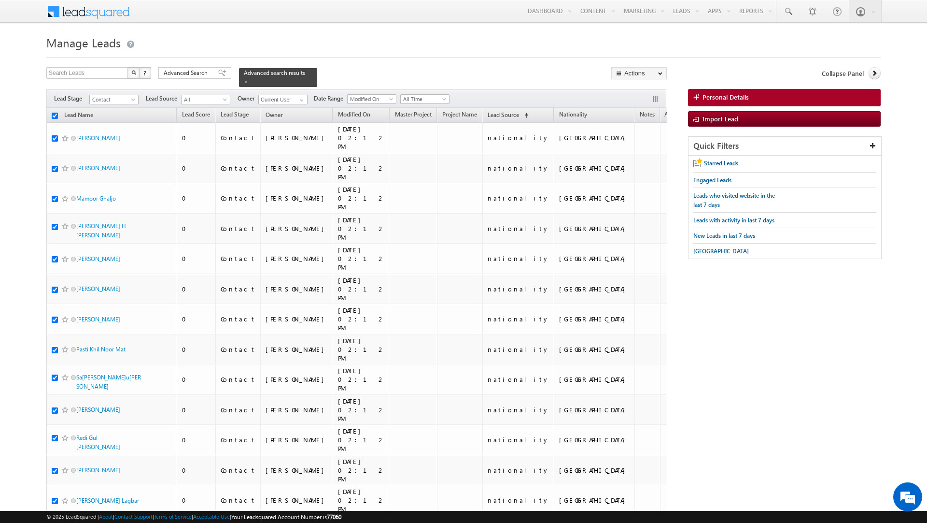
checkbox input "true"
click at [629, 154] on link "Change Owner" at bounding box center [639, 157] width 55 height 12
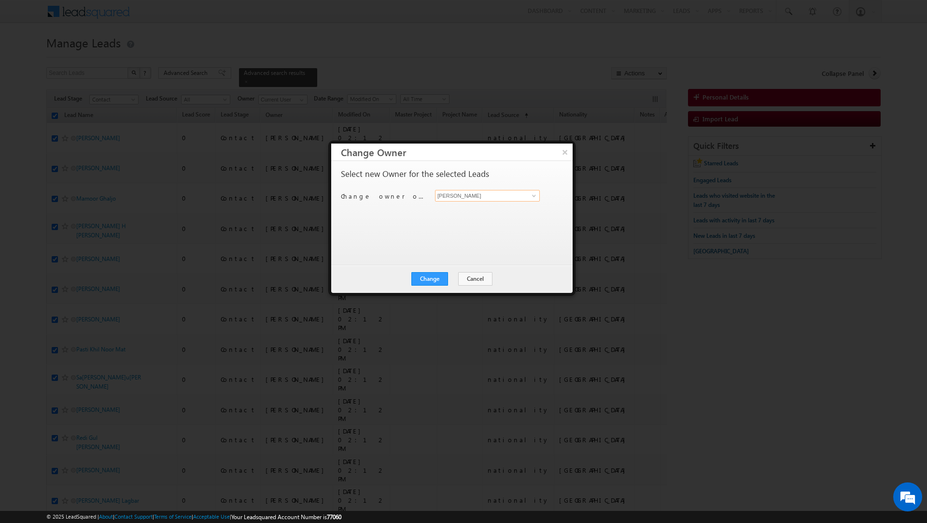
click at [463, 197] on input "[PERSON_NAME]" at bounding box center [487, 196] width 105 height 12
click at [454, 206] on link "[PERSON_NAME] [EMAIL_ADDRESS][PERSON_NAME][DOMAIN_NAME]" at bounding box center [487, 211] width 105 height 18
type input "[PERSON_NAME]"
click at [429, 281] on button "Change" at bounding box center [430, 279] width 37 height 14
click at [453, 279] on button "Close" at bounding box center [453, 279] width 31 height 14
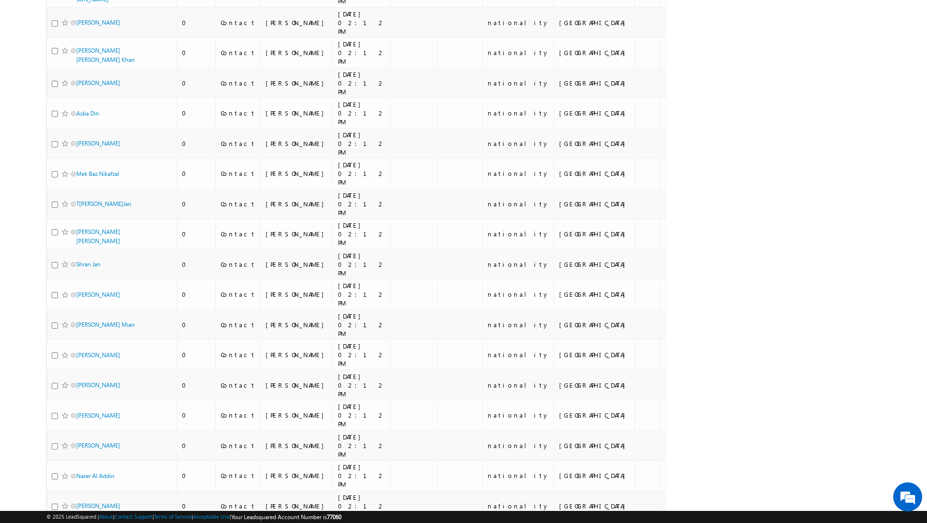
scroll to position [846, 0]
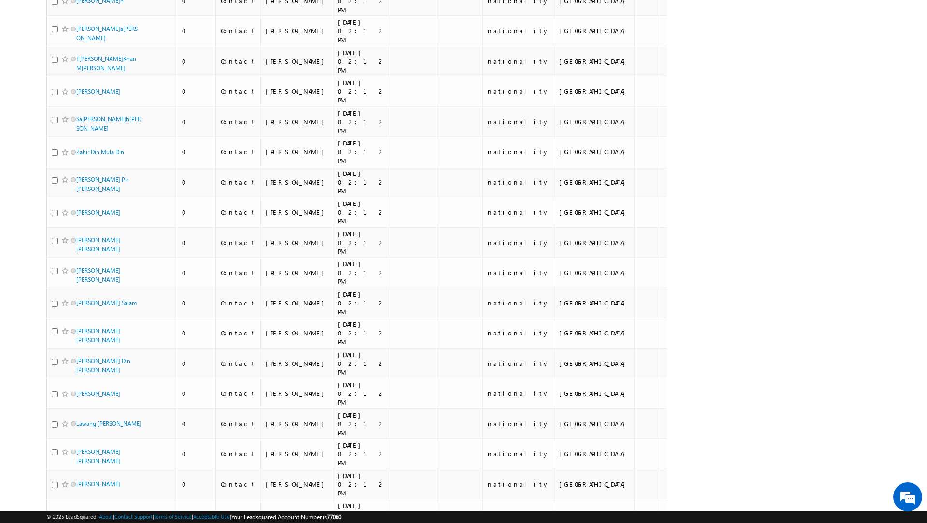
scroll to position [0, 0]
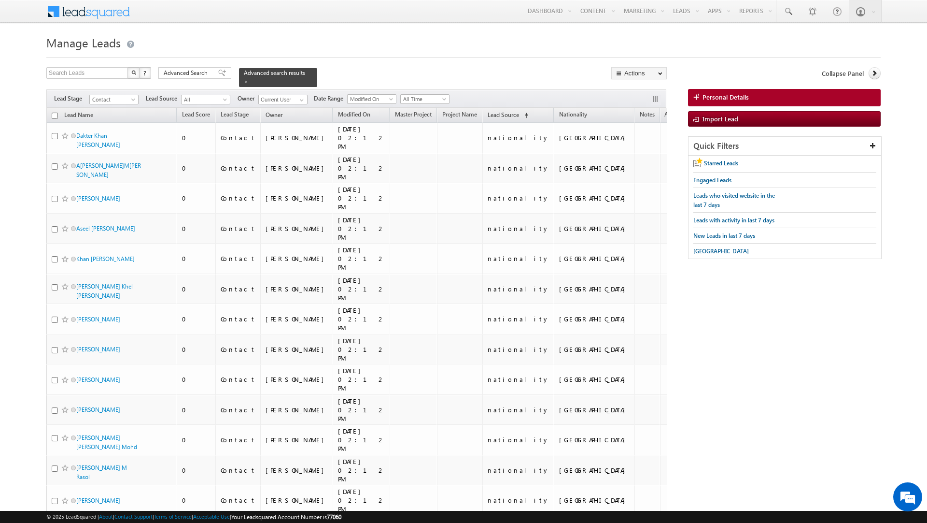
click at [54, 117] on input "checkbox" at bounding box center [55, 116] width 6 height 6
checkbox input "true"
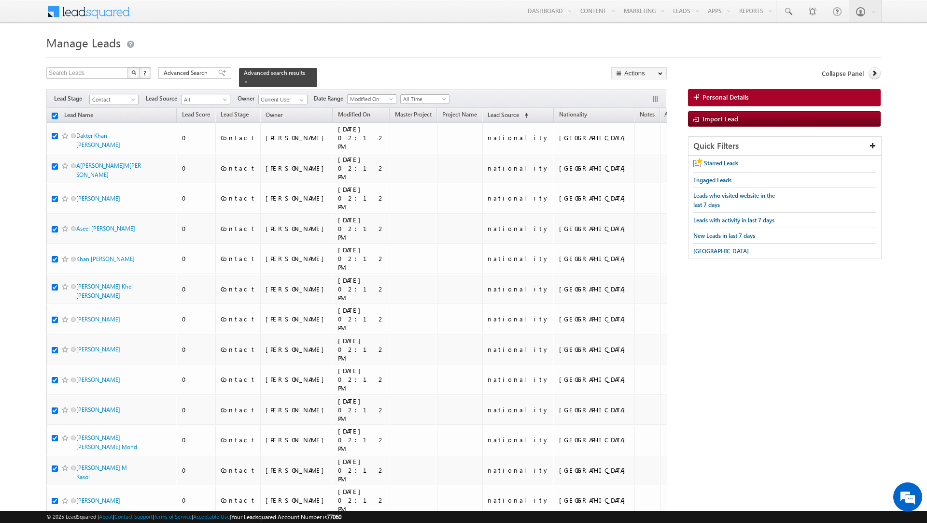
checkbox input "true"
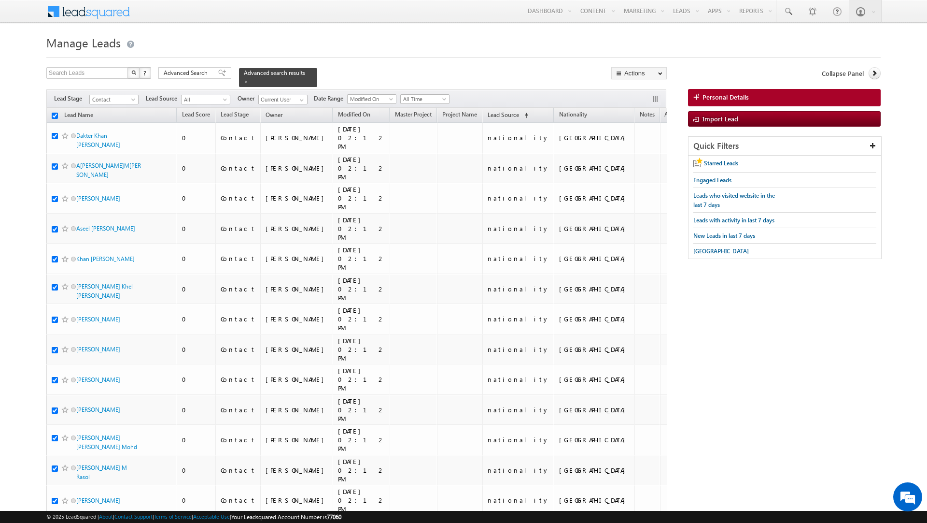
checkbox input "true"
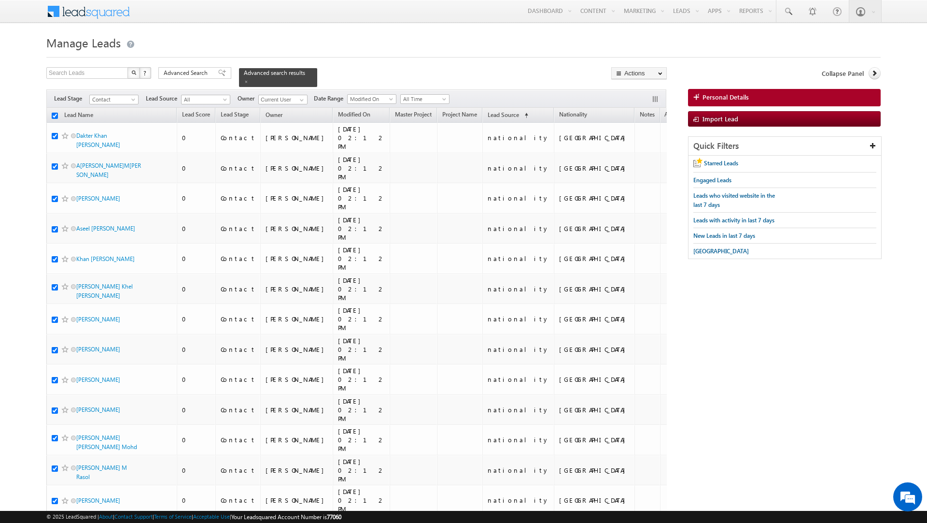
checkbox input "true"
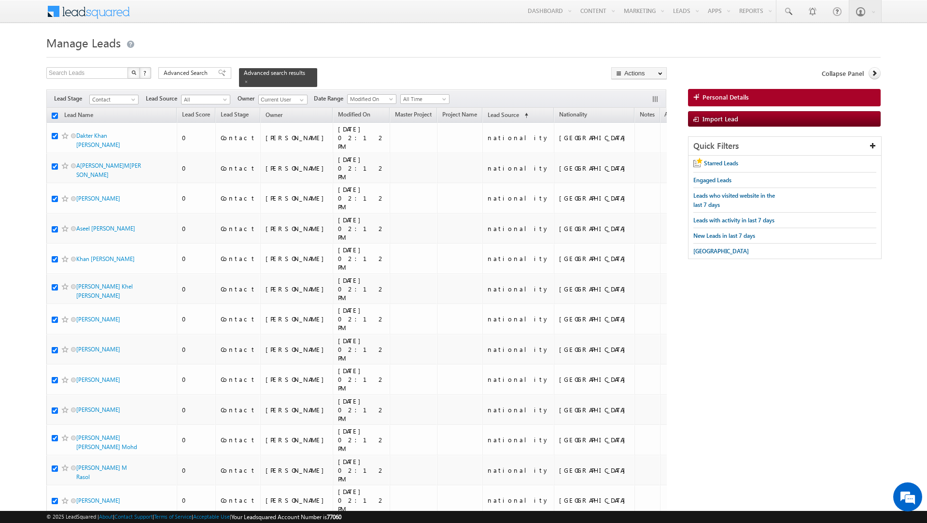
checkbox input "true"
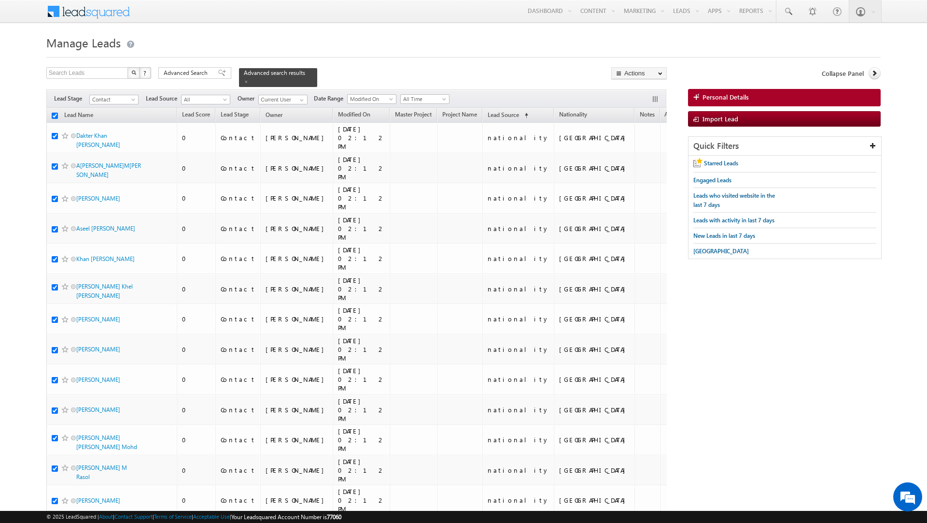
checkbox input "true"
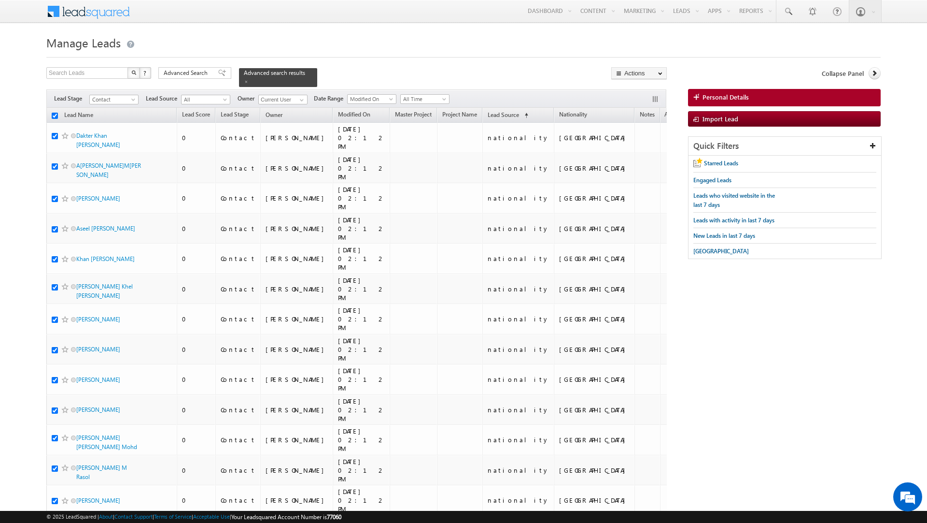
checkbox input "true"
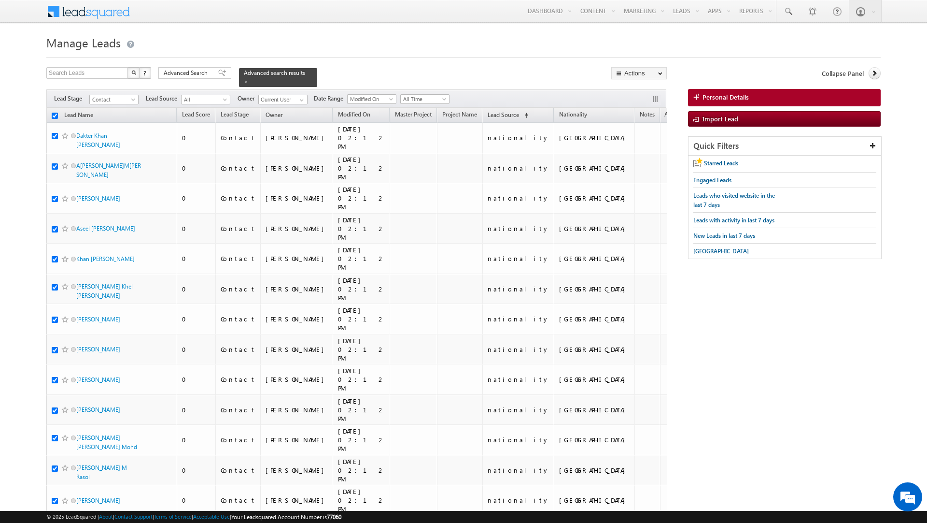
checkbox input "true"
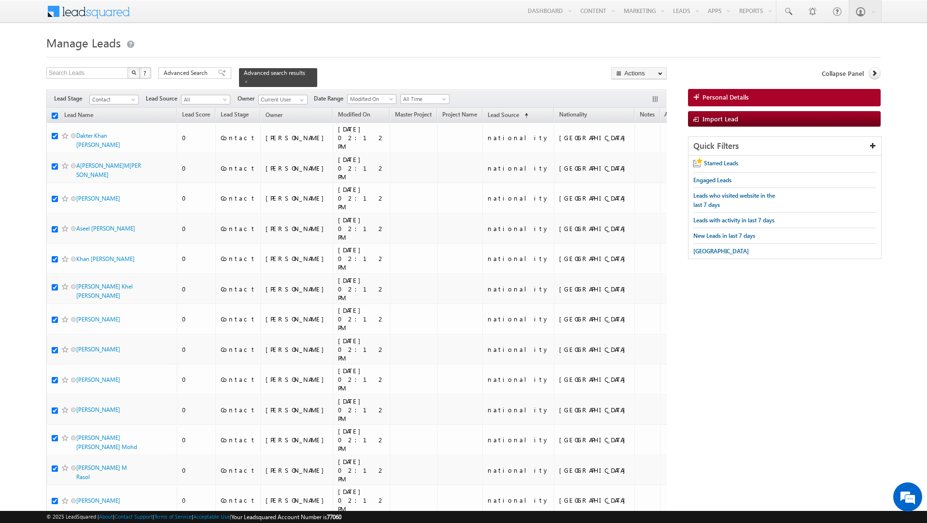
checkbox input "true"
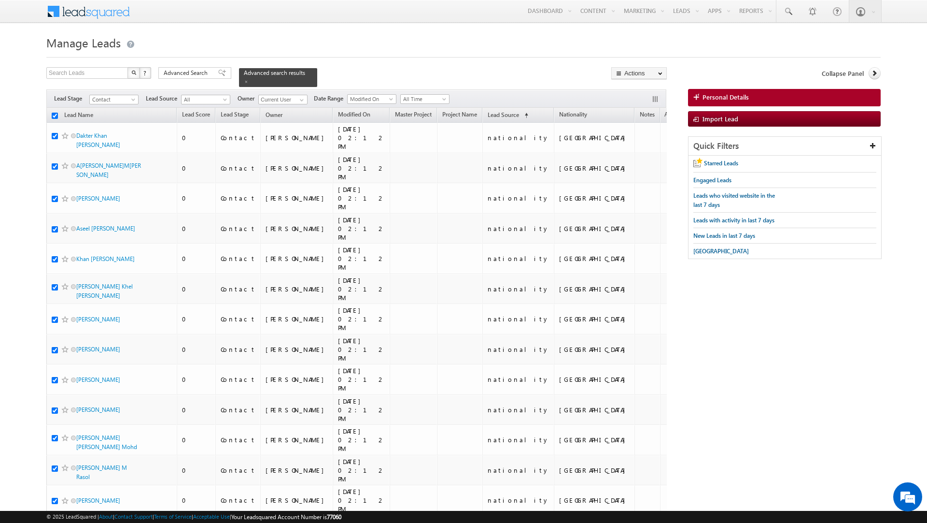
checkbox input "true"
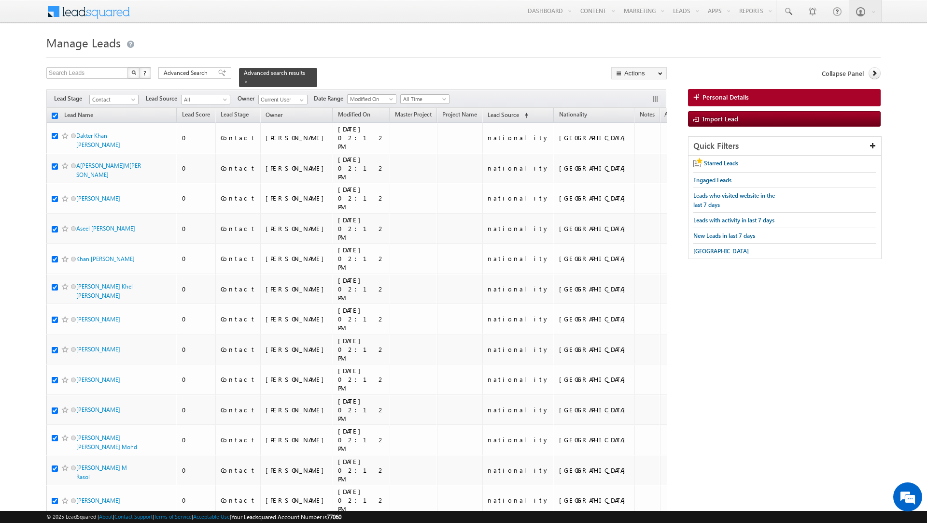
checkbox input "true"
click at [636, 156] on link "Change Owner" at bounding box center [639, 157] width 55 height 12
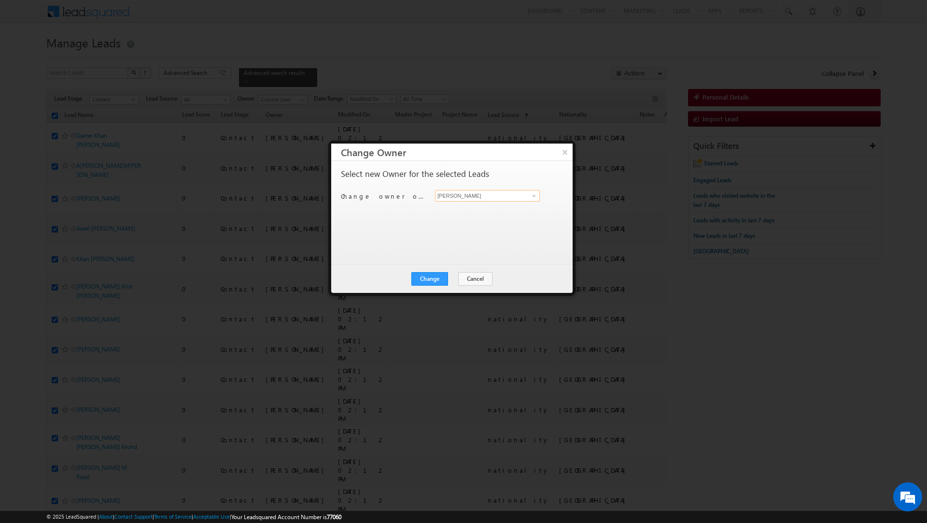
click at [478, 196] on input "[PERSON_NAME]" at bounding box center [487, 196] width 105 height 12
click at [472, 212] on span "[EMAIL_ADDRESS][PERSON_NAME][DOMAIN_NAME]" at bounding box center [482, 215] width 87 height 7
type input "[PERSON_NAME]"
click at [433, 279] on button "Change" at bounding box center [430, 279] width 37 height 14
click at [453, 280] on button "Close" at bounding box center [453, 279] width 31 height 14
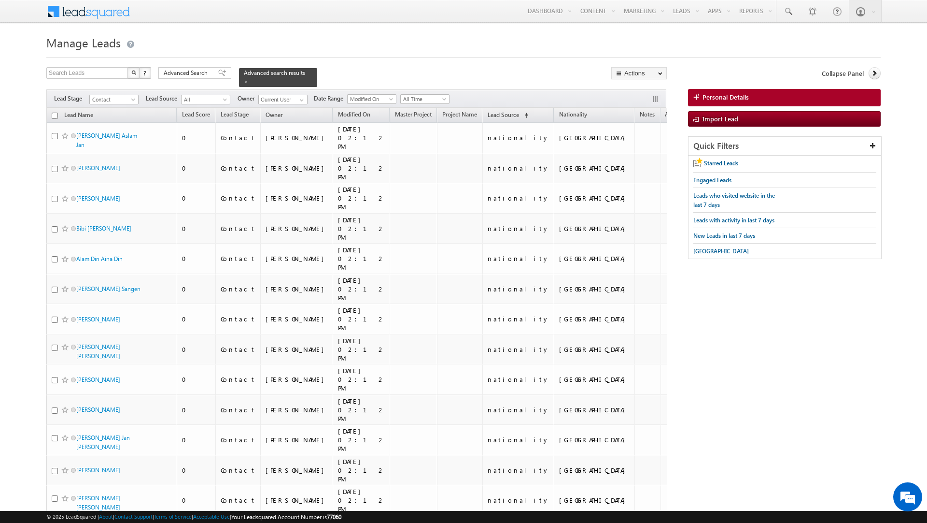
click at [55, 116] on input "checkbox" at bounding box center [55, 116] width 6 height 6
checkbox input "true"
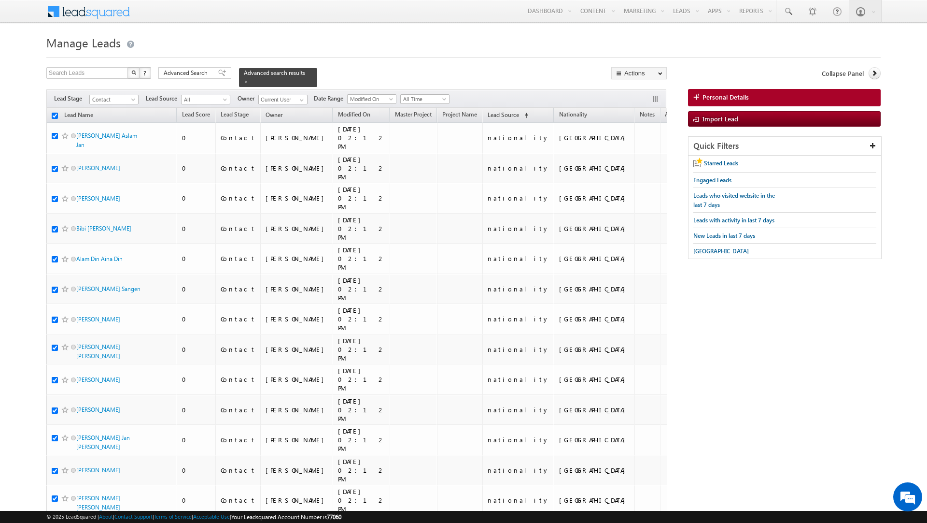
checkbox input "true"
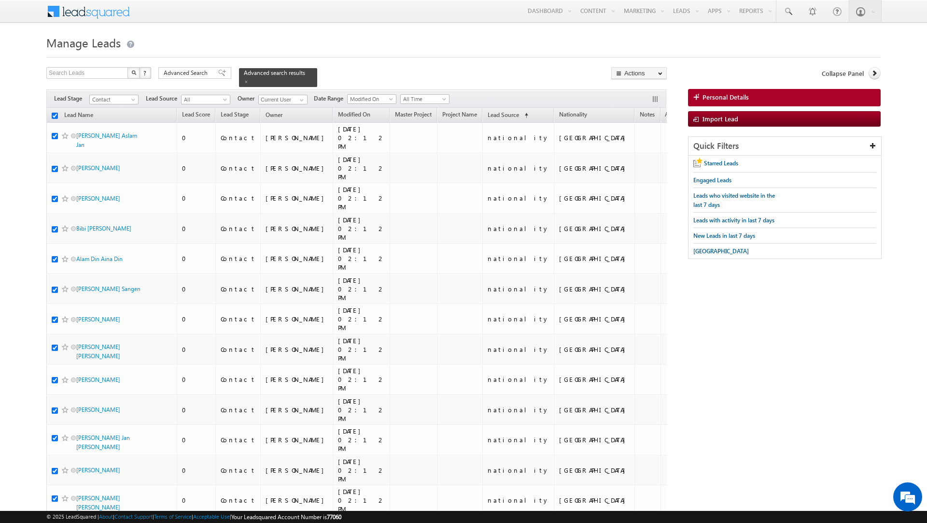
checkbox input "true"
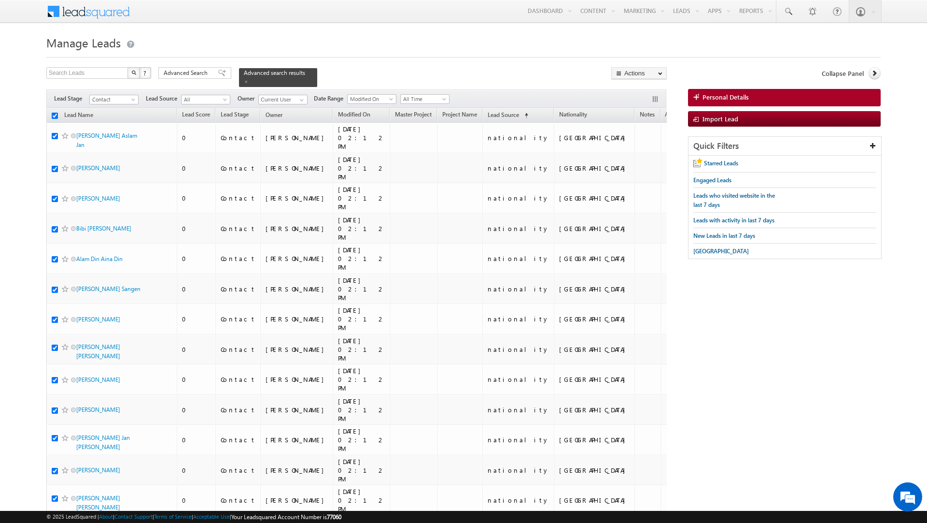
checkbox input "true"
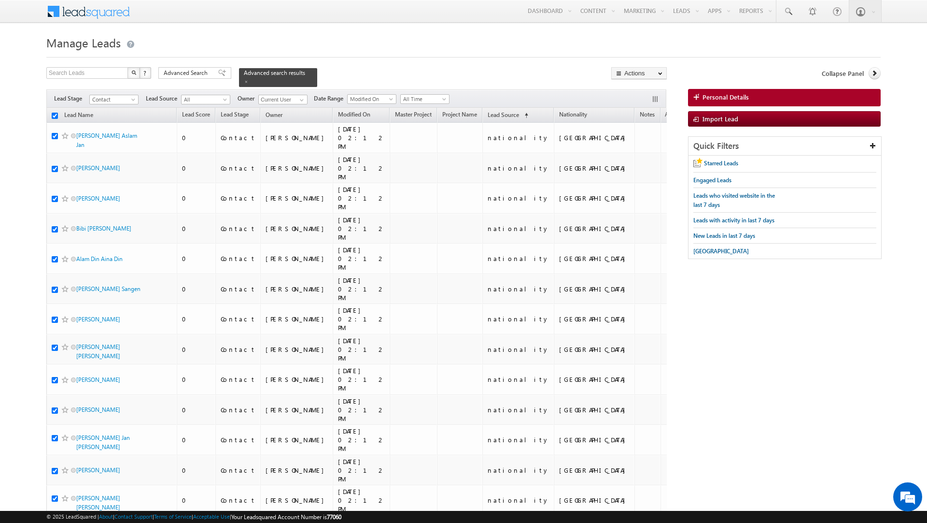
checkbox input "true"
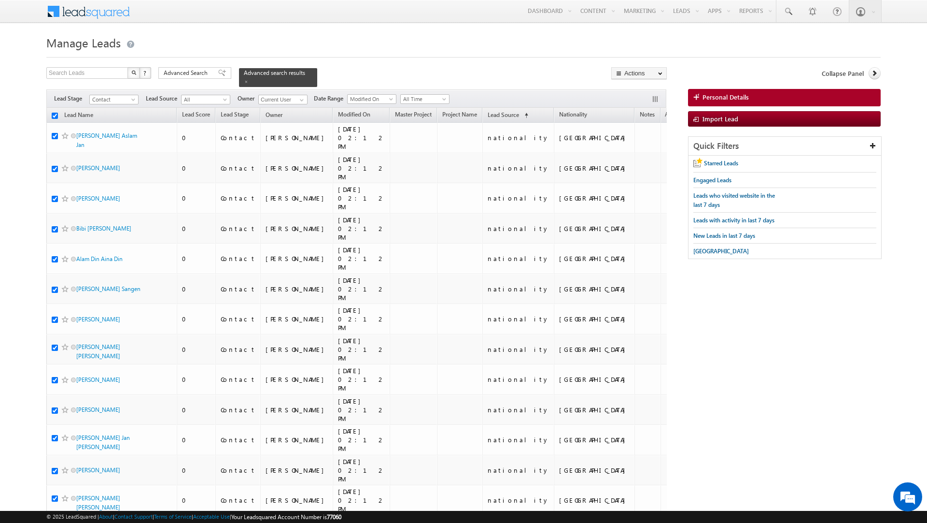
checkbox input "true"
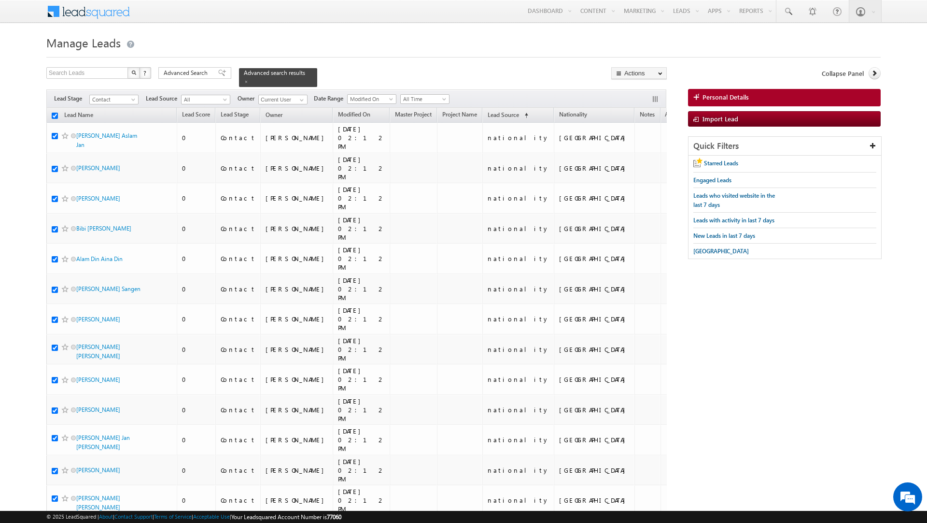
checkbox input "true"
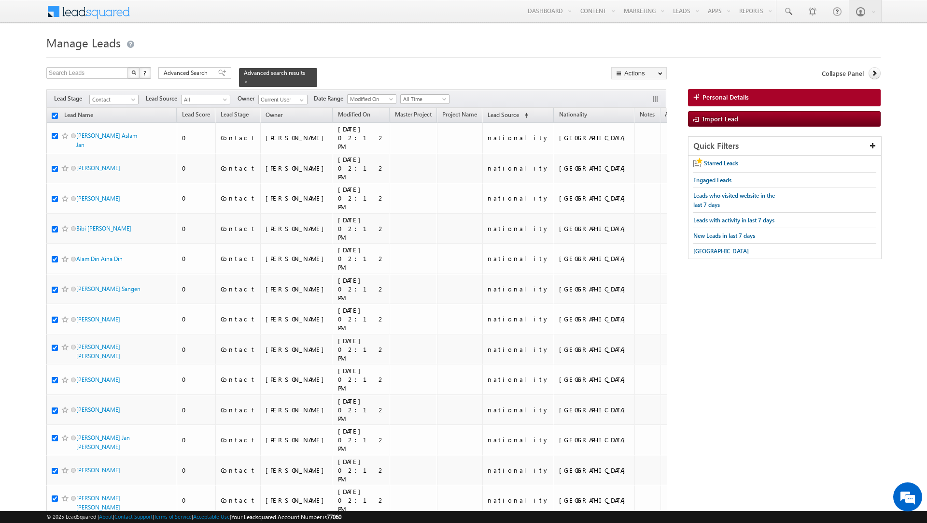
checkbox input "true"
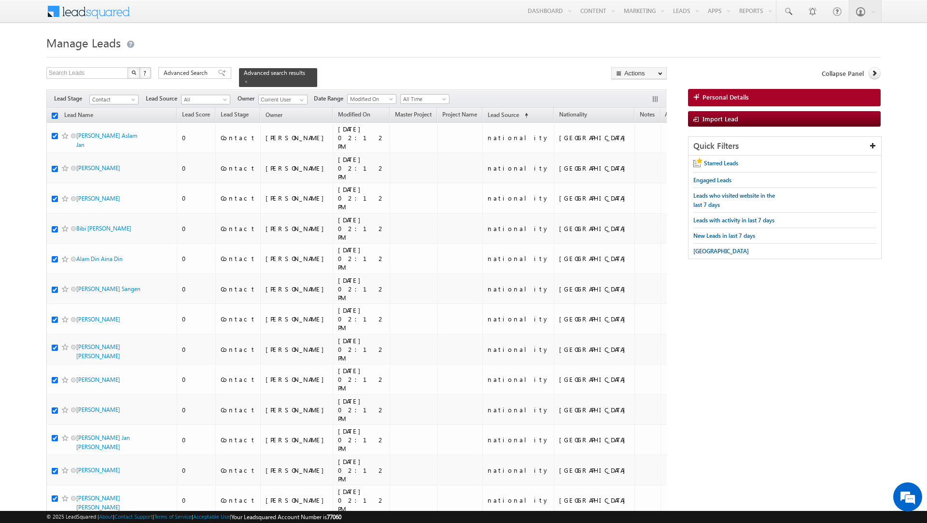
checkbox input "true"
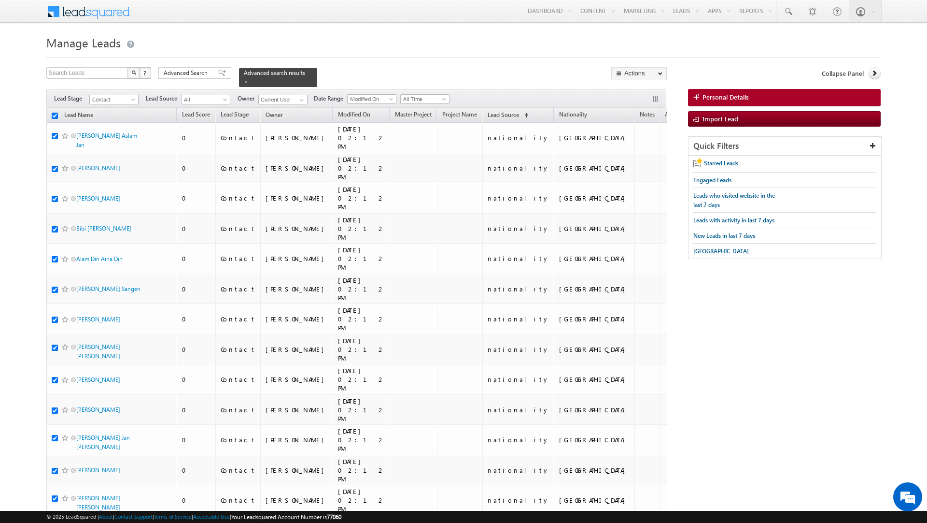
checkbox input "true"
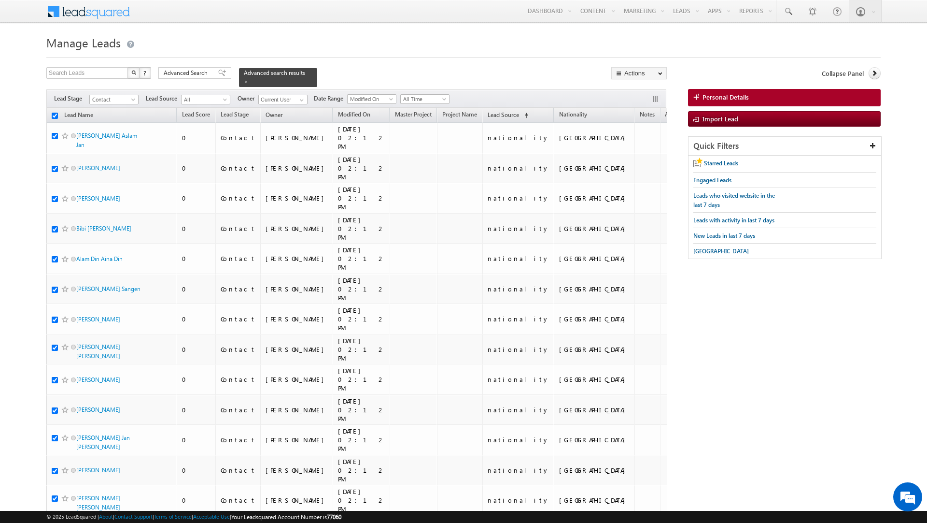
checkbox input "true"
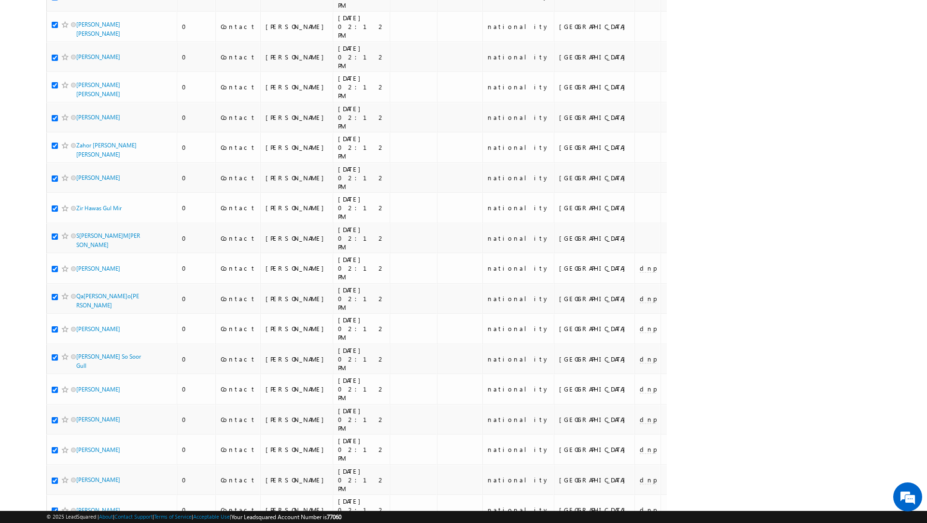
scroll to position [836, 0]
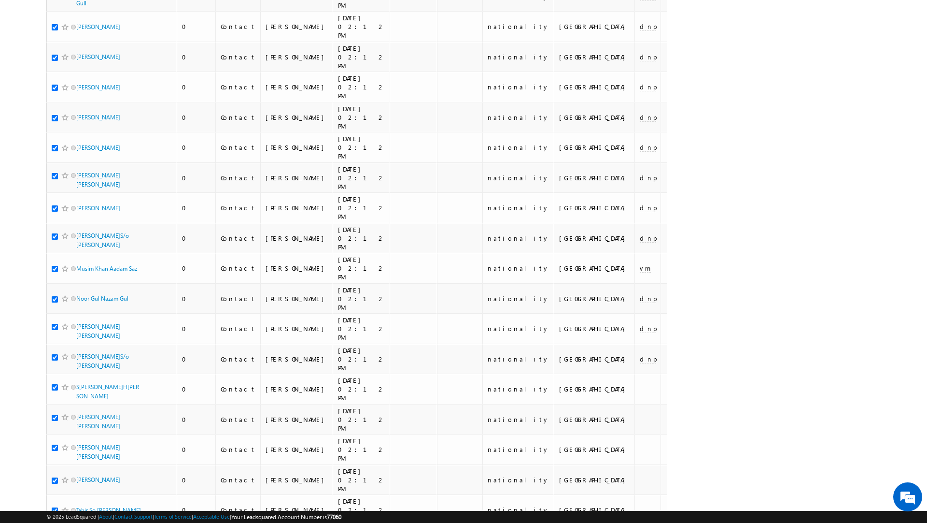
checkbox input "false"
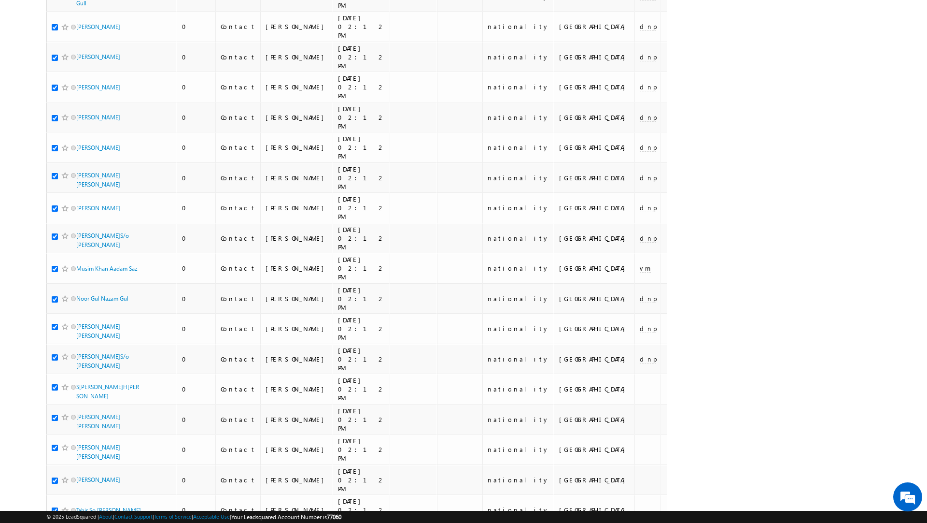
checkbox input "false"
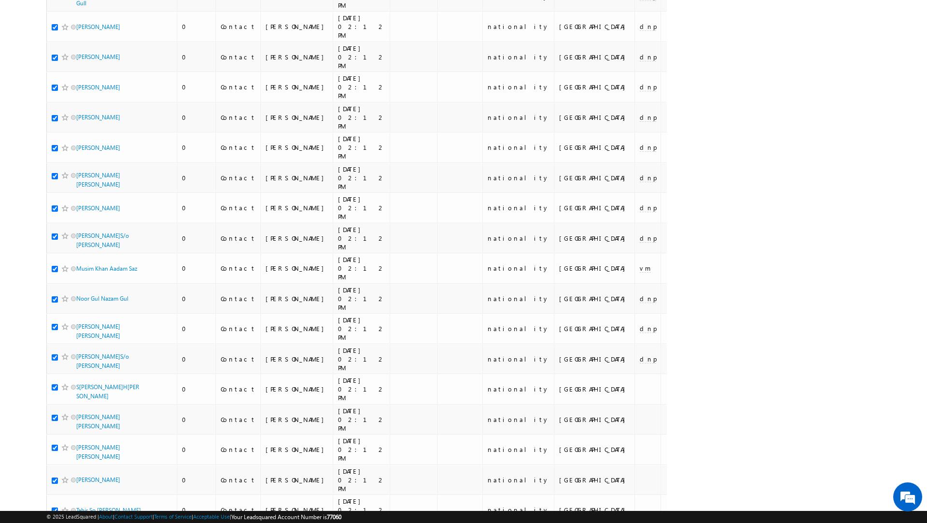
checkbox input "false"
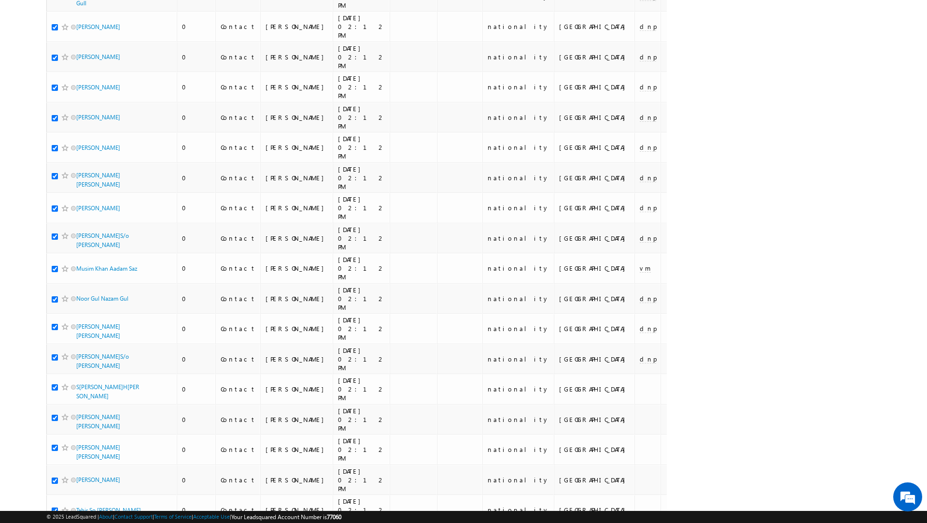
checkbox input "false"
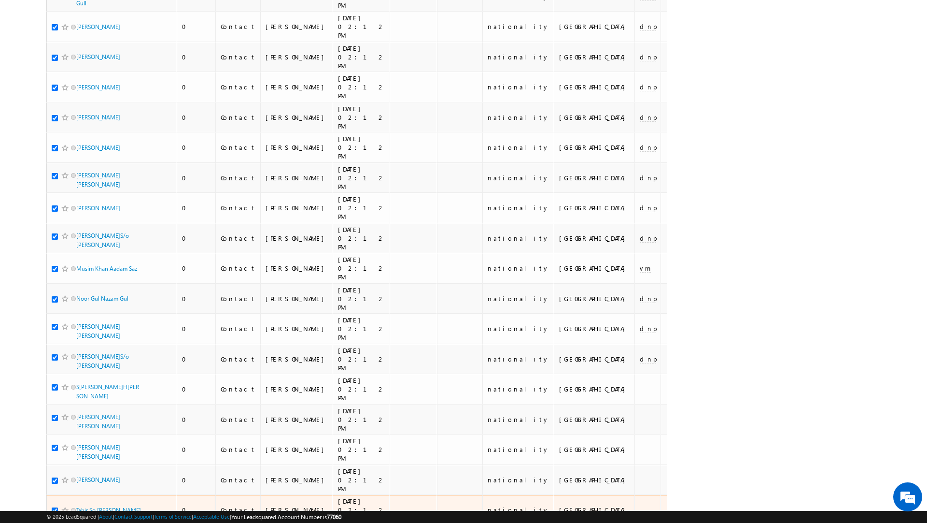
scroll to position [0, 0]
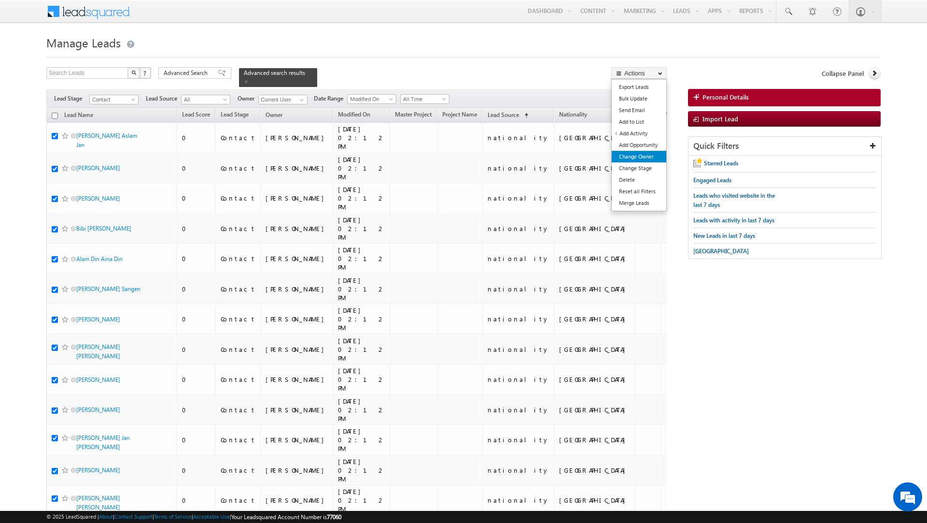
click at [637, 157] on link "Change Owner" at bounding box center [639, 157] width 55 height 12
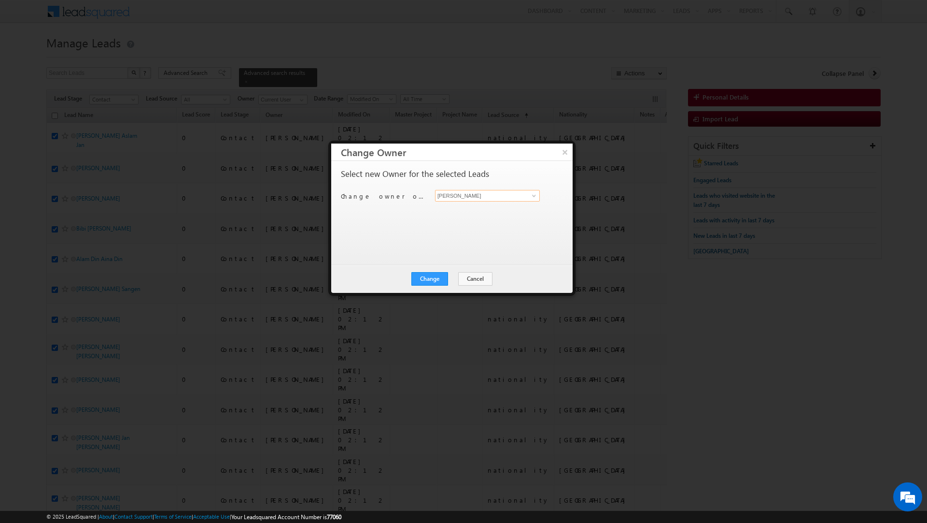
click at [482, 195] on input "[PERSON_NAME]" at bounding box center [487, 196] width 105 height 12
click at [462, 213] on span "[EMAIL_ADDRESS][PERSON_NAME][DOMAIN_NAME]" at bounding box center [482, 215] width 87 height 7
type input "[PERSON_NAME]"
click at [432, 273] on button "Change" at bounding box center [430, 279] width 37 height 14
click at [454, 277] on button "Close" at bounding box center [453, 279] width 31 height 14
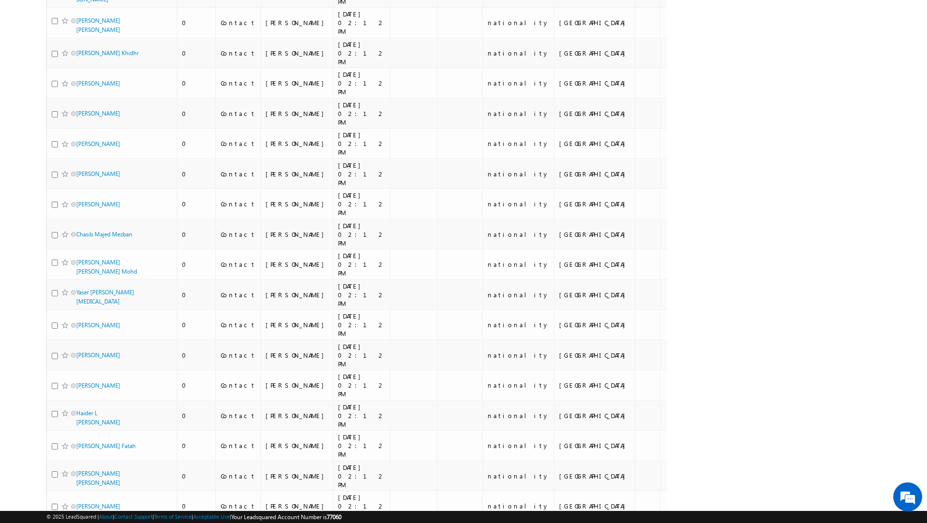
scroll to position [815, 0]
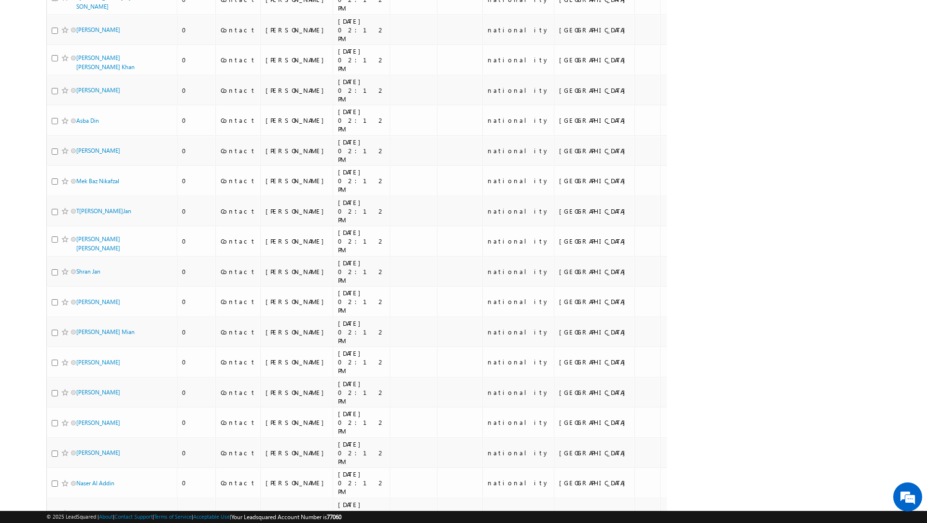
scroll to position [0, 0]
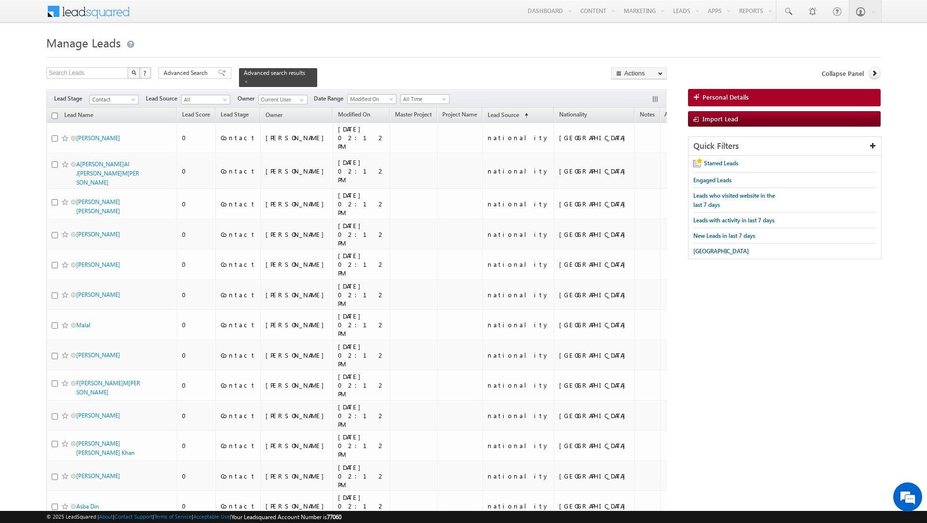
click at [55, 118] on input "checkbox" at bounding box center [55, 116] width 6 height 6
checkbox input "true"
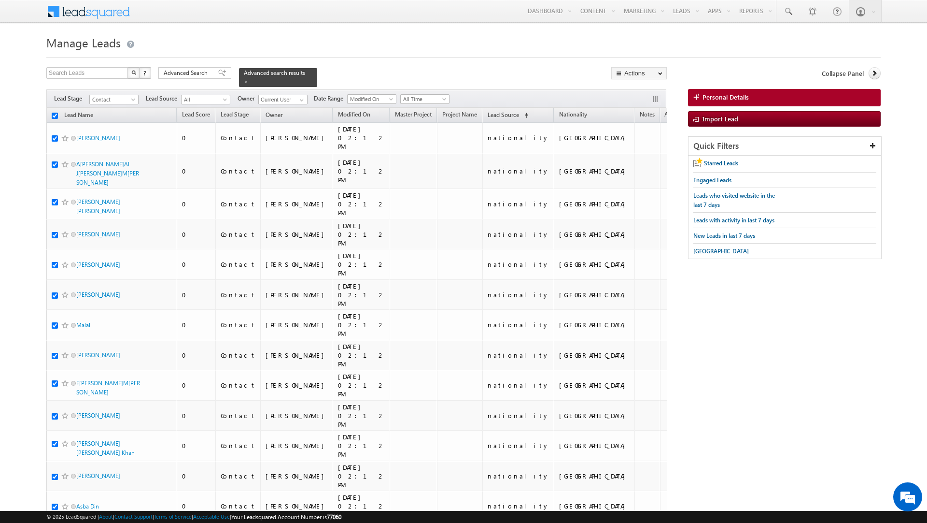
checkbox input "true"
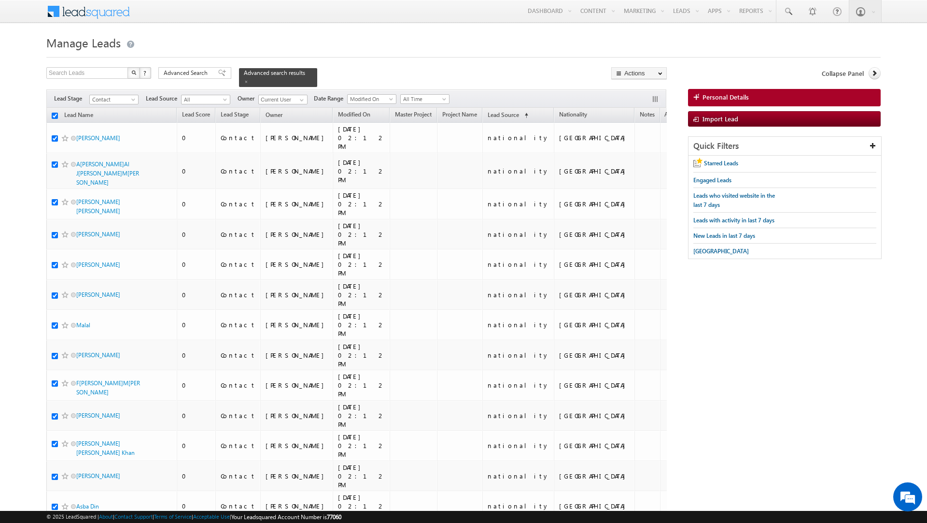
checkbox input "true"
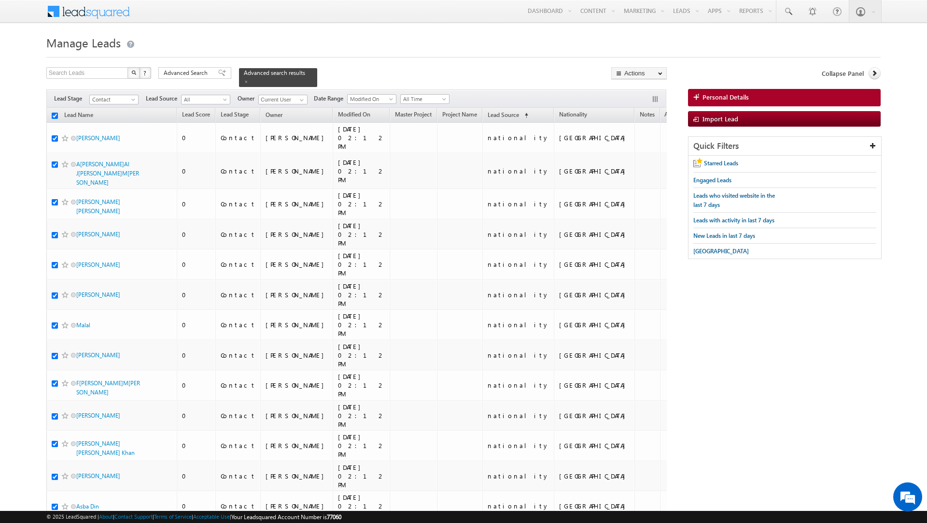
checkbox input "true"
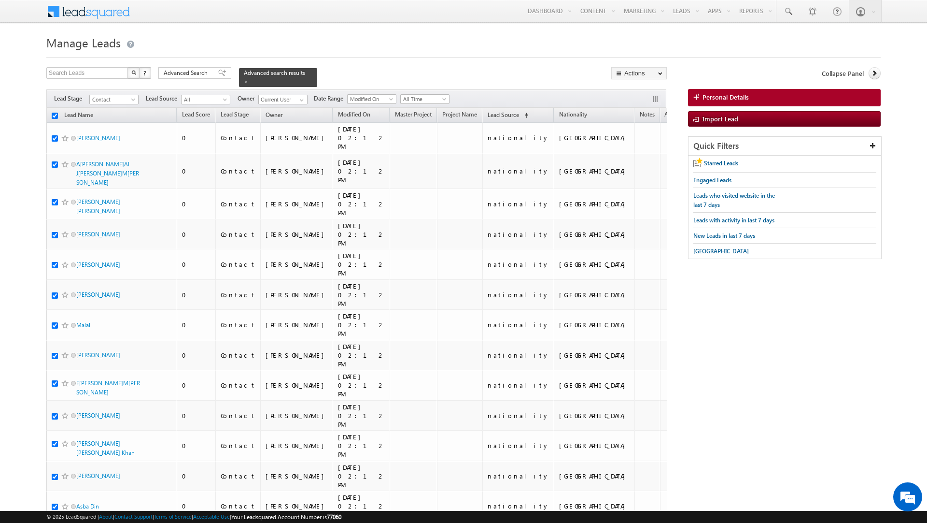
checkbox input "true"
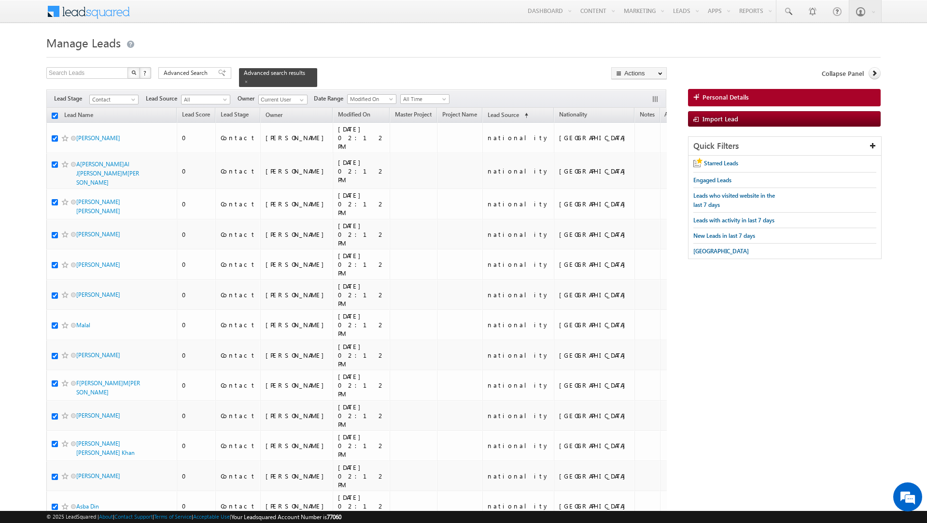
checkbox input "true"
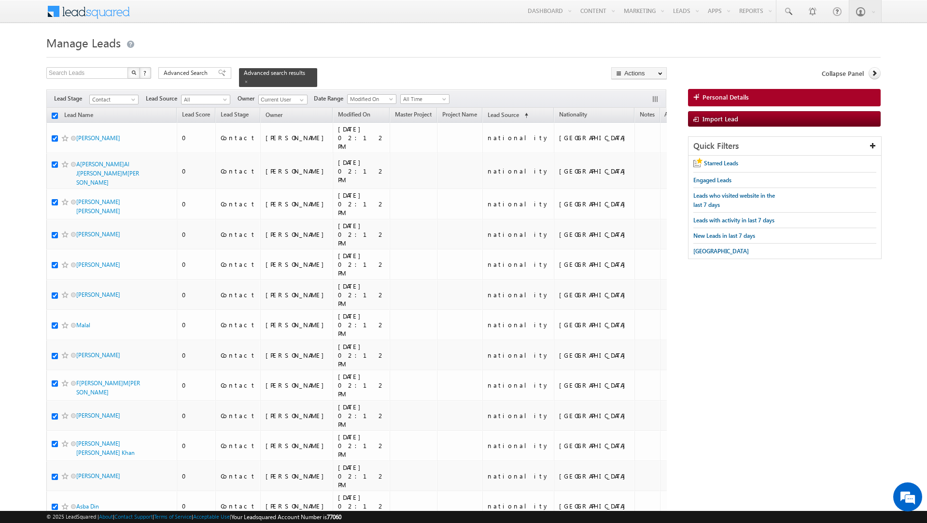
checkbox input "true"
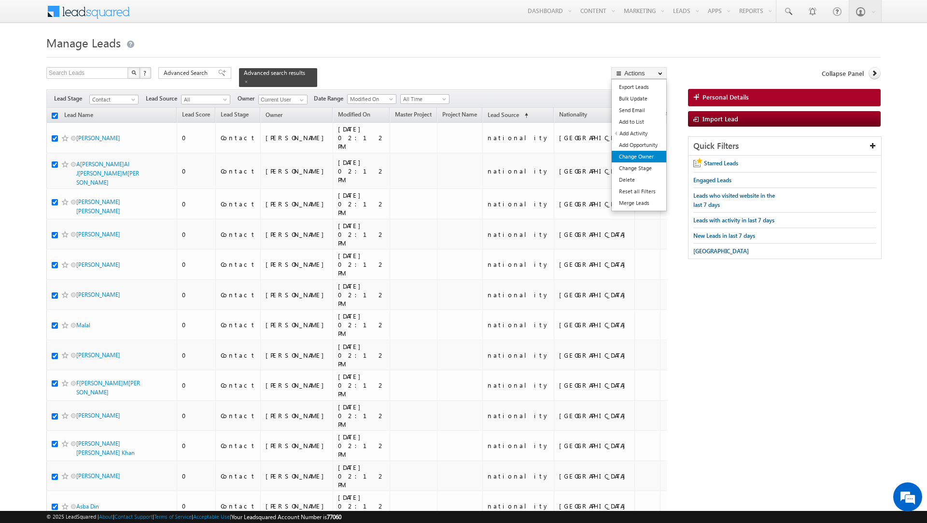
click at [633, 154] on link "Change Owner" at bounding box center [639, 157] width 55 height 12
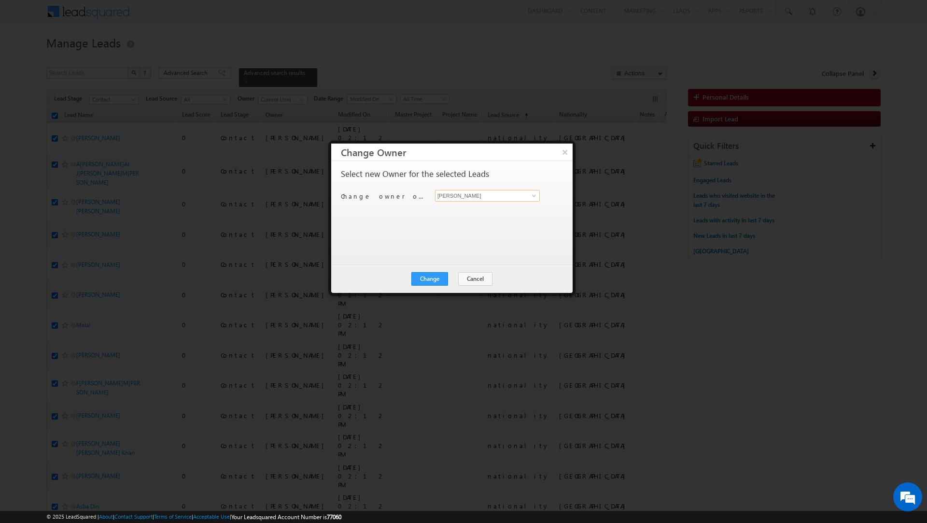
click at [467, 192] on input "[PERSON_NAME]" at bounding box center [487, 196] width 105 height 12
click at [456, 206] on link "[PERSON_NAME] [EMAIL_ADDRESS][PERSON_NAME][DOMAIN_NAME]" at bounding box center [487, 211] width 105 height 18
click at [428, 278] on button "Change" at bounding box center [430, 279] width 37 height 14
click at [458, 277] on button "Close" at bounding box center [453, 279] width 31 height 14
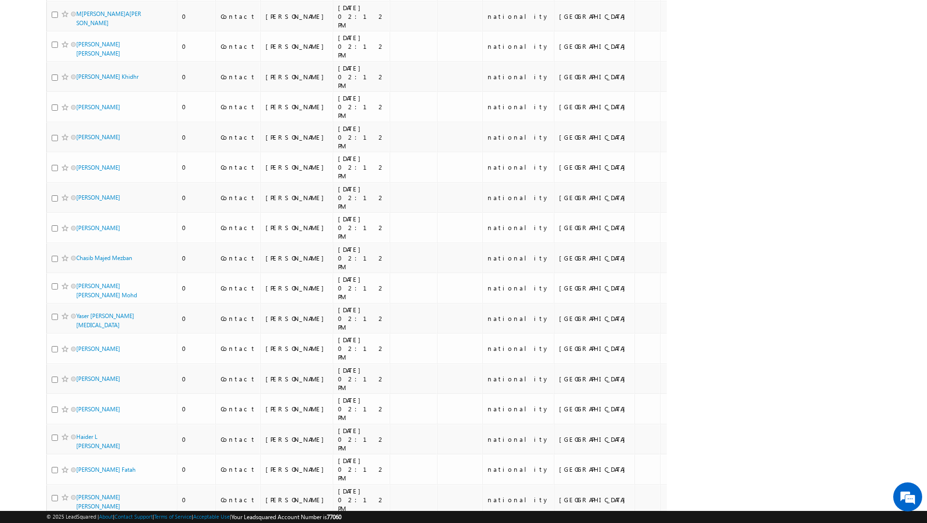
scroll to position [815, 0]
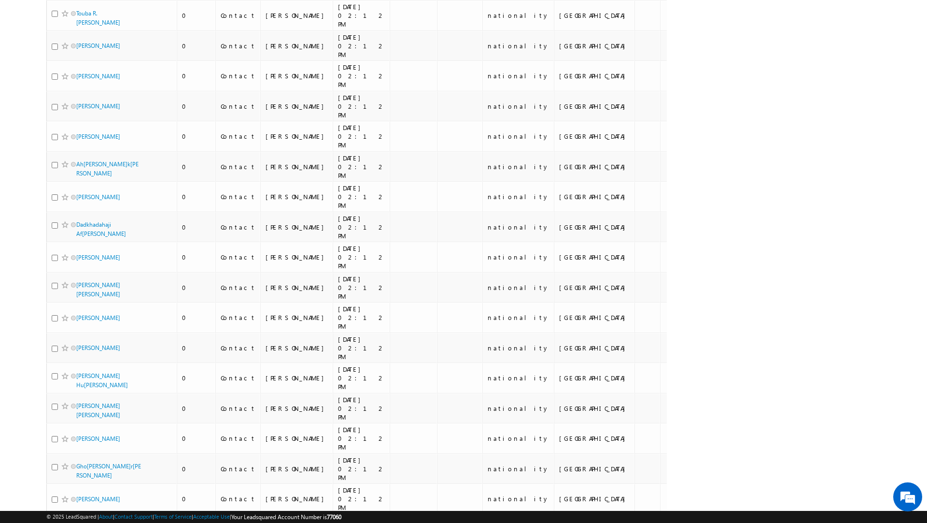
scroll to position [0, 0]
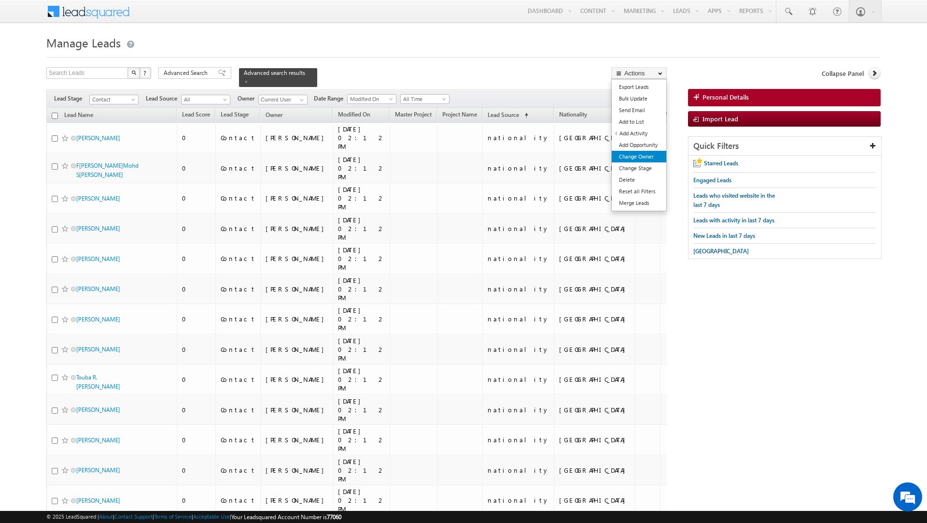
click at [644, 157] on link "Change Owner" at bounding box center [639, 157] width 55 height 12
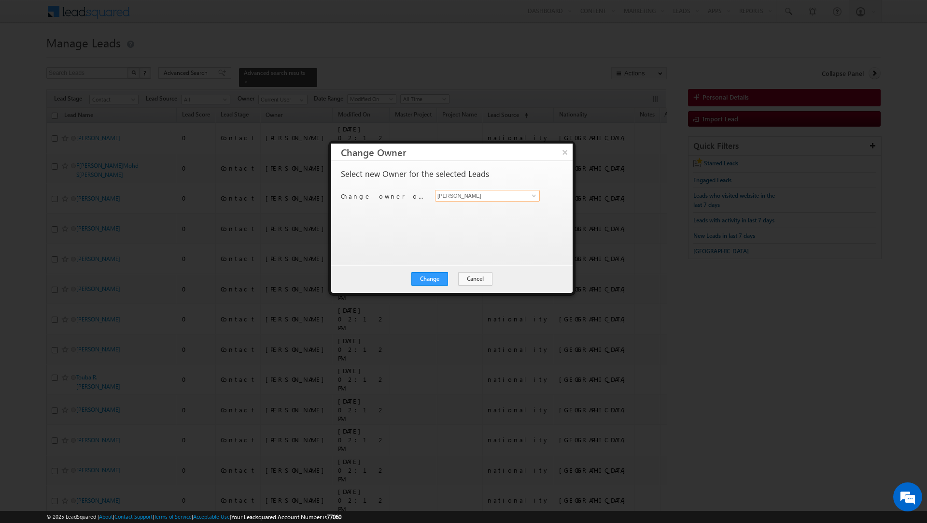
click at [475, 196] on input "[PERSON_NAME]" at bounding box center [487, 196] width 105 height 12
click at [464, 209] on link "[PERSON_NAME] [PERSON_NAME][EMAIL_ADDRESS][DOMAIN_NAME]" at bounding box center [487, 211] width 105 height 18
click at [424, 279] on button "Change" at bounding box center [430, 279] width 37 height 14
click at [446, 278] on button "Close" at bounding box center [453, 279] width 31 height 14
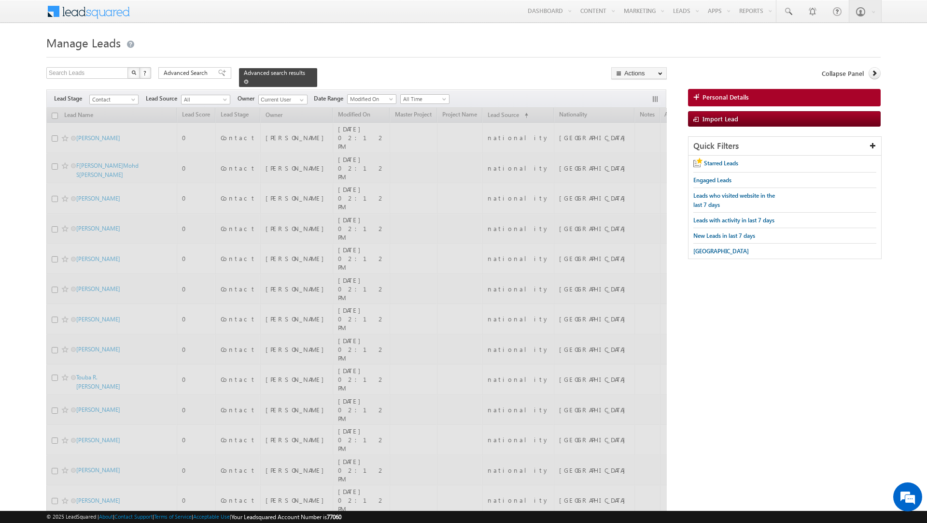
click at [244, 82] on span at bounding box center [246, 81] width 5 height 5
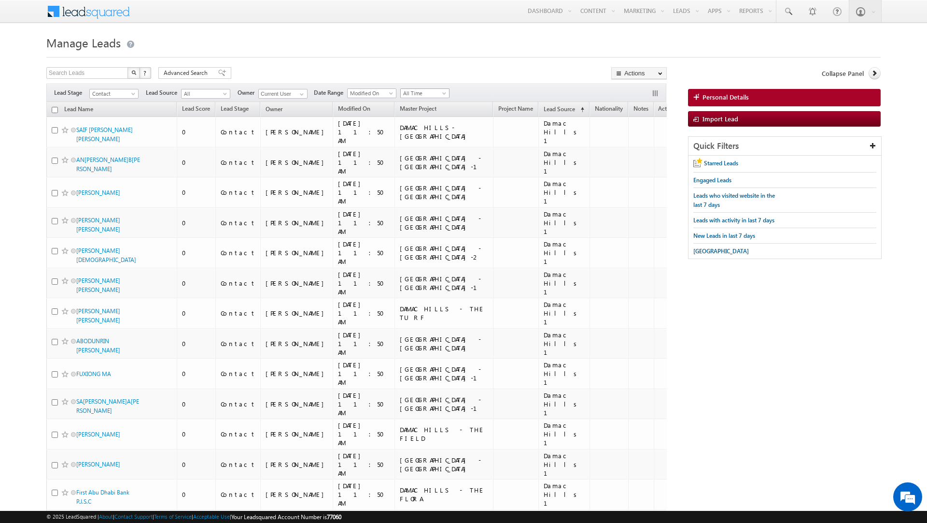
click at [434, 97] on span "All Time" at bounding box center [424, 93] width 46 height 9
click at [427, 135] on link "[DATE]" at bounding box center [423, 135] width 49 height 9
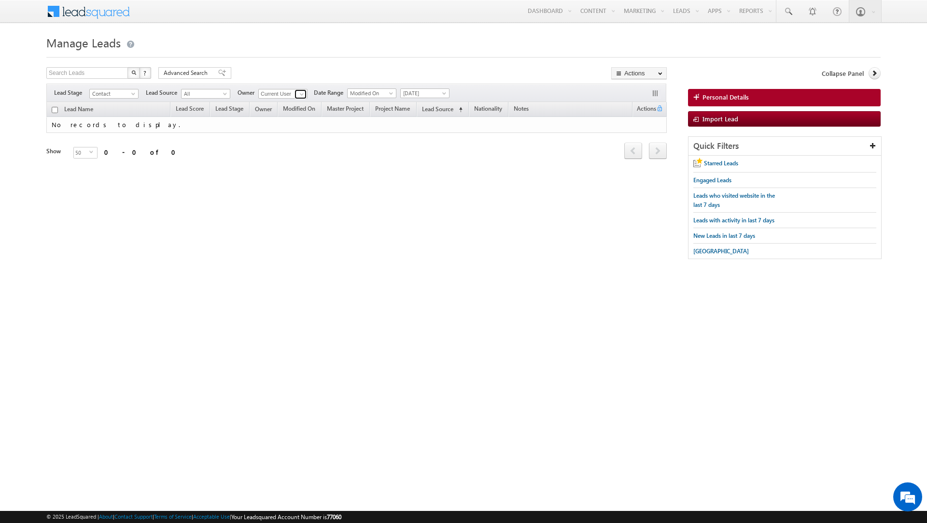
click at [302, 93] on span at bounding box center [302, 94] width 8 height 8
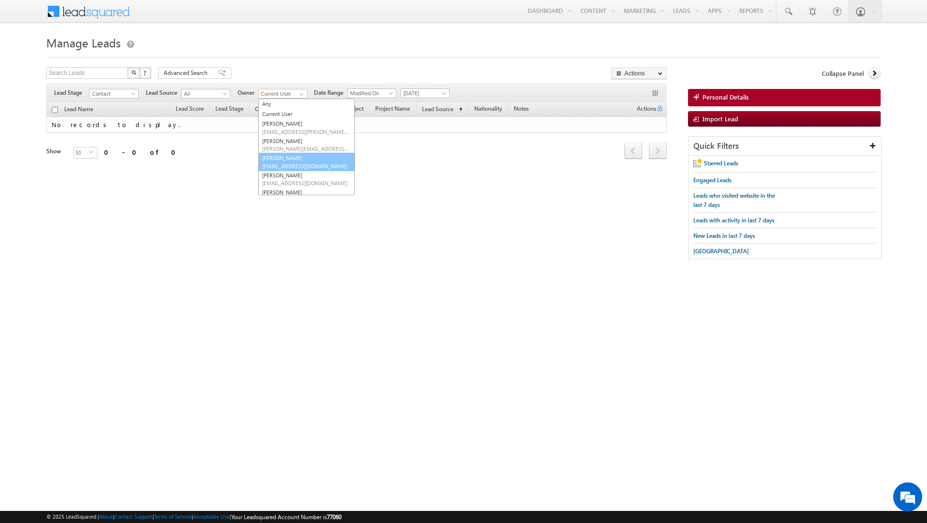
click at [297, 160] on link "[PERSON_NAME] [EMAIL_ADDRESS][PERSON_NAME][DOMAIN_NAME]" at bounding box center [306, 162] width 97 height 18
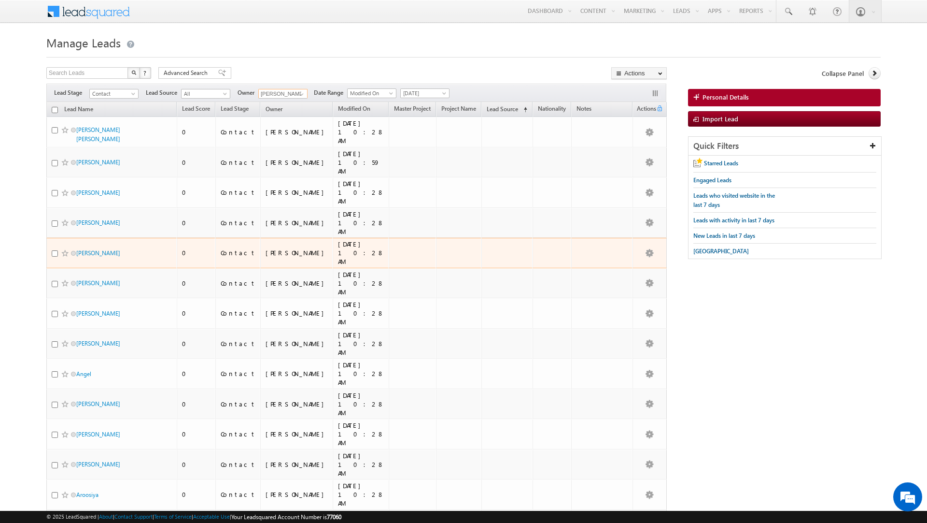
scroll to position [794, 0]
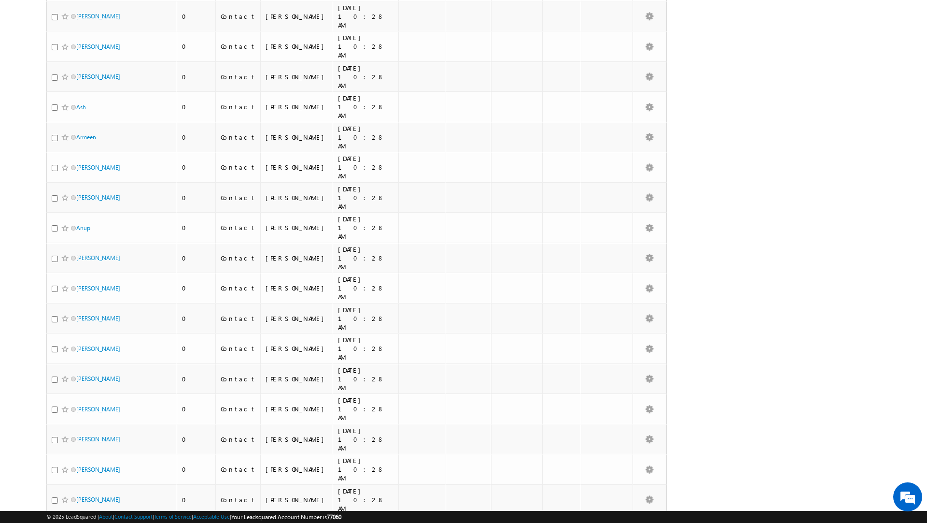
scroll to position [0, 0]
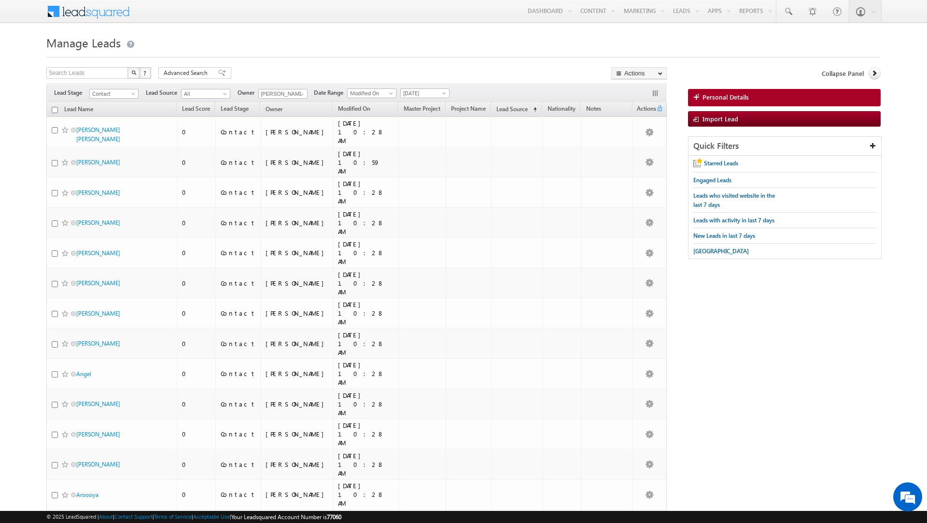
click at [55, 110] on input "checkbox" at bounding box center [55, 110] width 6 height 6
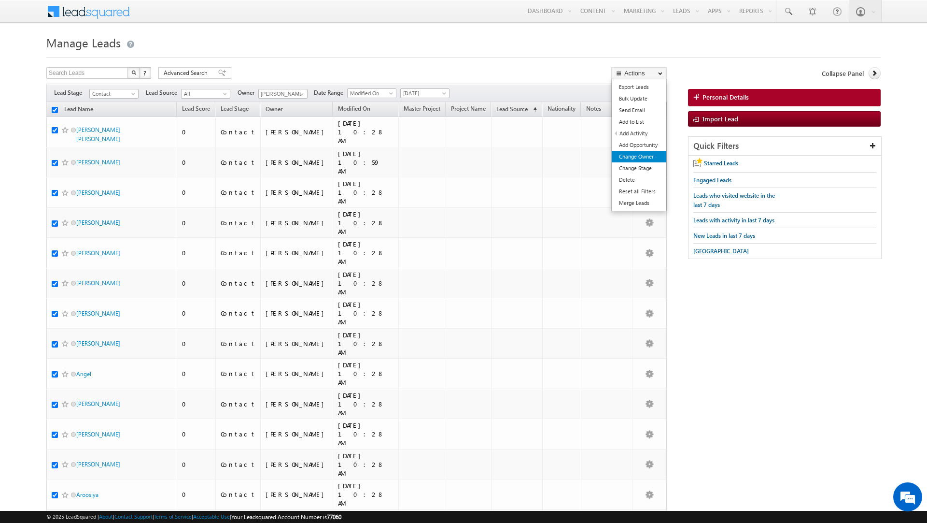
click at [634, 155] on link "Change Owner" at bounding box center [639, 157] width 55 height 12
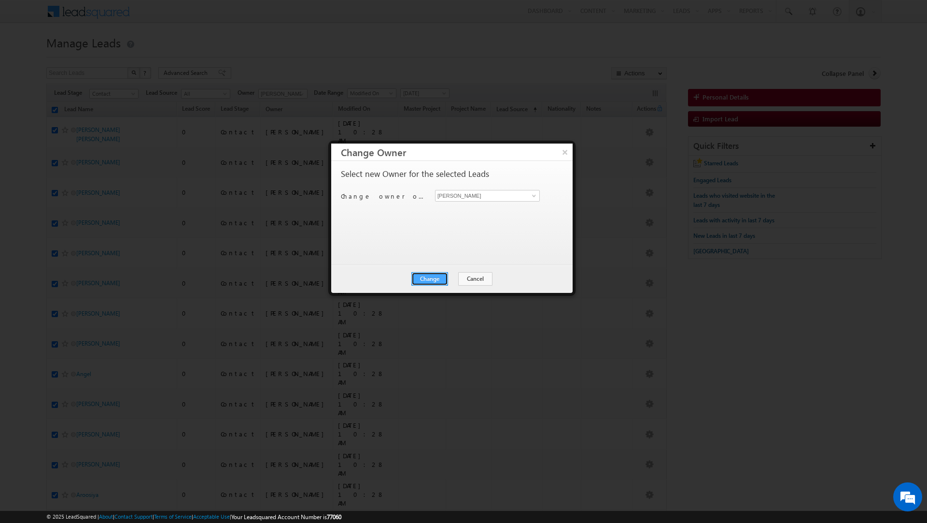
click at [434, 281] on button "Change" at bounding box center [430, 279] width 37 height 14
click at [454, 278] on button "Close" at bounding box center [453, 279] width 31 height 14
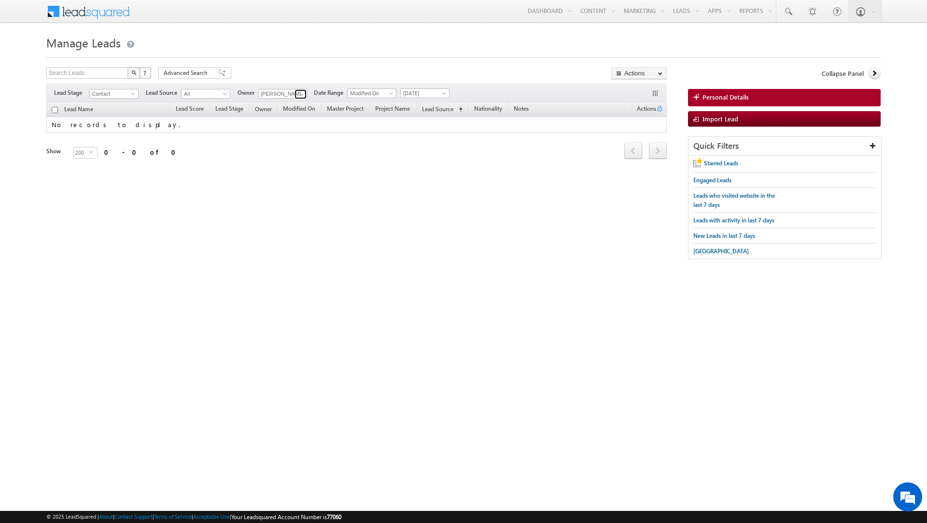
click at [300, 95] on span at bounding box center [302, 94] width 8 height 8
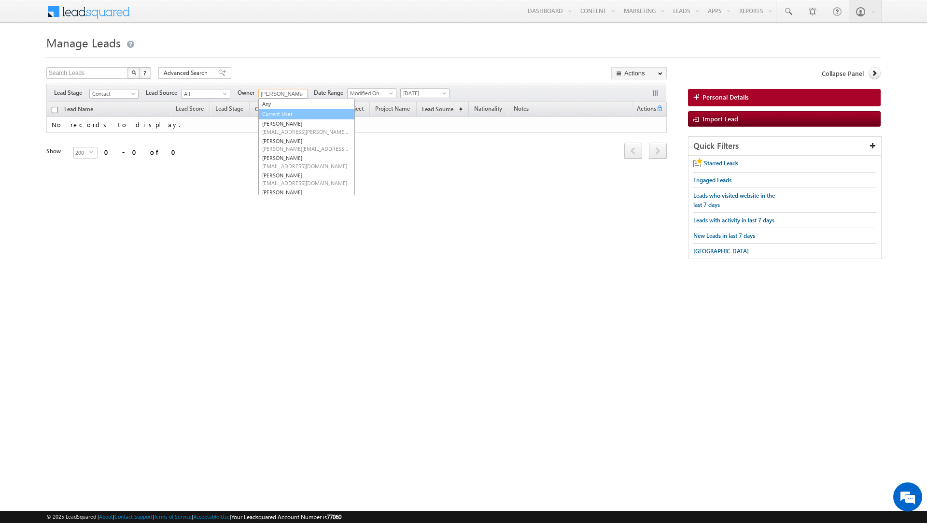
click at [292, 115] on link "Current User" at bounding box center [306, 114] width 97 height 11
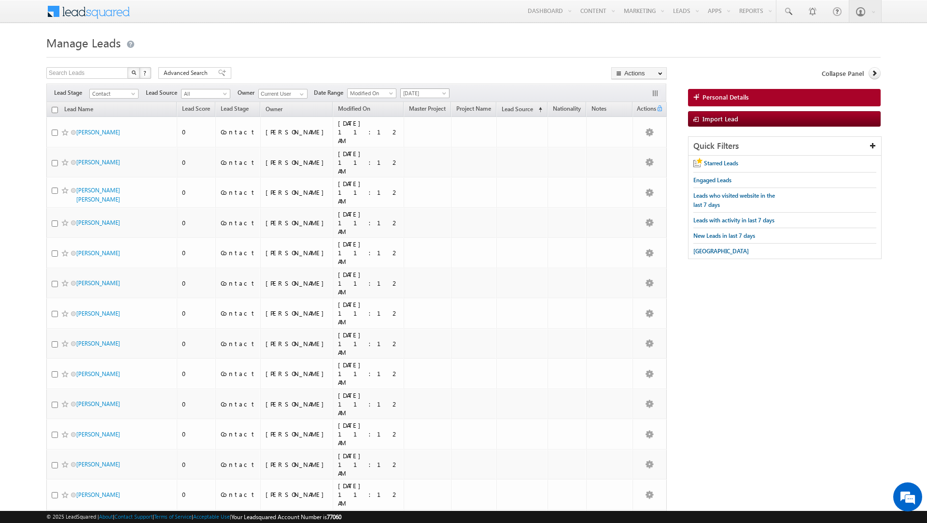
click at [429, 94] on span "[DATE]" at bounding box center [424, 93] width 46 height 9
click at [416, 106] on link "All Time" at bounding box center [423, 104] width 49 height 9
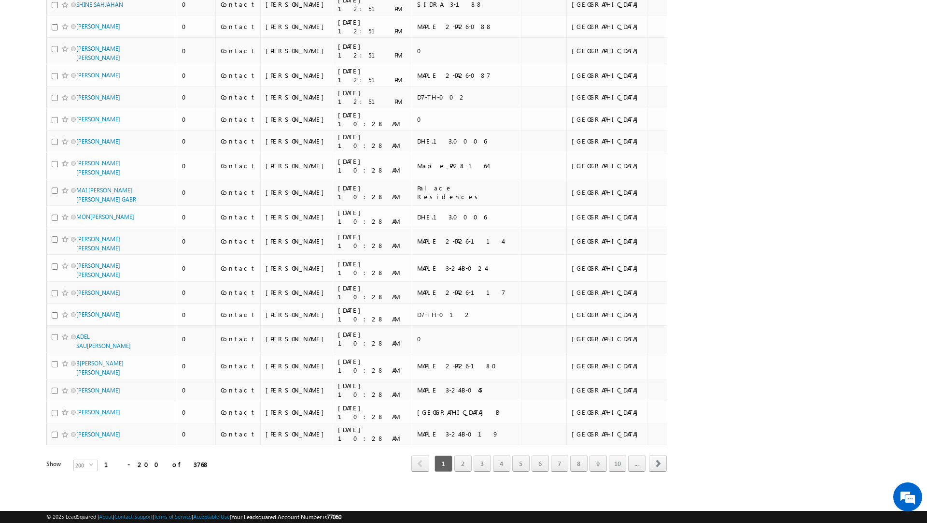
scroll to position [5189, 0]
click at [456, 463] on link "2" at bounding box center [463, 463] width 17 height 16
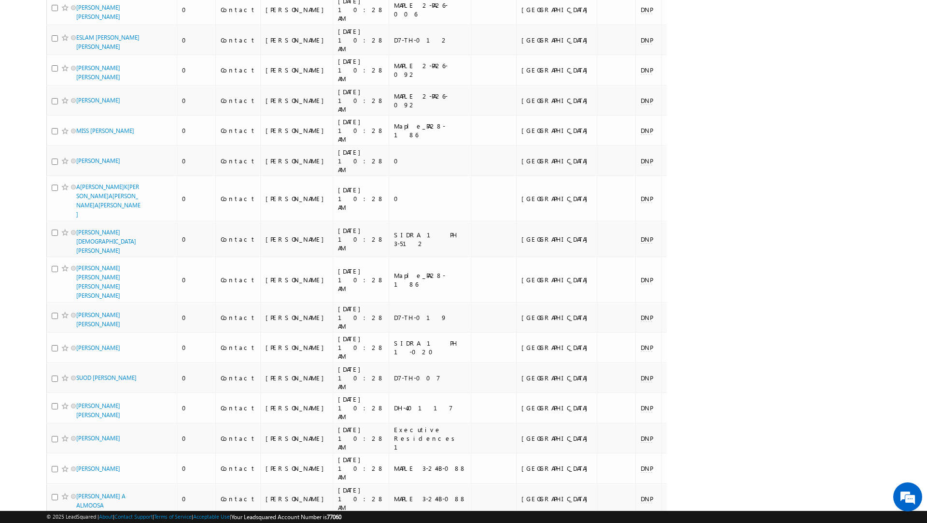
scroll to position [4879, 0]
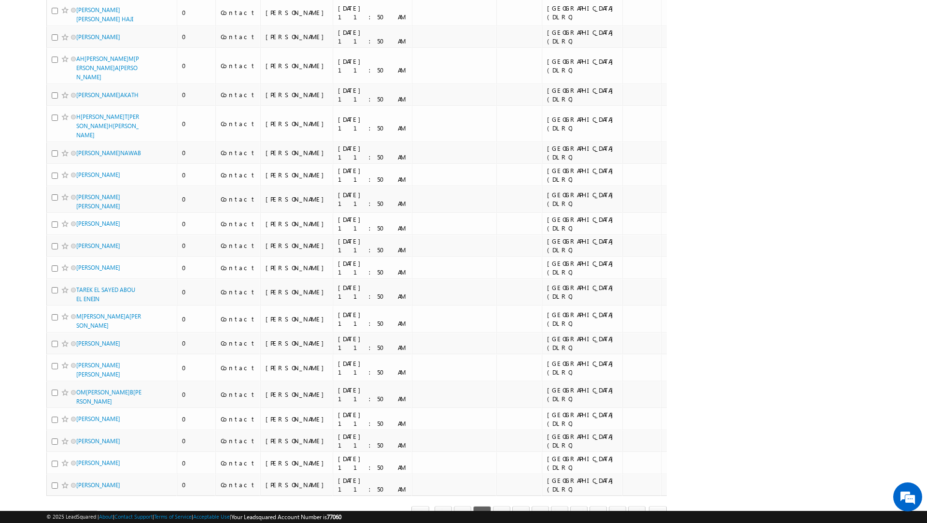
scroll to position [5104, 0]
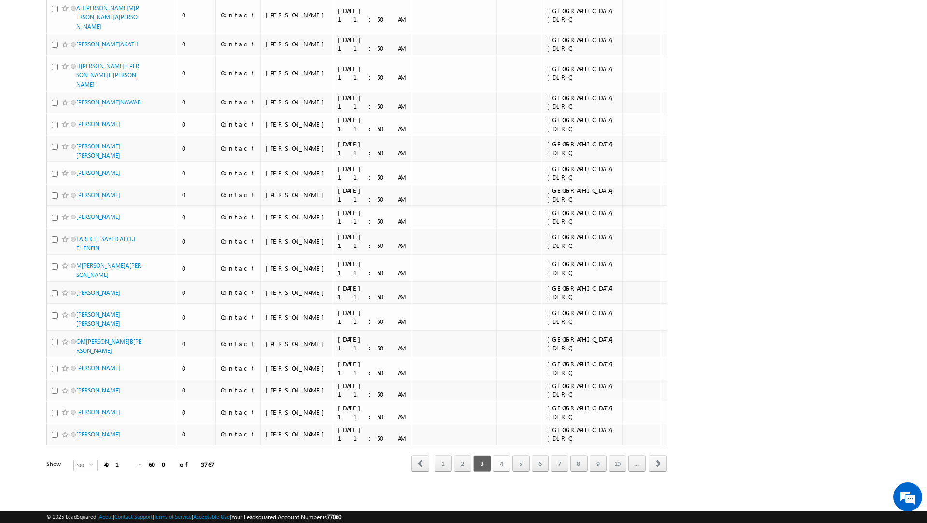
click at [497, 464] on link "4" at bounding box center [501, 463] width 17 height 16
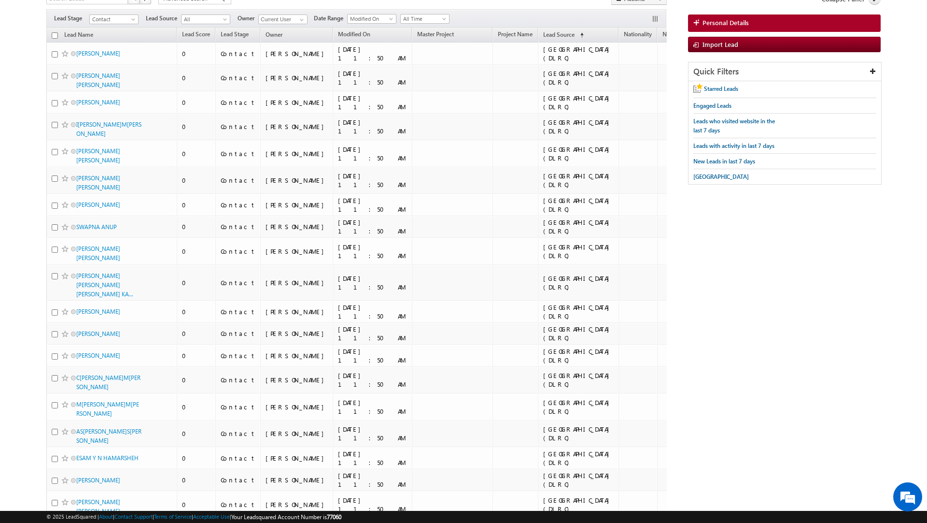
scroll to position [0, 0]
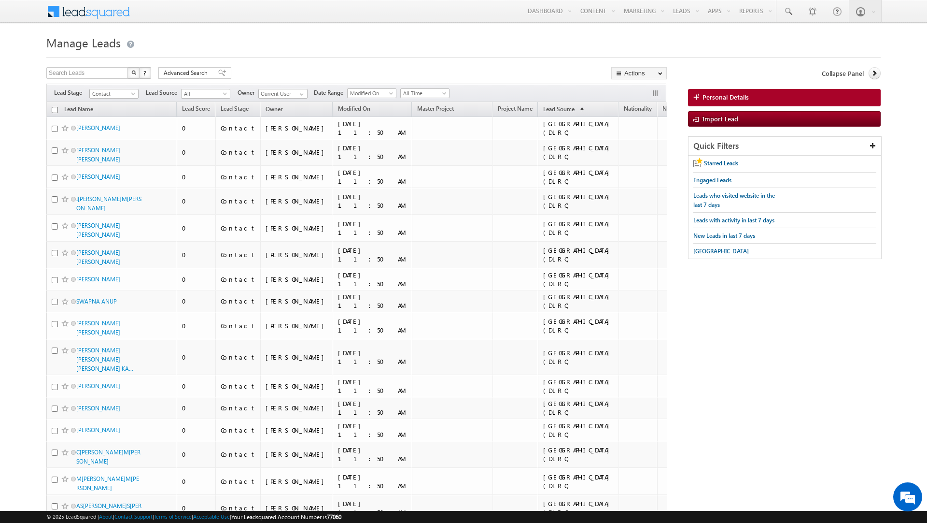
click at [56, 111] on input "checkbox" at bounding box center [55, 110] width 6 height 6
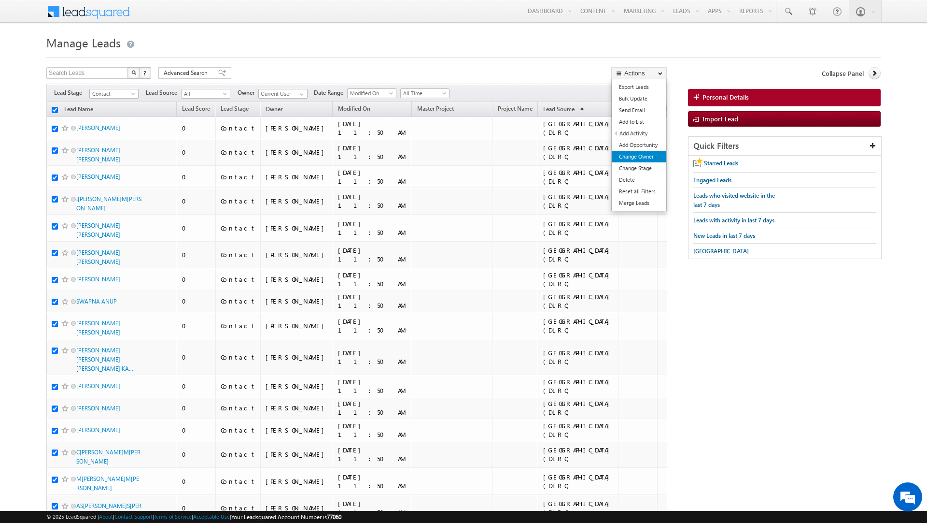
click at [638, 156] on link "Change Owner" at bounding box center [639, 157] width 55 height 12
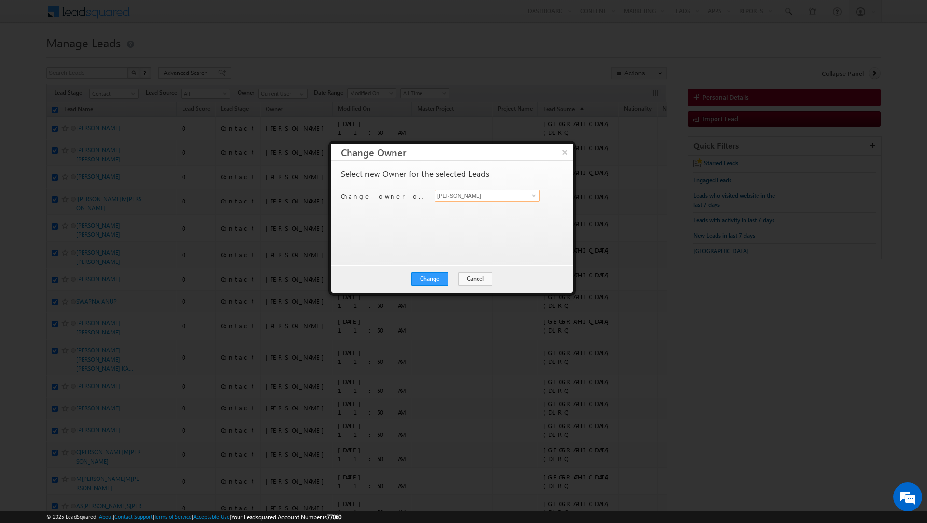
click at [502, 197] on input "[PERSON_NAME]" at bounding box center [487, 196] width 105 height 12
click at [487, 205] on link "[PERSON_NAME] [EMAIL_ADDRESS][PERSON_NAME][DOMAIN_NAME]" at bounding box center [487, 211] width 105 height 18
click at [435, 279] on button "Change" at bounding box center [430, 279] width 37 height 14
click at [458, 278] on button "Close" at bounding box center [453, 279] width 31 height 14
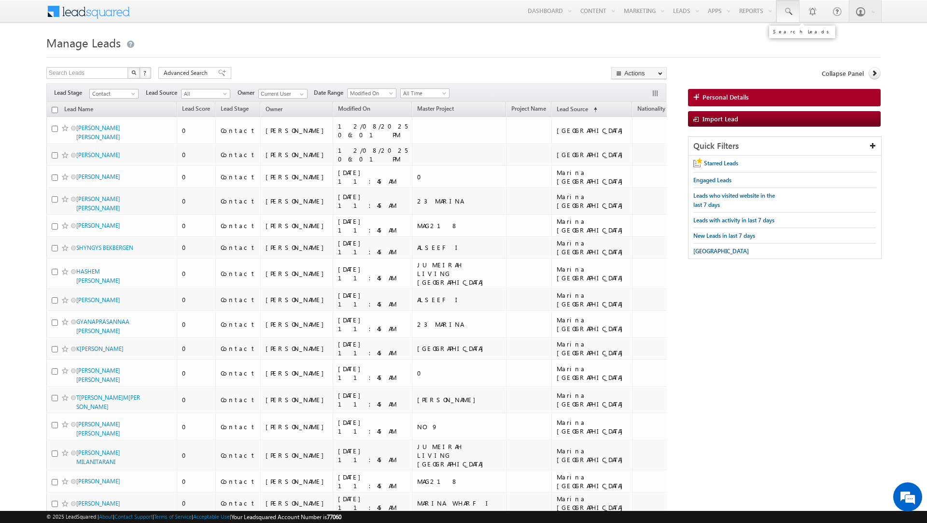
click at [789, 12] on span at bounding box center [789, 12] width 10 height 10
click at [824, 40] on input "text" at bounding box center [852, 38] width 131 height 12
